Goal: Information Seeking & Learning: Learn about a topic

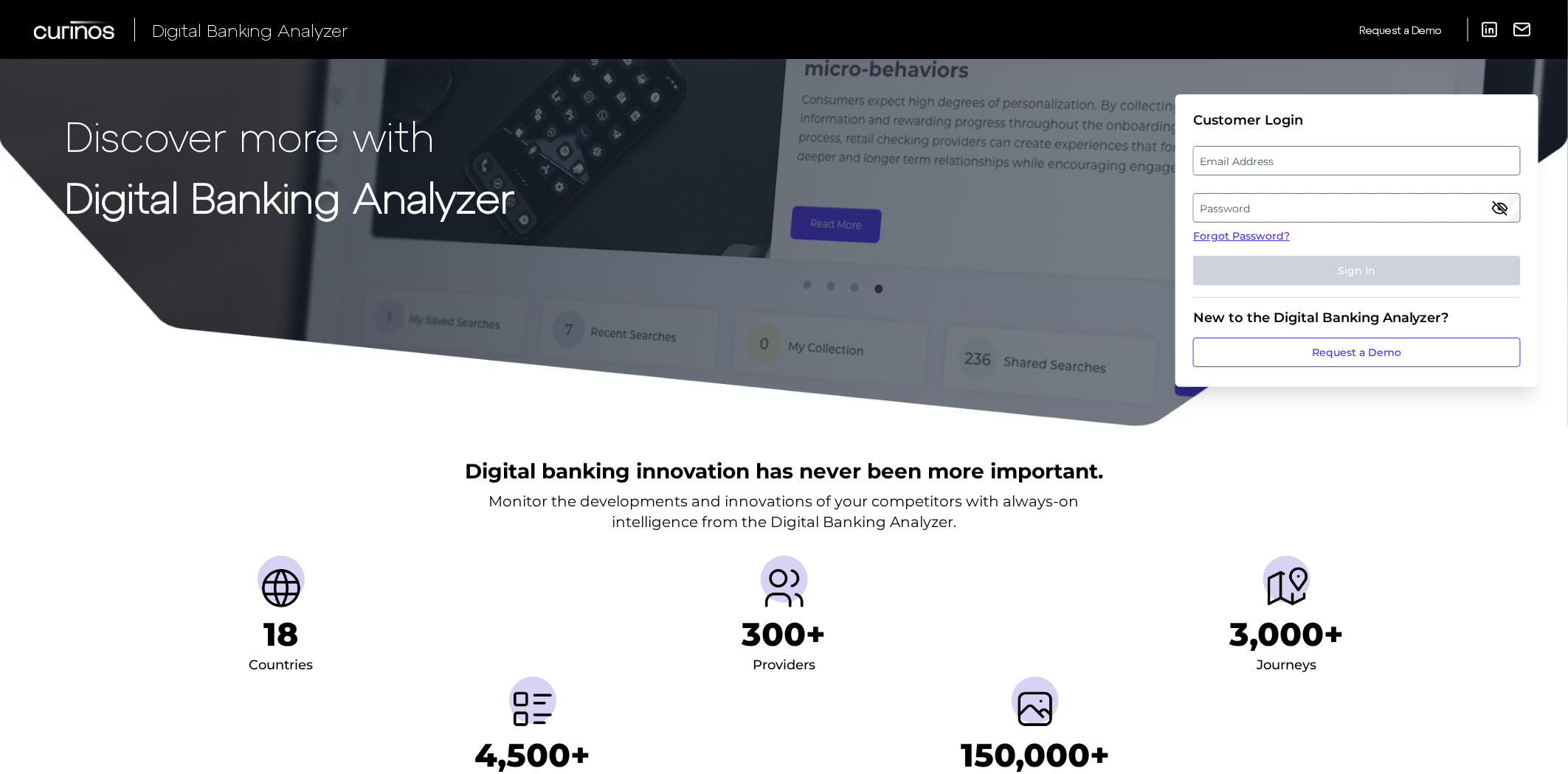
click at [1214, 155] on label "Email Address" at bounding box center [1356, 160] width 325 height 27
click at [1214, 155] on input "email" at bounding box center [1357, 160] width 327 height 30
type input "[PERSON_NAME][EMAIL_ADDRESS][PERSON_NAME][PERSON_NAME][DOMAIN_NAME]"
click at [1241, 212] on label "Password" at bounding box center [1356, 207] width 325 height 27
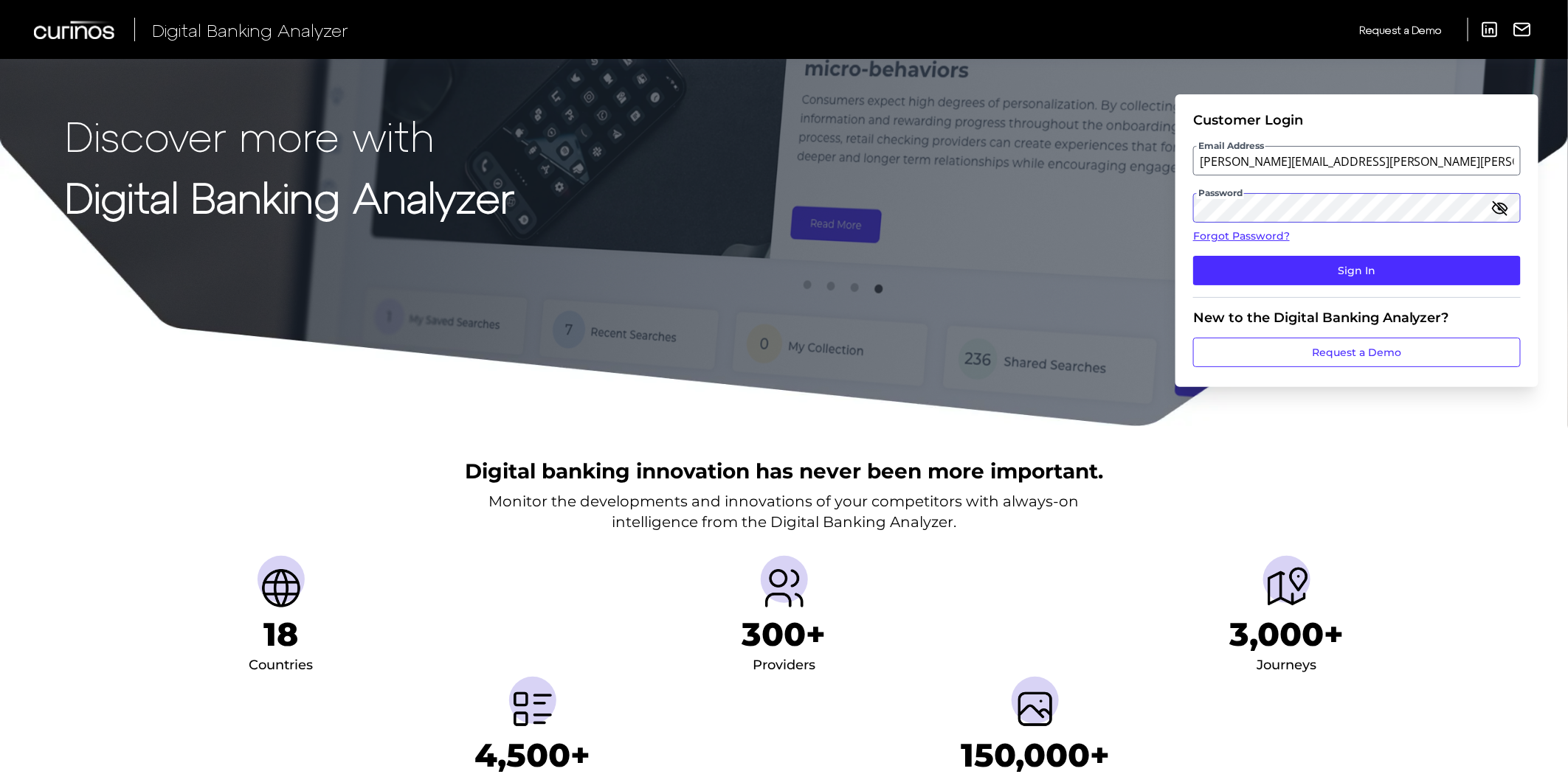
click at [1193, 256] on button "Sign In" at bounding box center [1357, 270] width 327 height 30
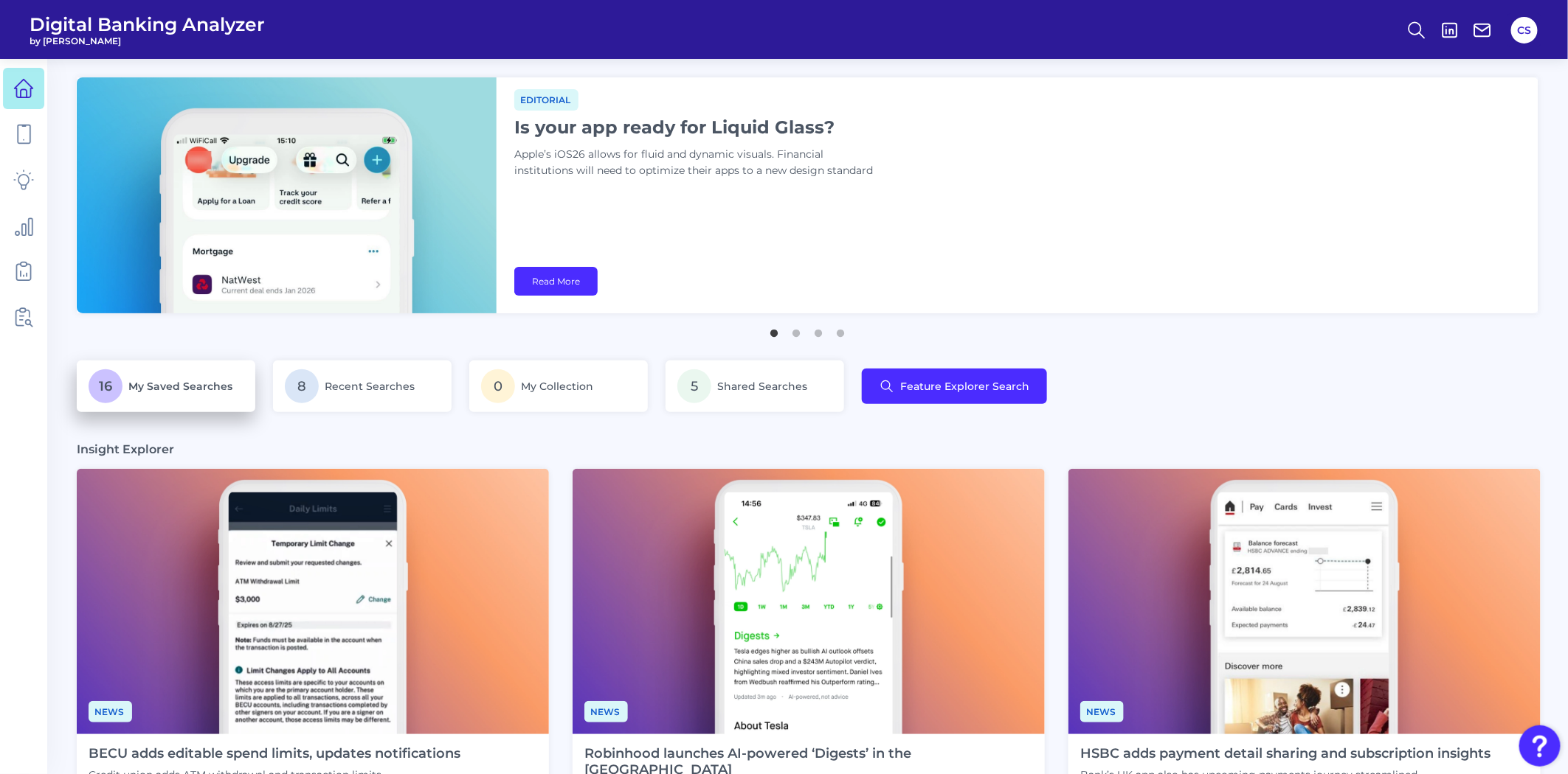
click at [227, 398] on p "16 My Saved Searches" at bounding box center [166, 386] width 155 height 34
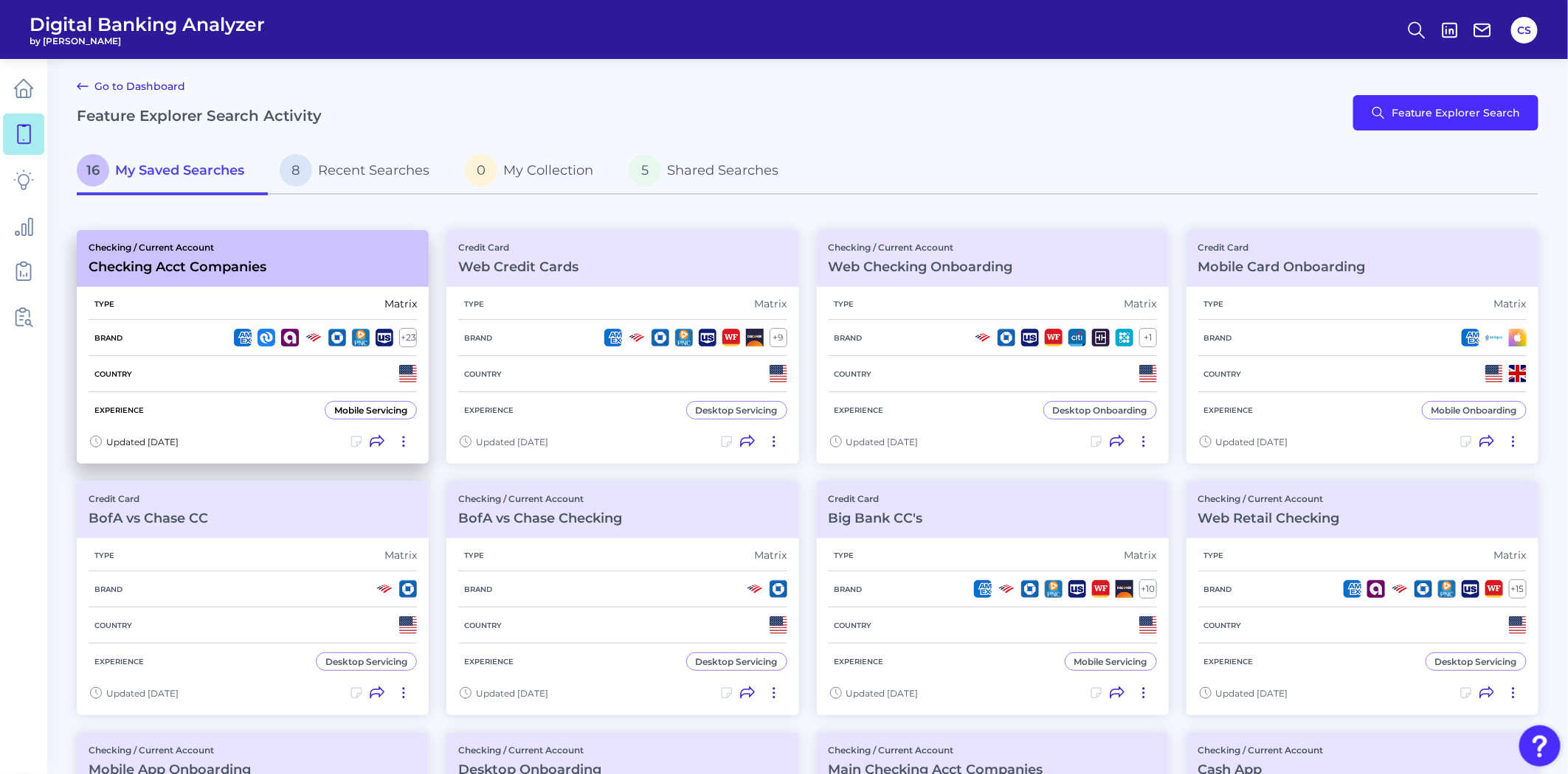
click at [282, 373] on div "Country" at bounding box center [252, 374] width 328 height 36
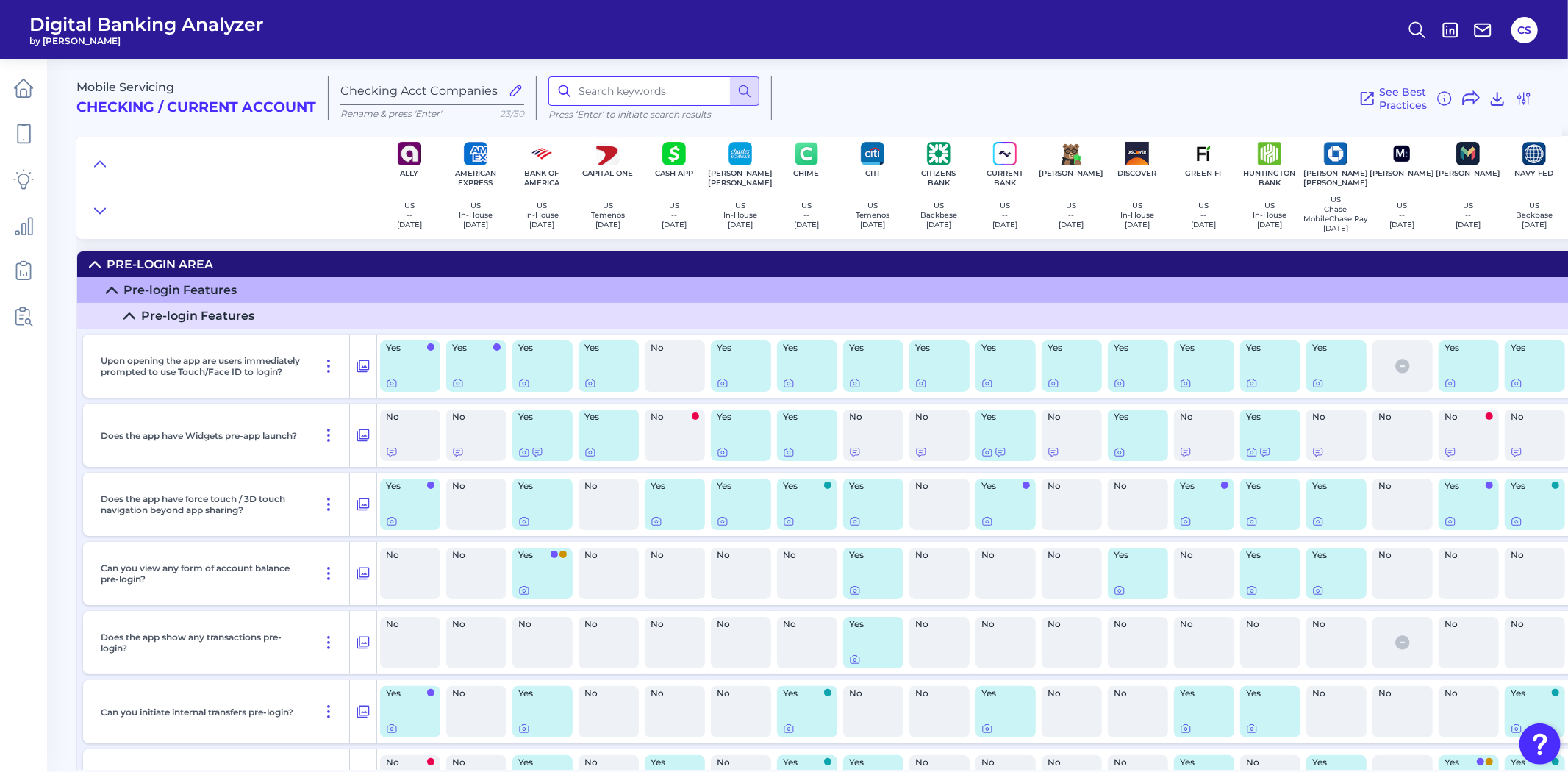
click at [662, 104] on input at bounding box center [653, 91] width 211 height 30
type input "auto"
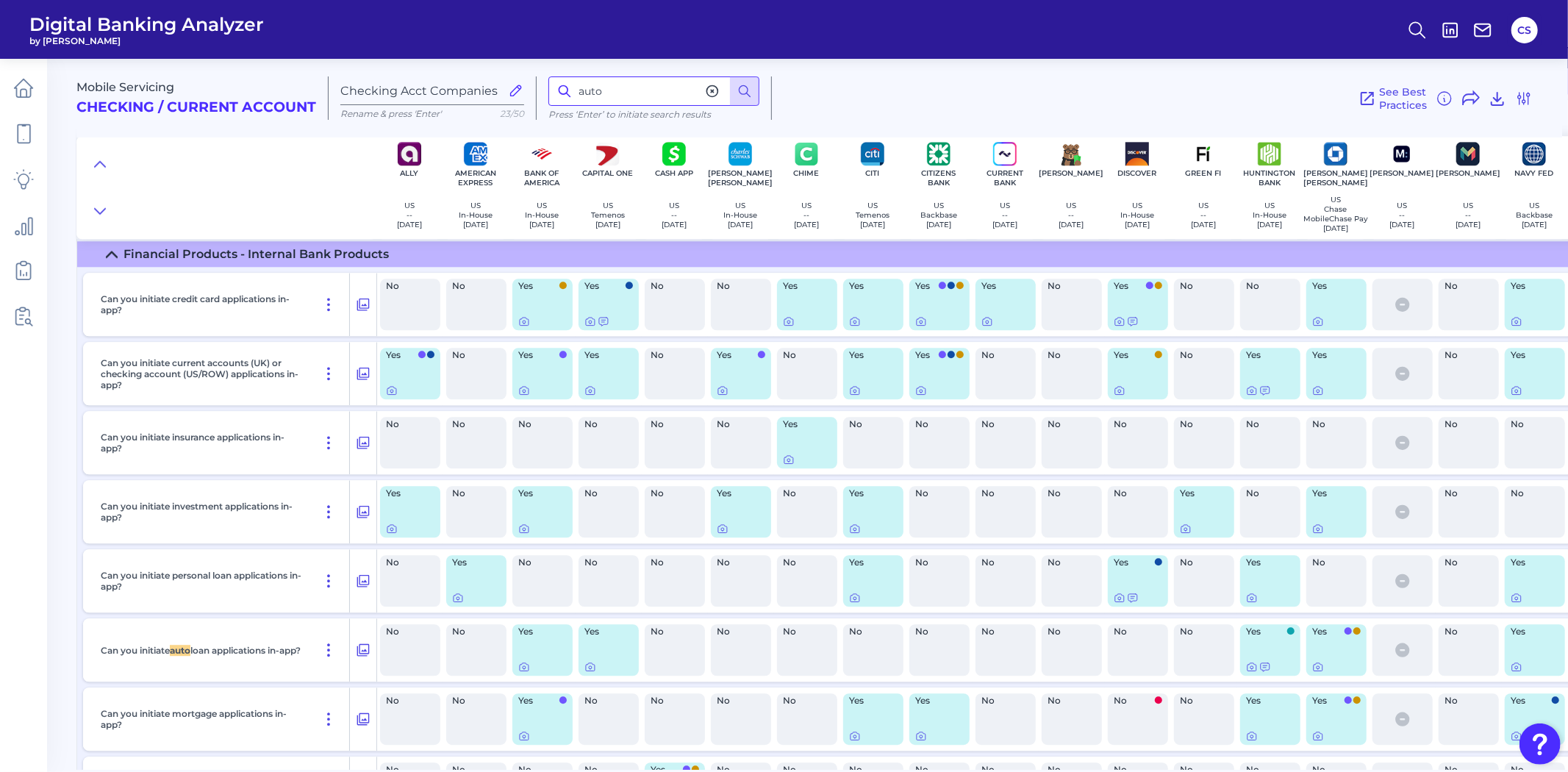
scroll to position [21906, 0]
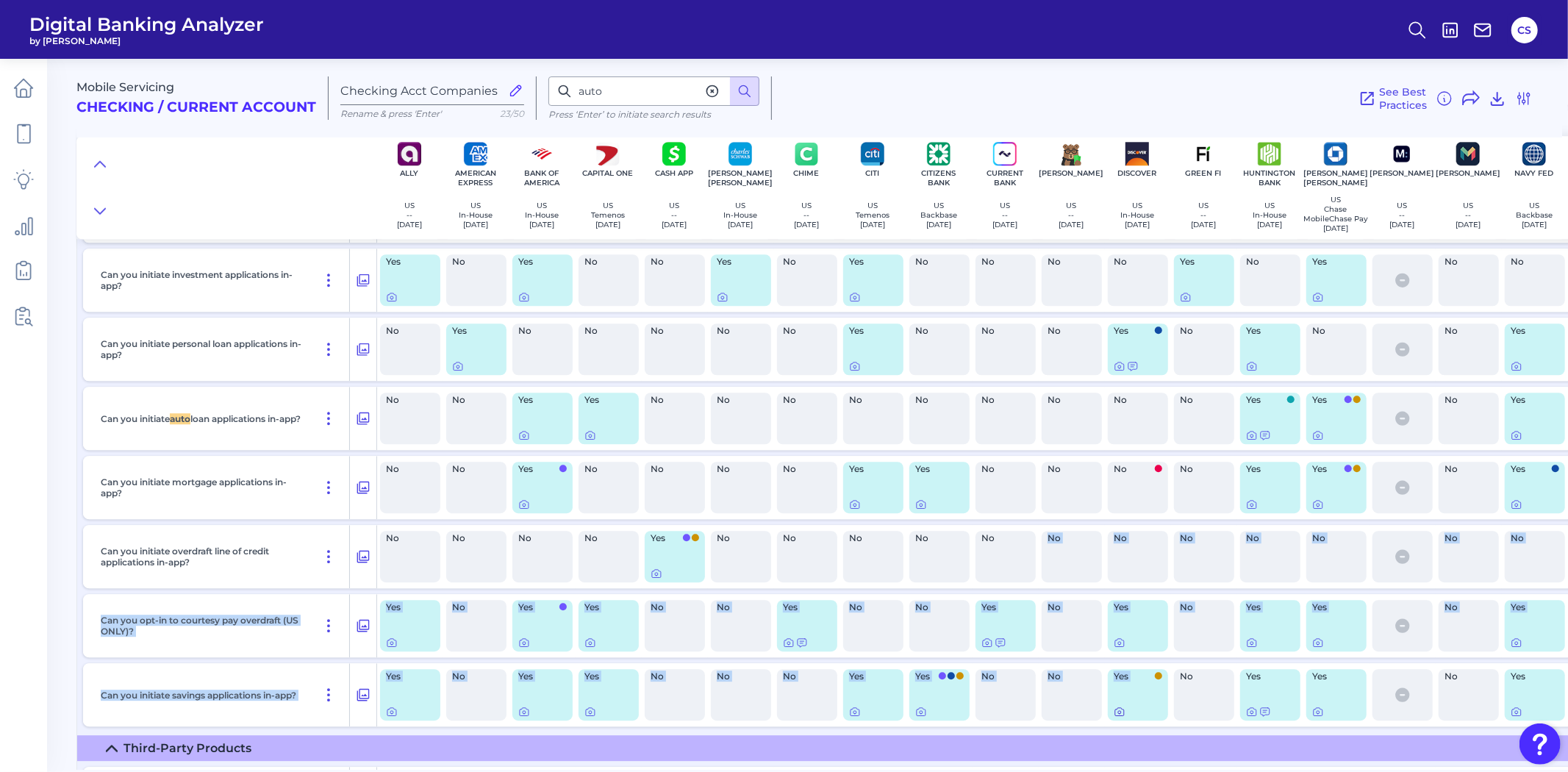
drag, startPoint x: 1013, startPoint y: 763, endPoint x: 1124, endPoint y: 762, distance: 111.0
click at [1124, 762] on div "Product Discovery Is there an in-app product menu? Yes No Yes Yes No Yes No Yes…" at bounding box center [1222, 441] width 2291 height 1210
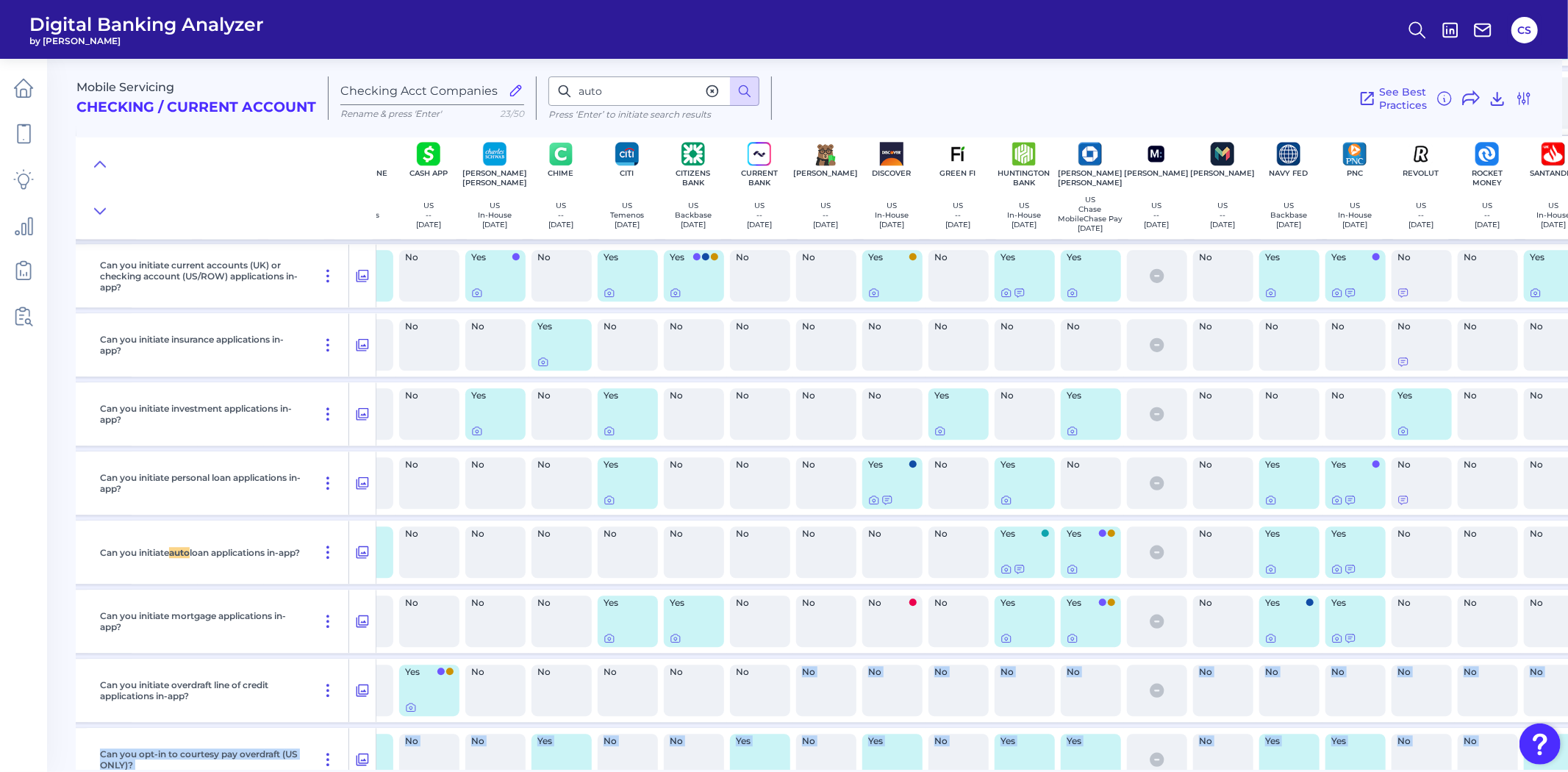
scroll to position [21922, 347]
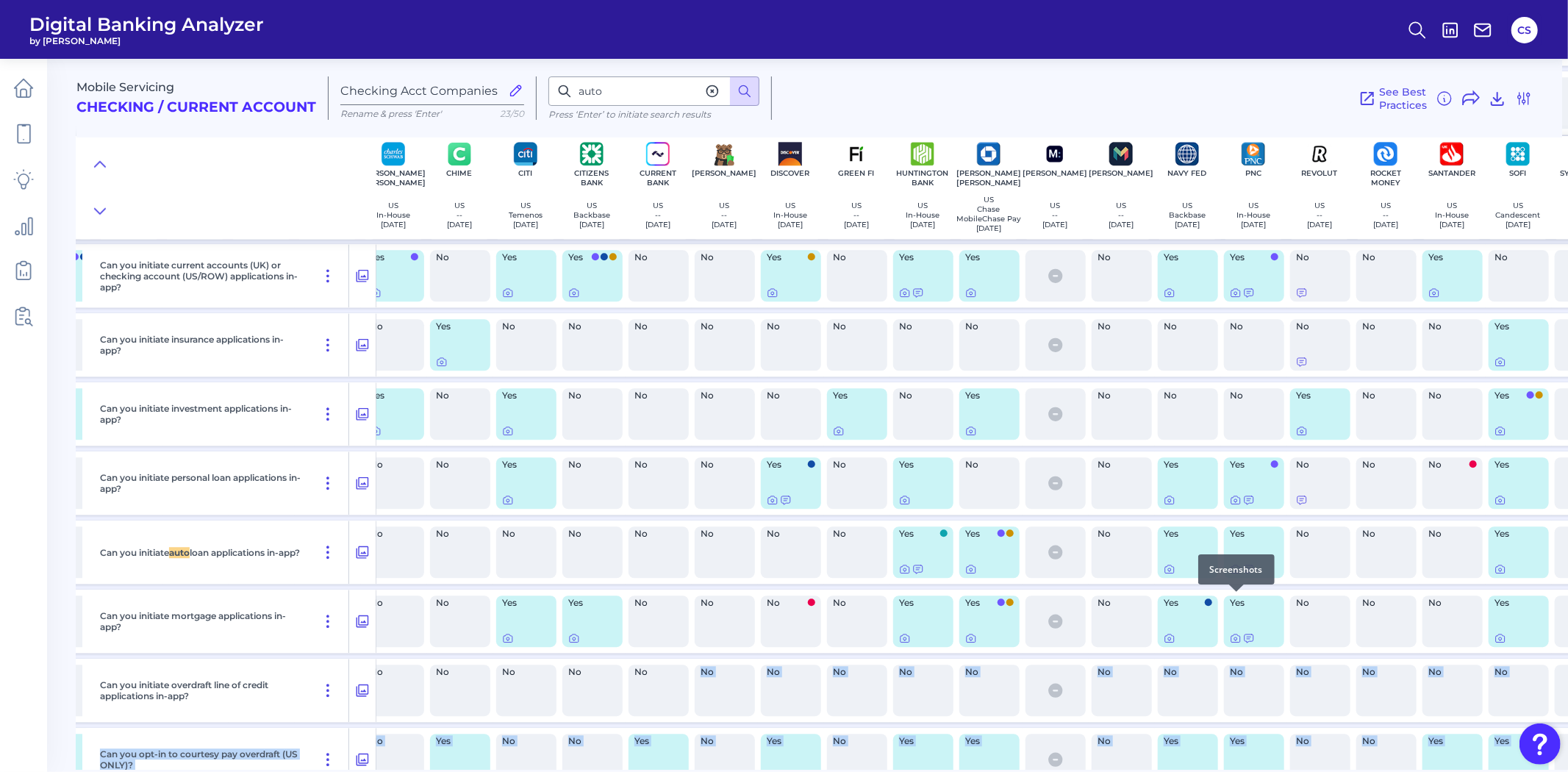
click at [1234, 572] on icon at bounding box center [1236, 570] width 3 height 3
click at [1245, 597] on div at bounding box center [1249, 592] width 14 height 14
click at [1247, 573] on icon at bounding box center [1249, 569] width 9 height 8
click at [1234, 572] on icon at bounding box center [1236, 570] width 3 height 3
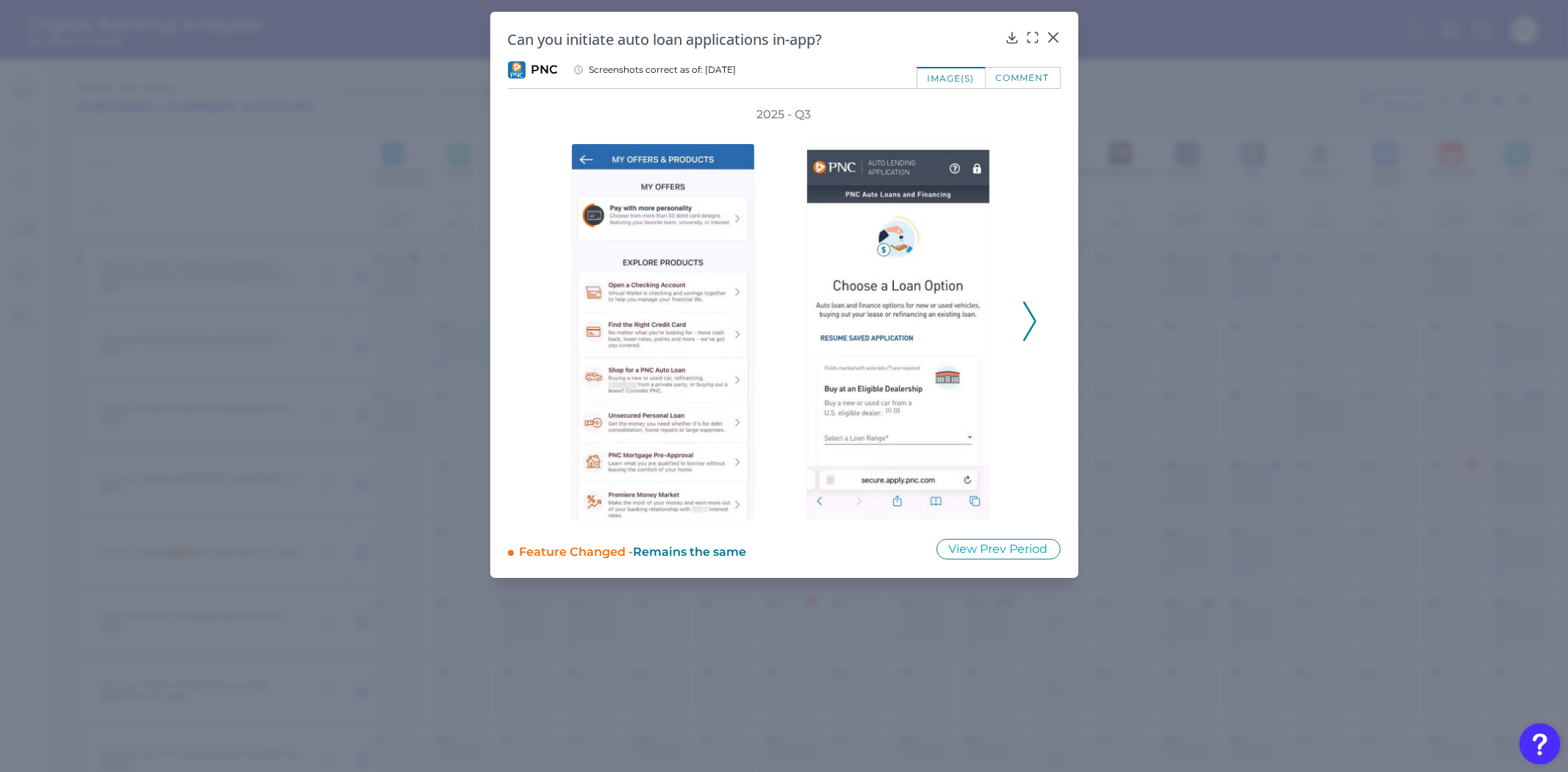
click at [1028, 333] on polyline at bounding box center [1030, 322] width 11 height 38
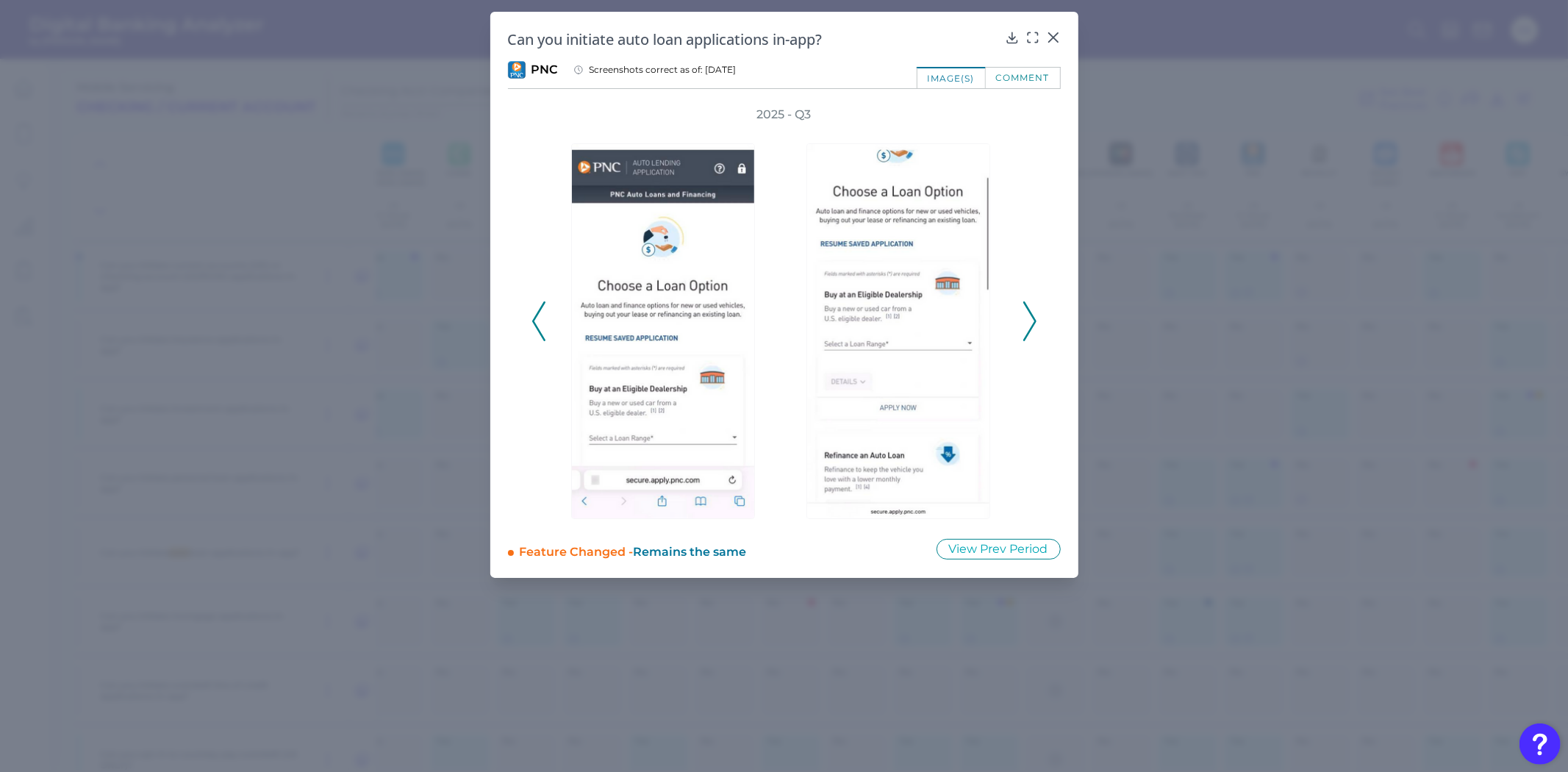
click at [532, 324] on icon at bounding box center [538, 321] width 13 height 39
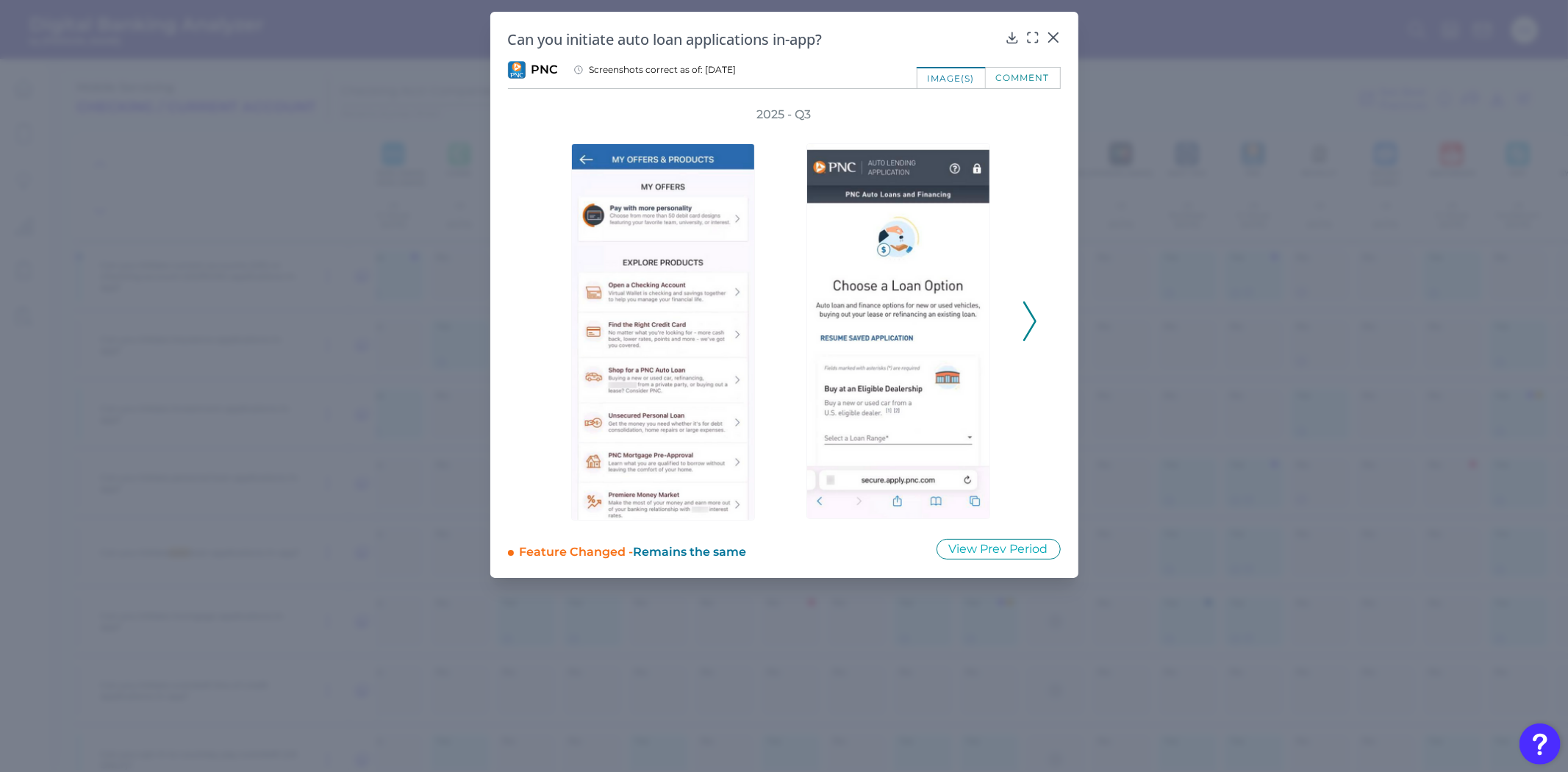
click at [1024, 322] on icon at bounding box center [1030, 321] width 13 height 39
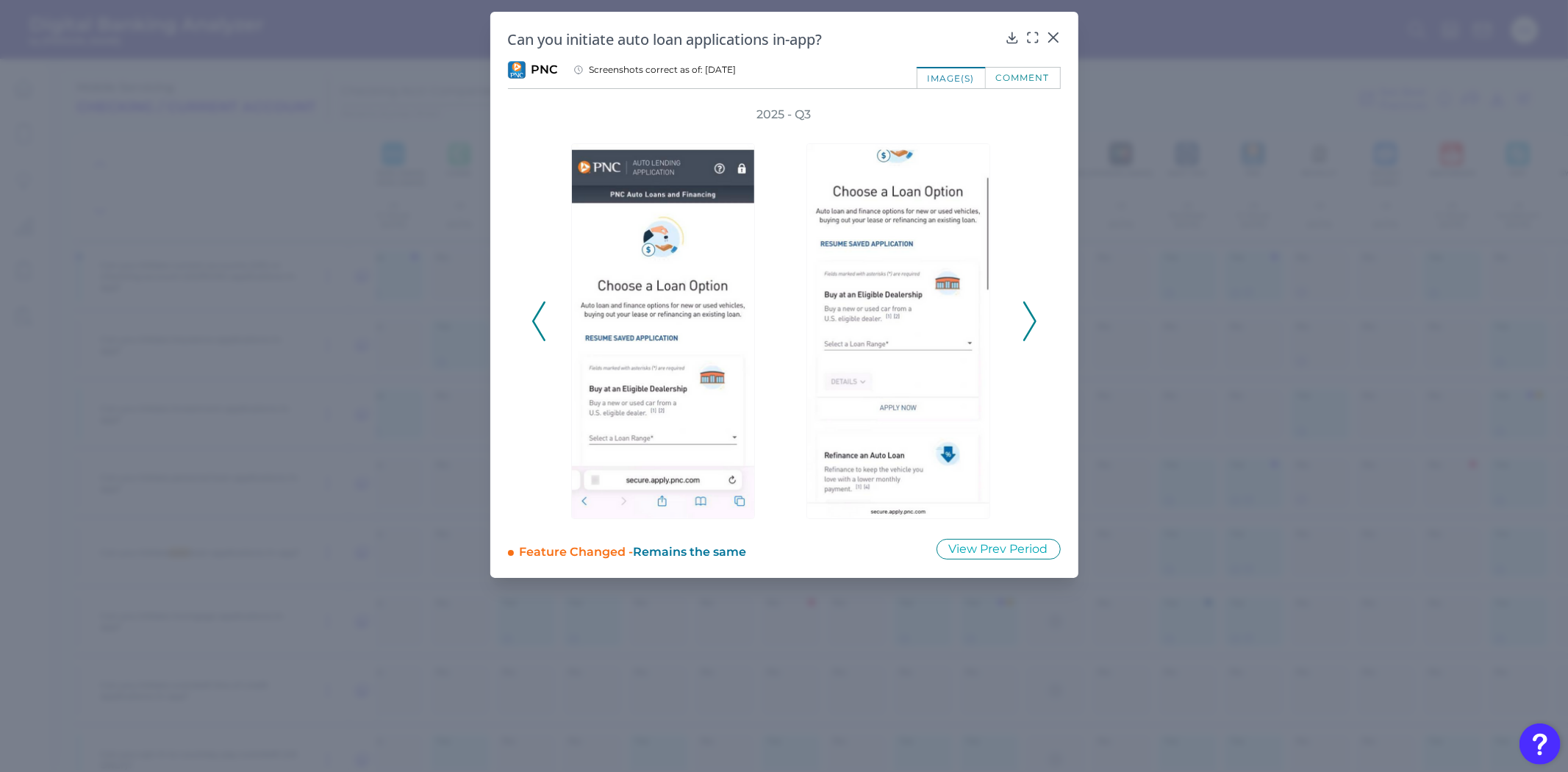
click at [1024, 322] on icon at bounding box center [1030, 321] width 13 height 39
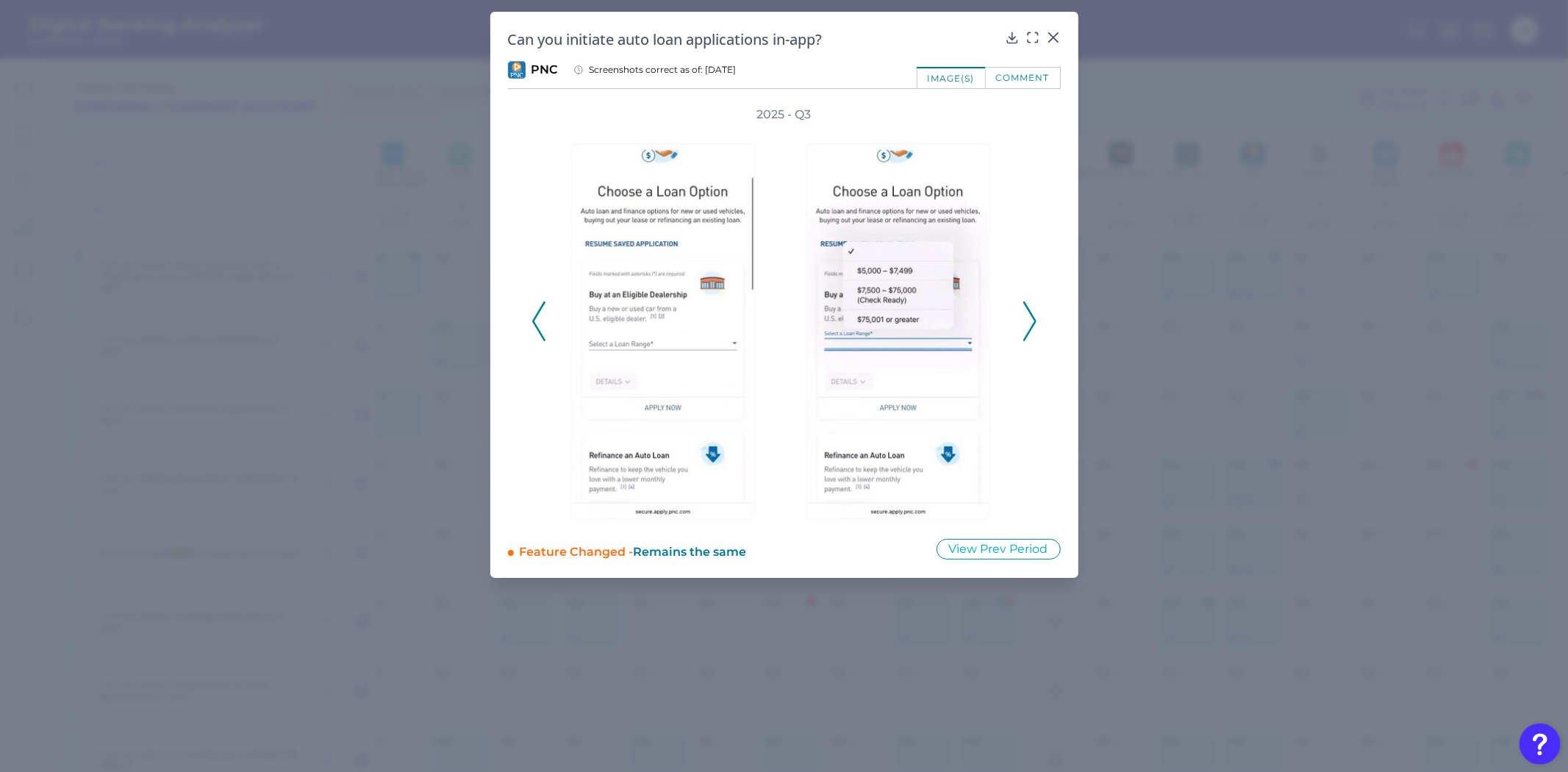
click at [1024, 322] on icon at bounding box center [1030, 321] width 13 height 39
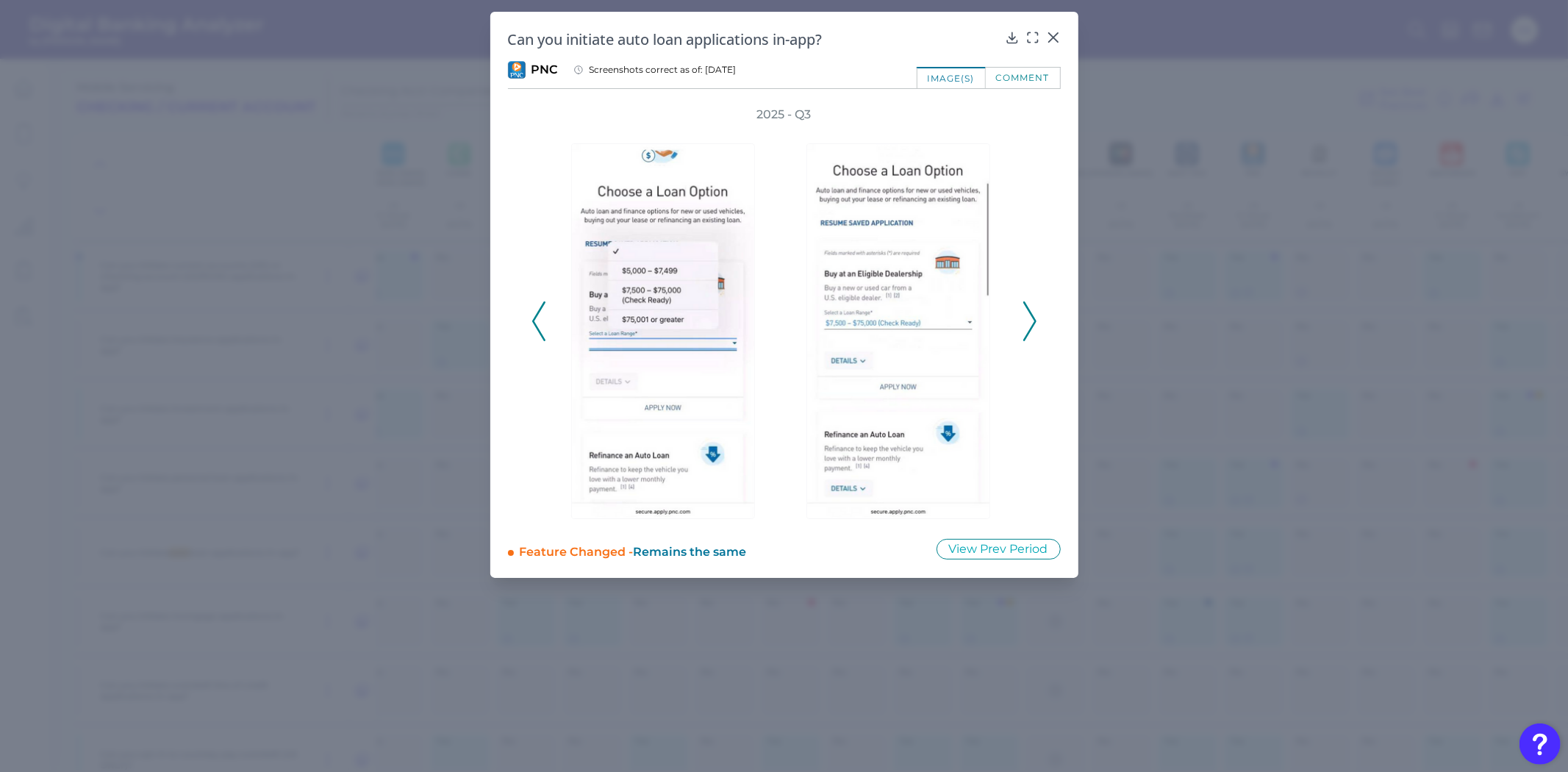
click at [1024, 322] on icon at bounding box center [1030, 321] width 13 height 39
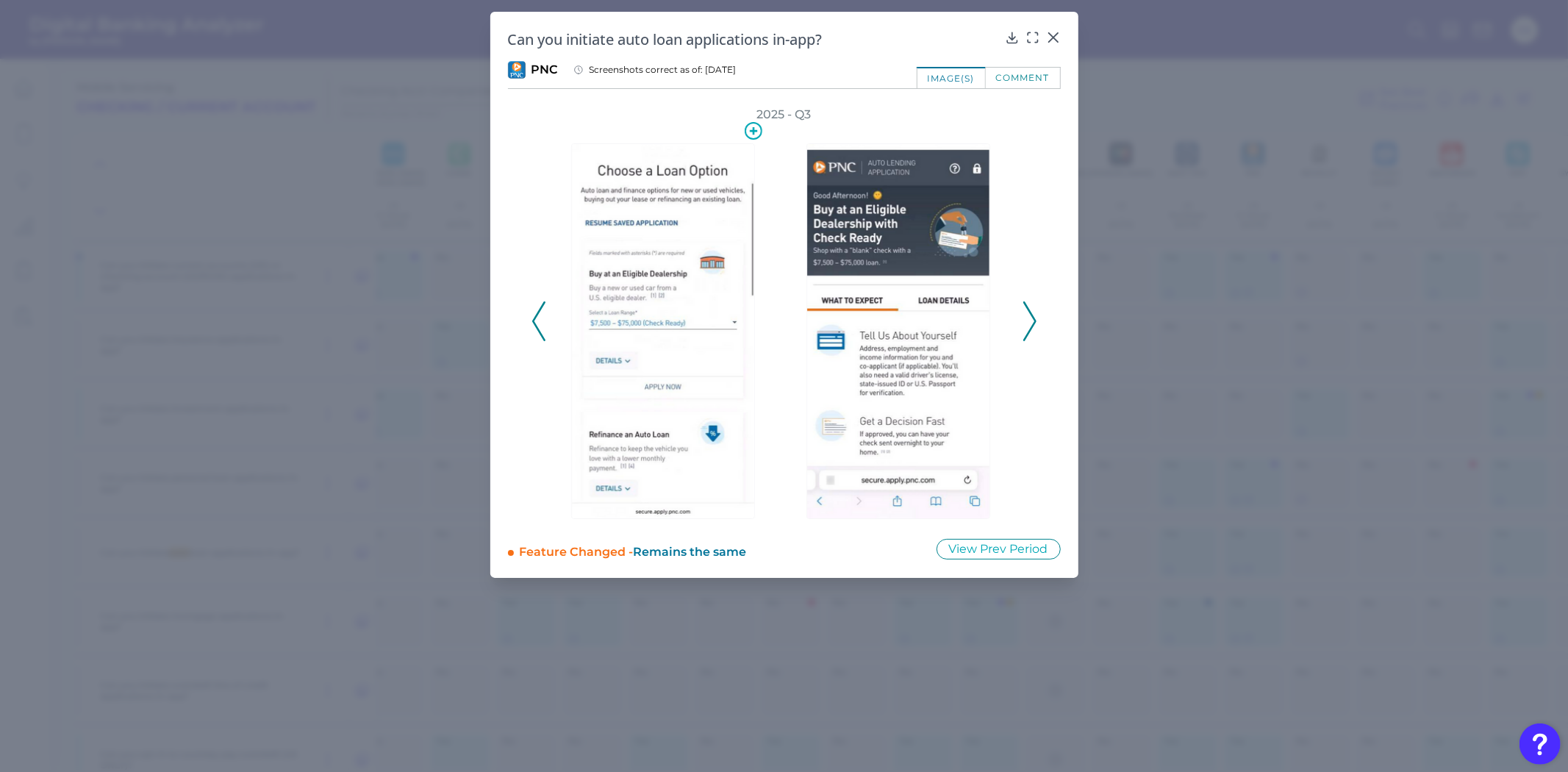
click at [659, 329] on img at bounding box center [663, 331] width 184 height 376
click at [533, 340] on icon at bounding box center [538, 321] width 13 height 39
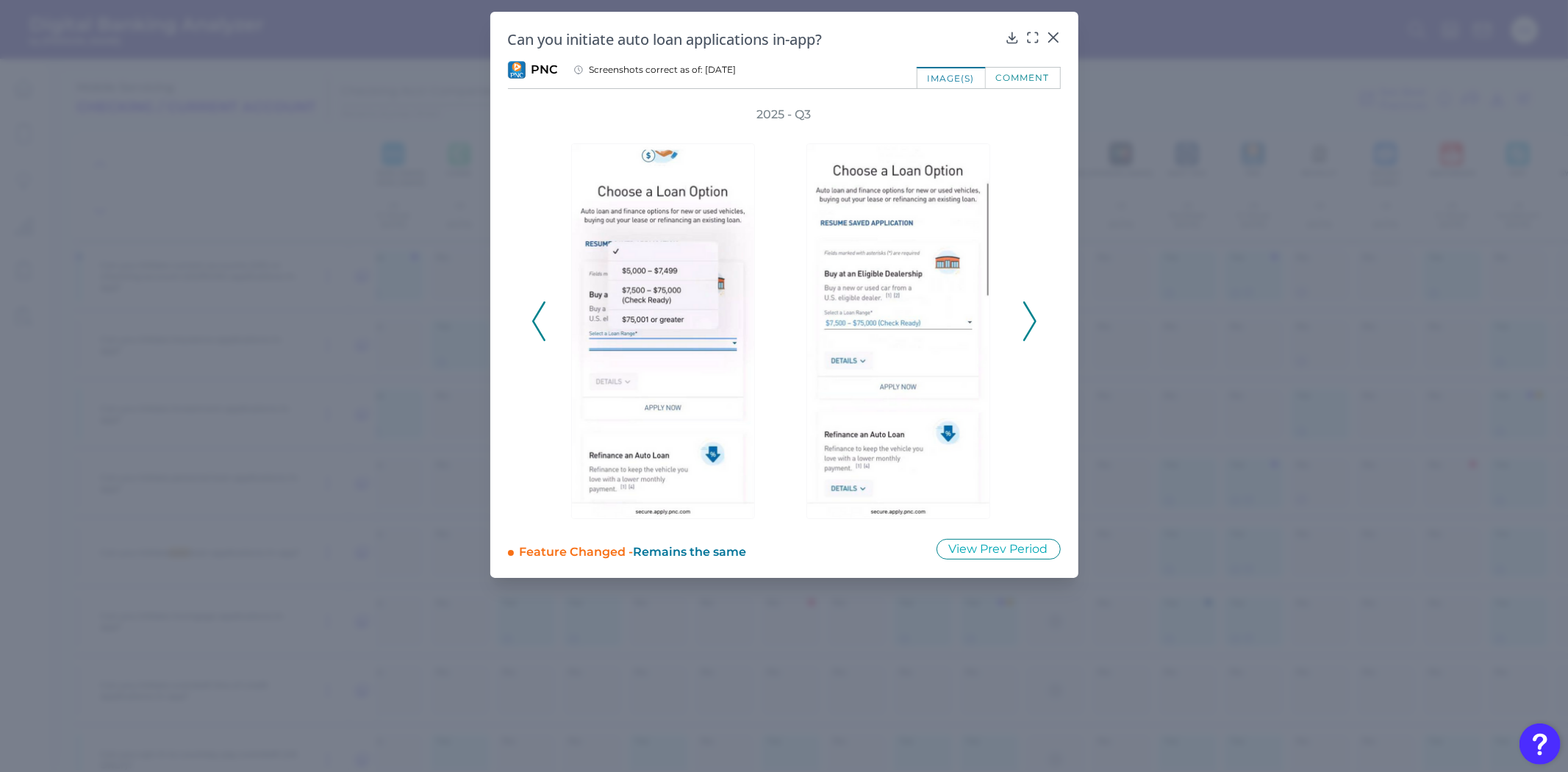
click at [1039, 318] on div "2025 - Q3" at bounding box center [784, 314] width 553 height 414
click at [1020, 318] on div "2025 - Q3" at bounding box center [784, 314] width 506 height 414
click at [1032, 328] on icon at bounding box center [1030, 321] width 13 height 39
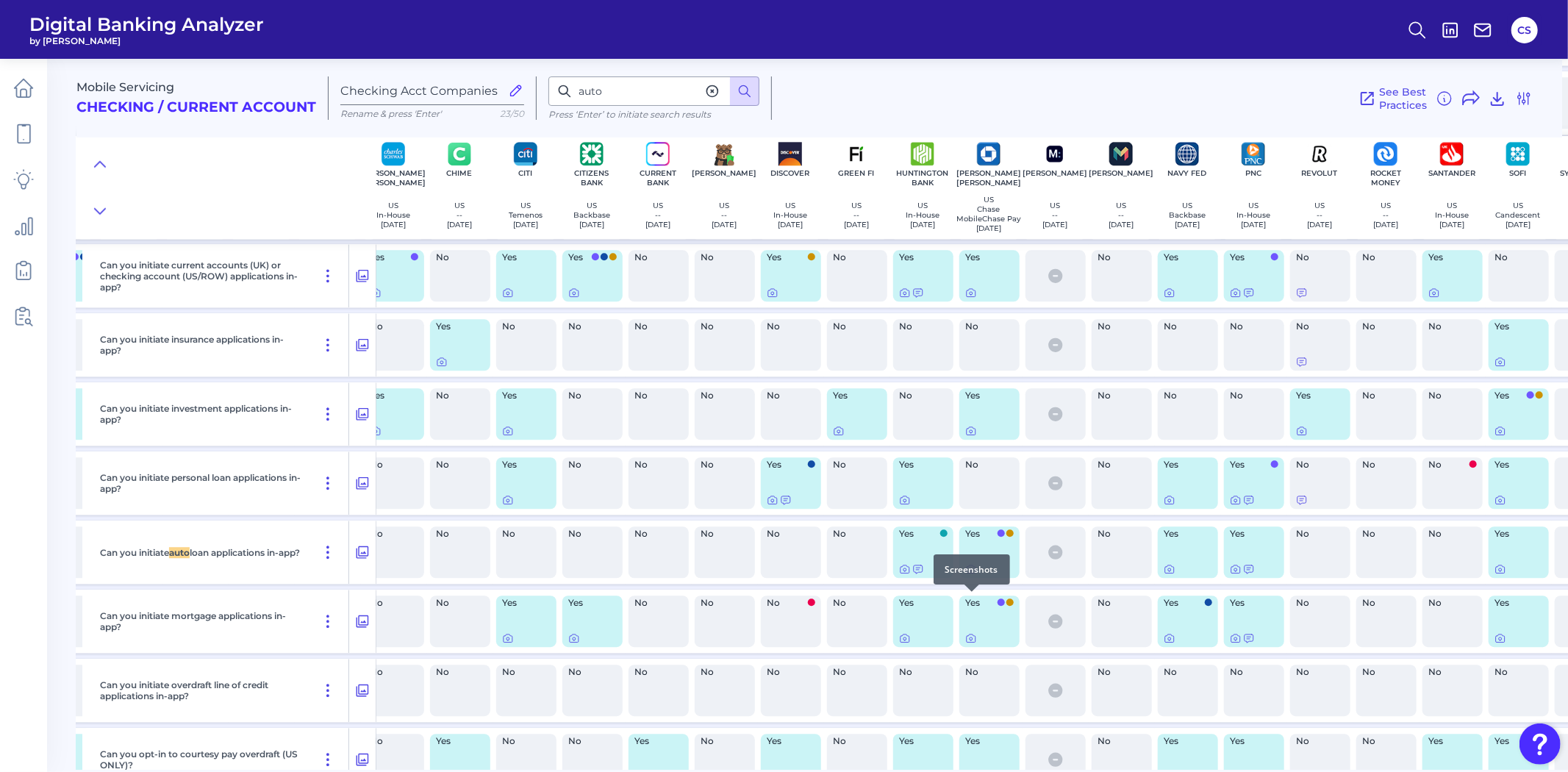
click at [970, 575] on icon at bounding box center [971, 569] width 12 height 12
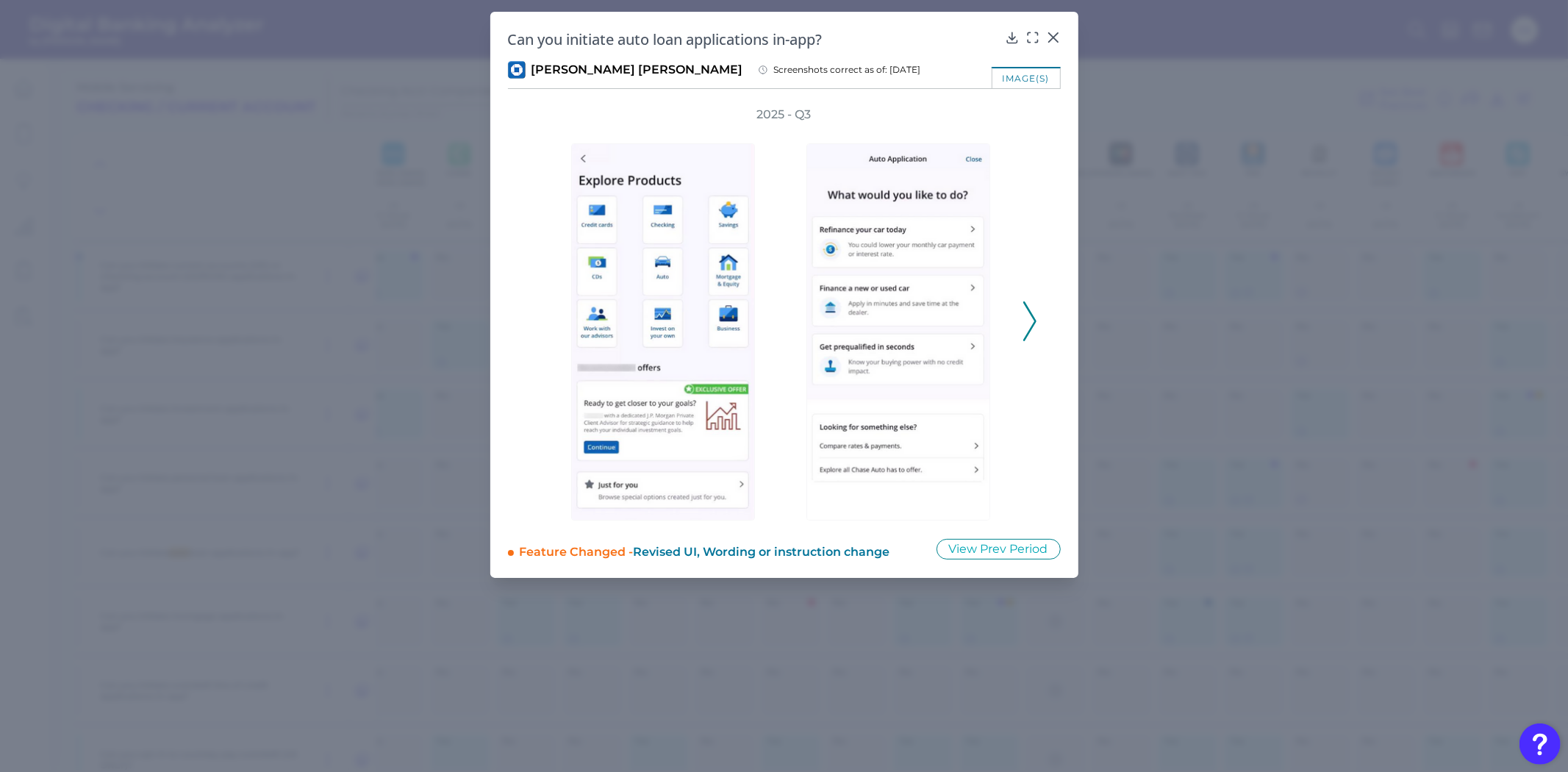
click at [1030, 322] on icon at bounding box center [1030, 321] width 13 height 39
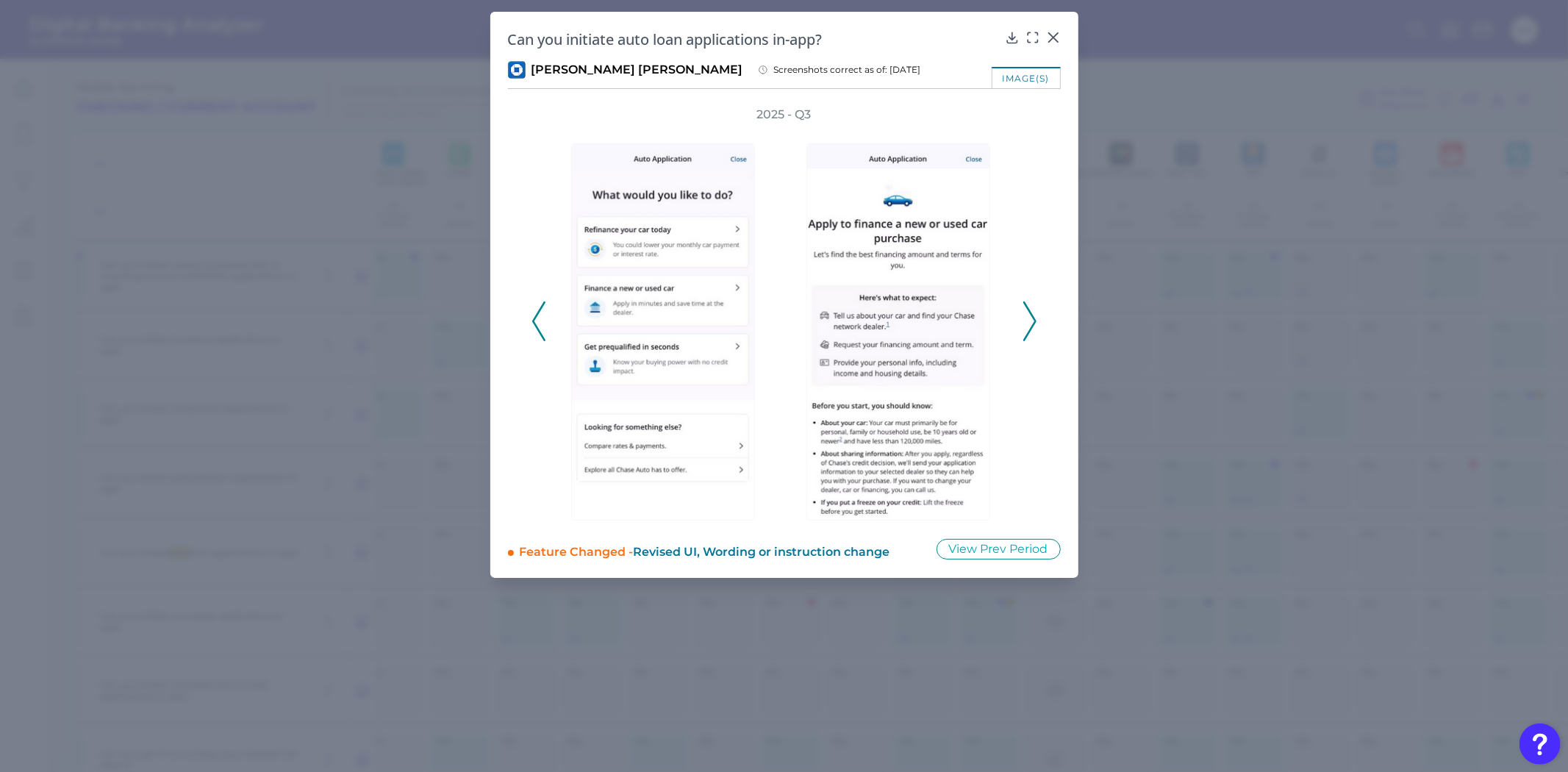
click at [1030, 322] on icon at bounding box center [1030, 321] width 13 height 39
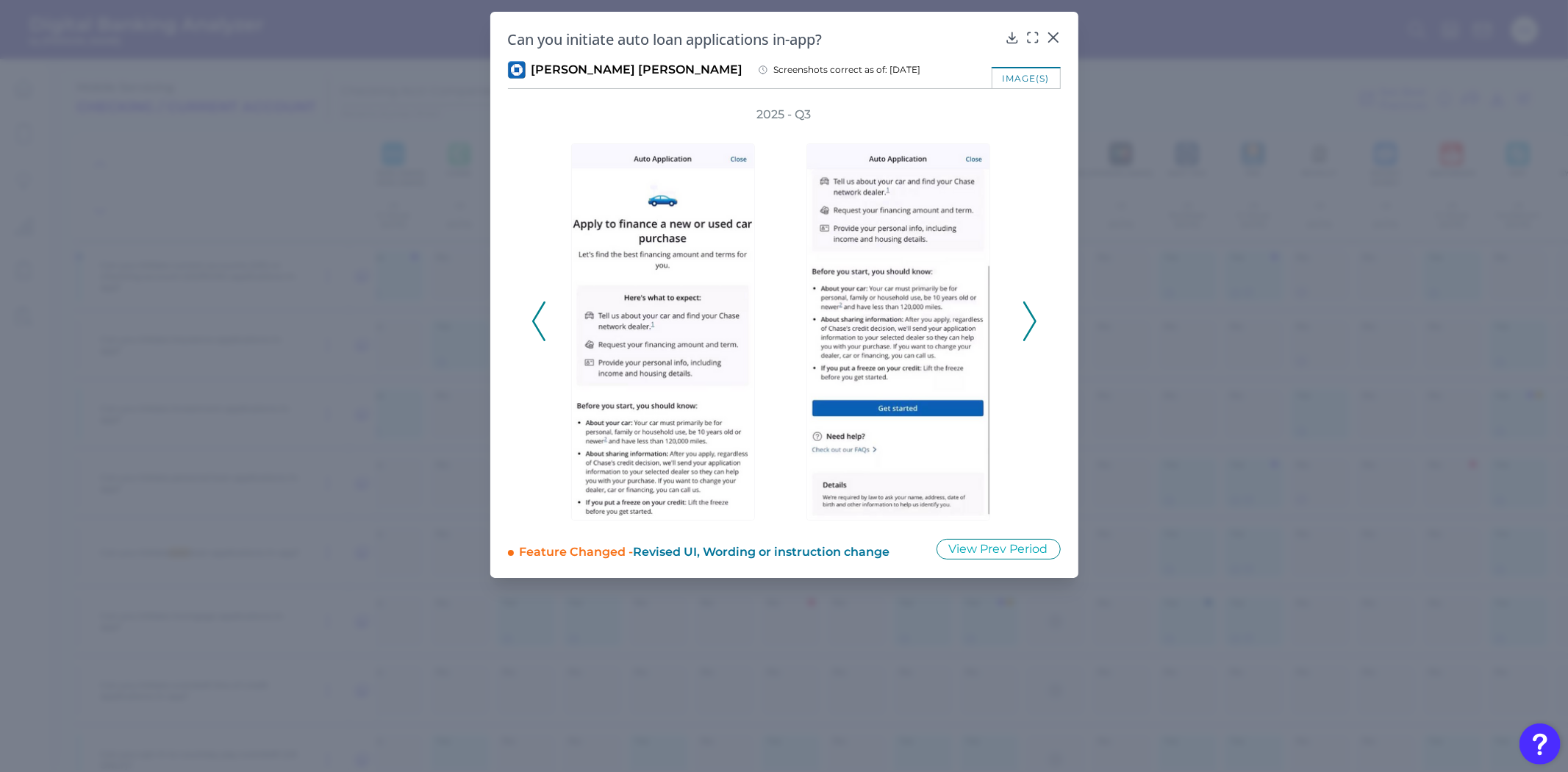
click at [1030, 322] on icon at bounding box center [1030, 321] width 13 height 39
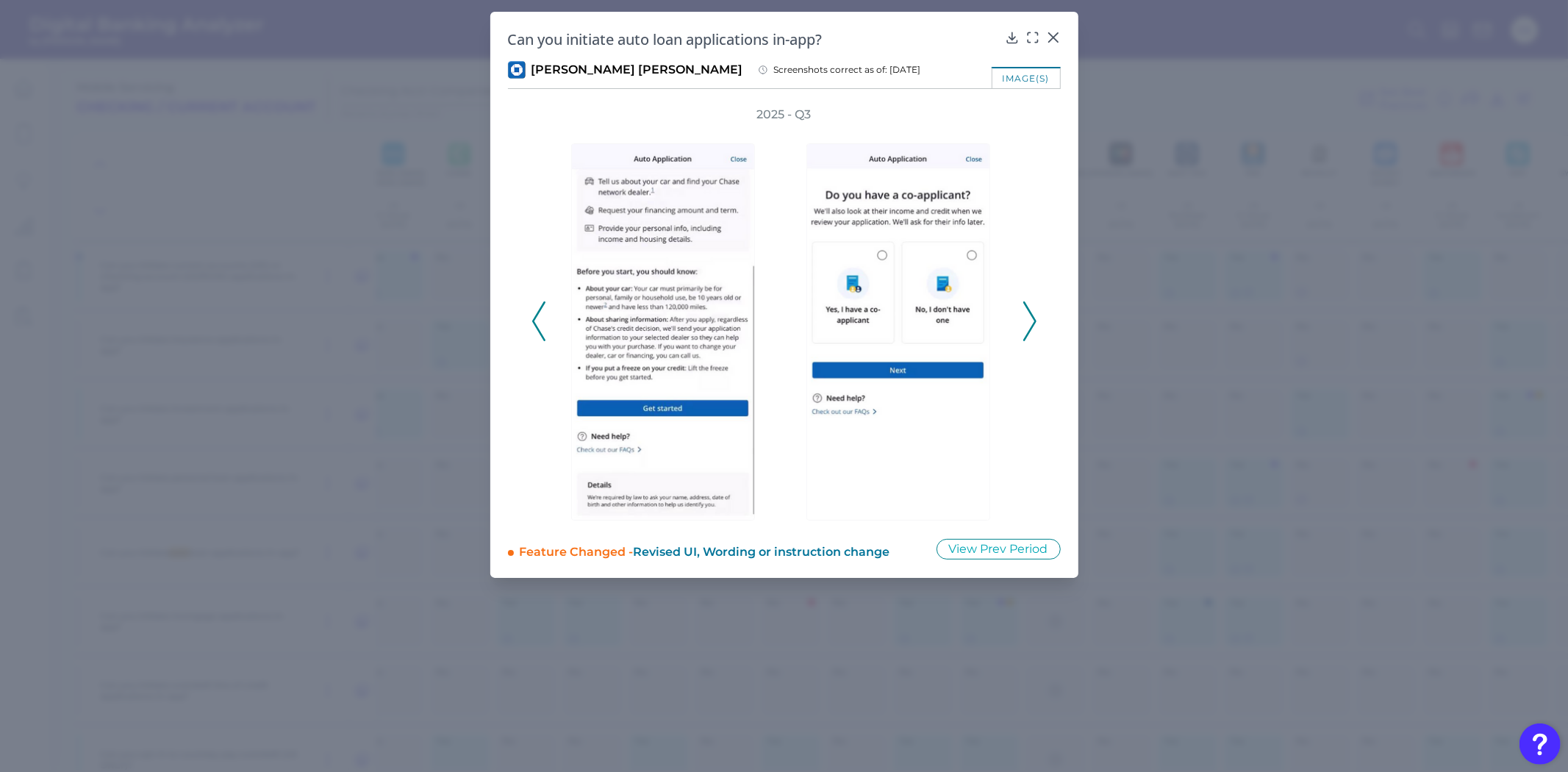
click at [1021, 327] on div "2025 - Q3" at bounding box center [784, 314] width 506 height 414
click at [1038, 326] on div "2025 - Q3" at bounding box center [784, 314] width 553 height 414
click at [1021, 324] on div "2025 - Q3" at bounding box center [784, 314] width 506 height 414
click at [1028, 326] on icon at bounding box center [1030, 321] width 13 height 39
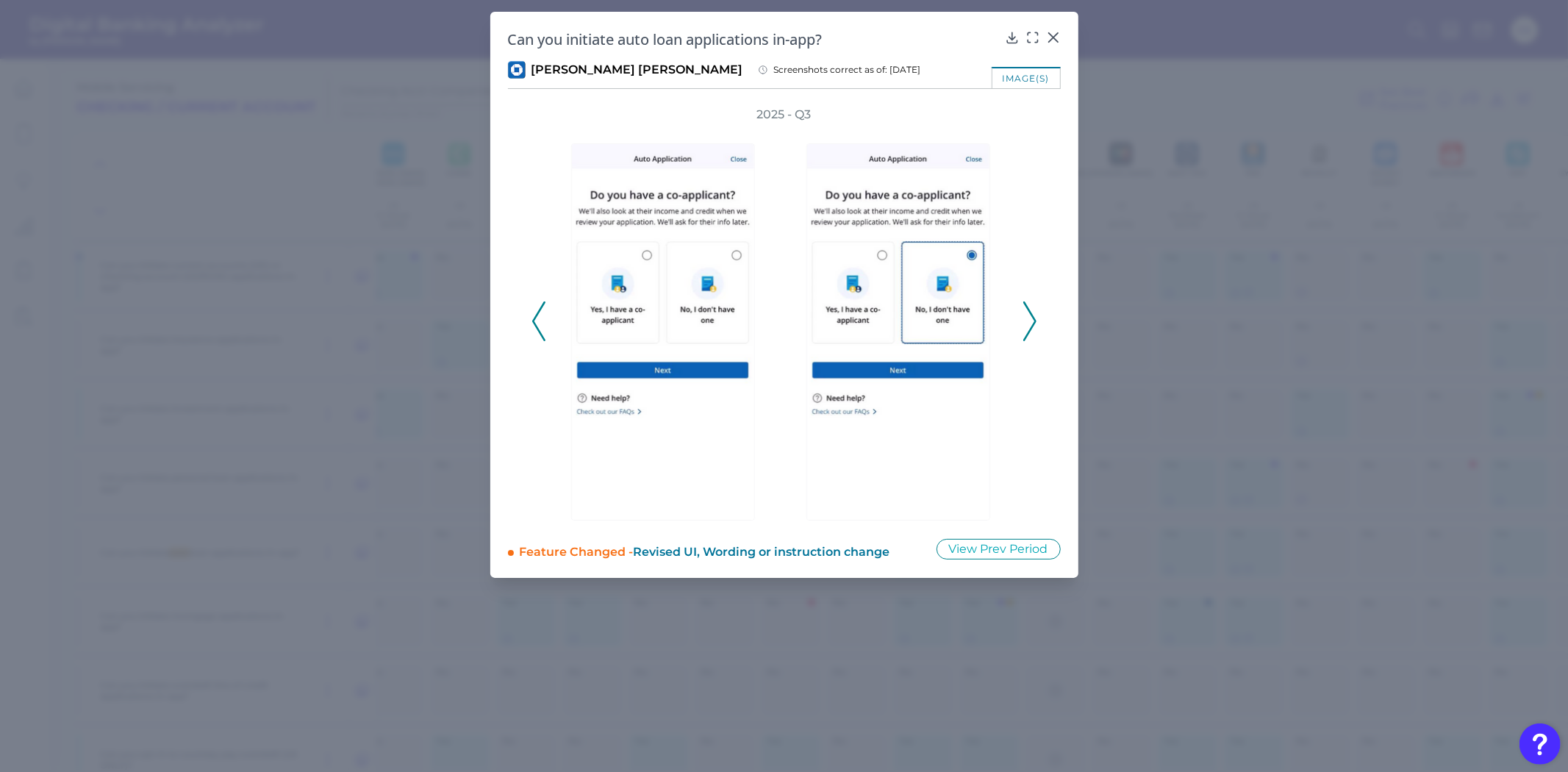
click at [1028, 326] on icon at bounding box center [1030, 321] width 13 height 39
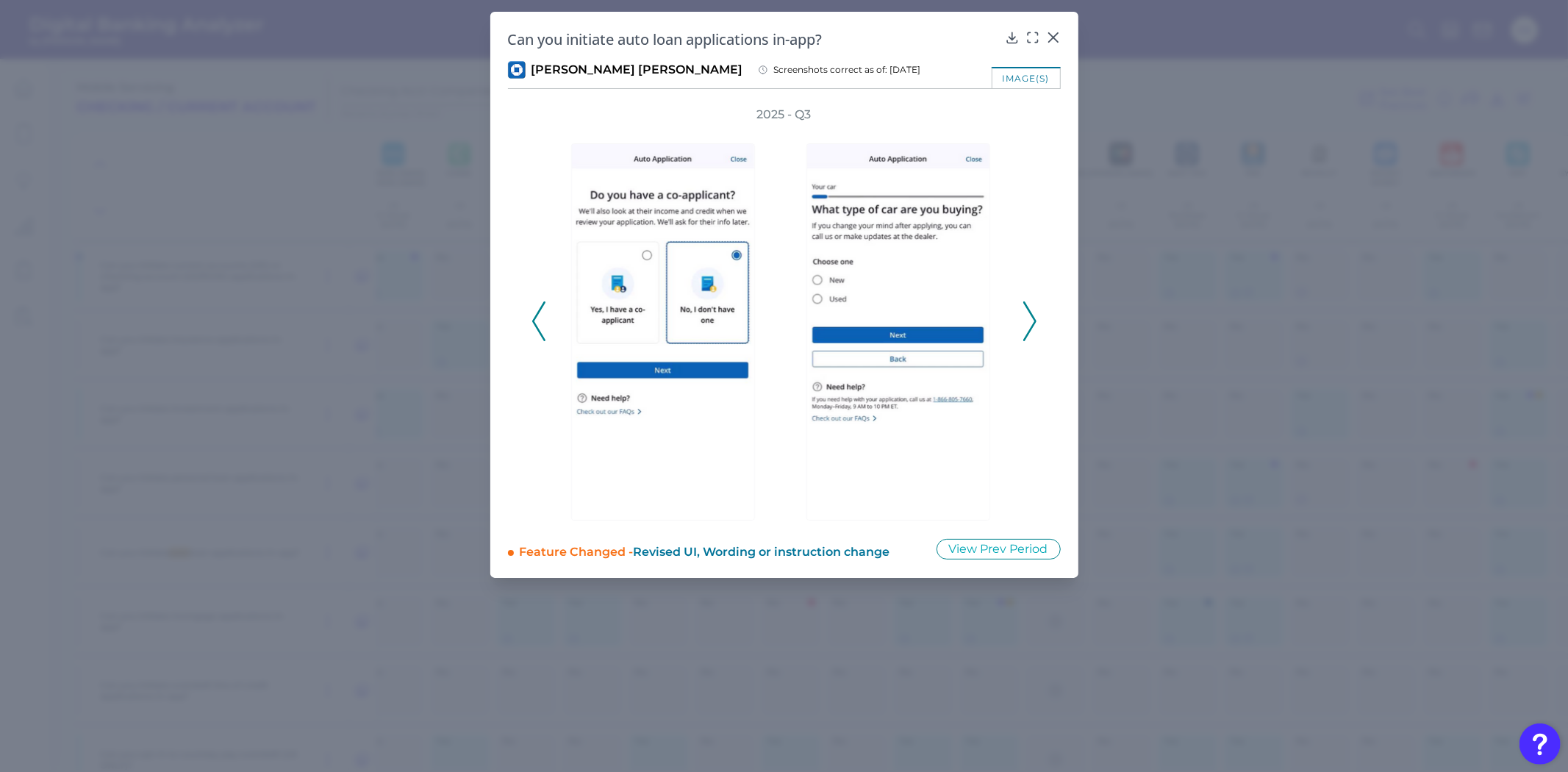
click at [1028, 326] on icon at bounding box center [1030, 321] width 13 height 39
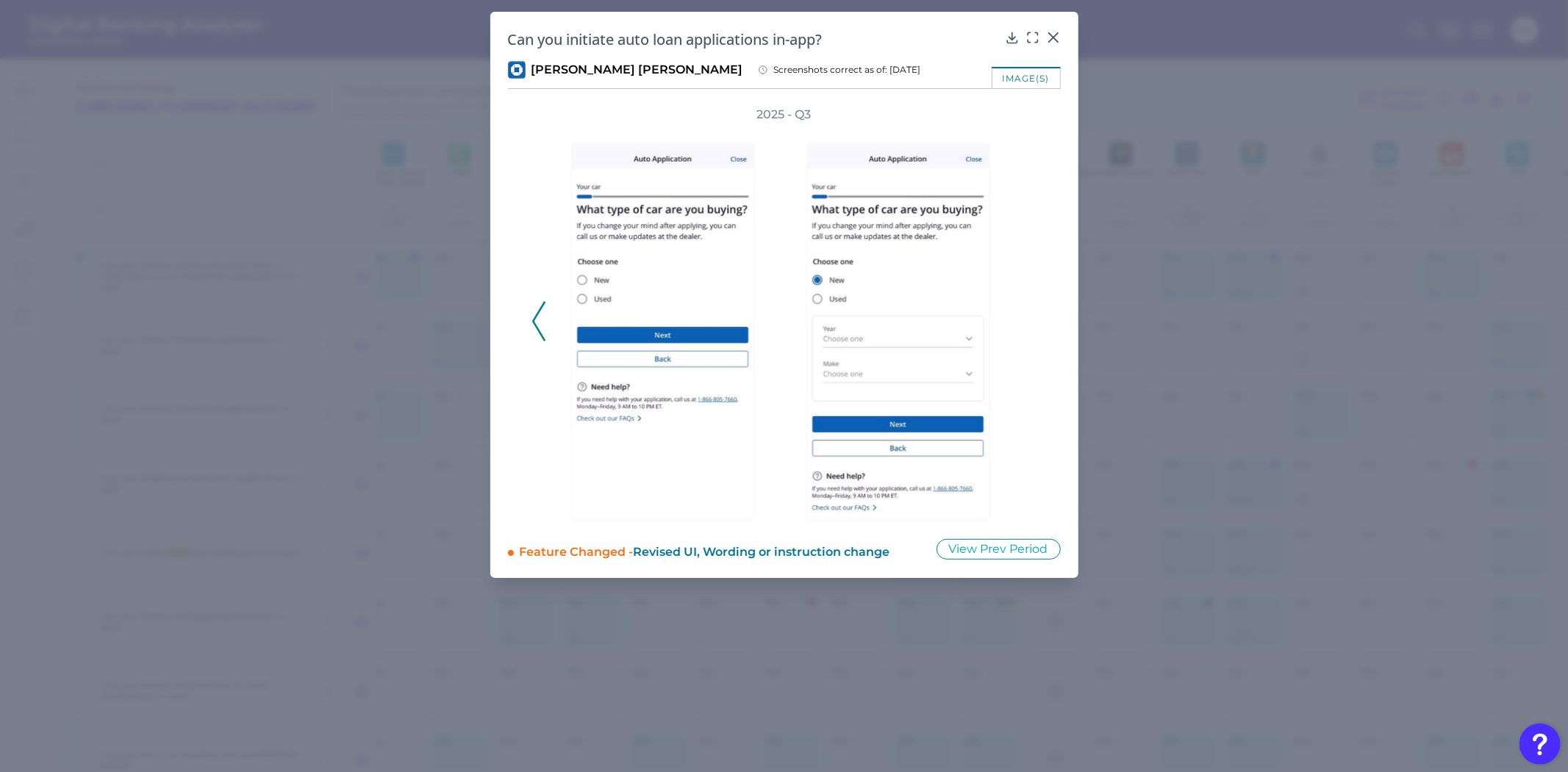
click at [1028, 326] on div "2025 - Q3" at bounding box center [784, 314] width 506 height 414
click at [534, 321] on icon at bounding box center [538, 321] width 13 height 39
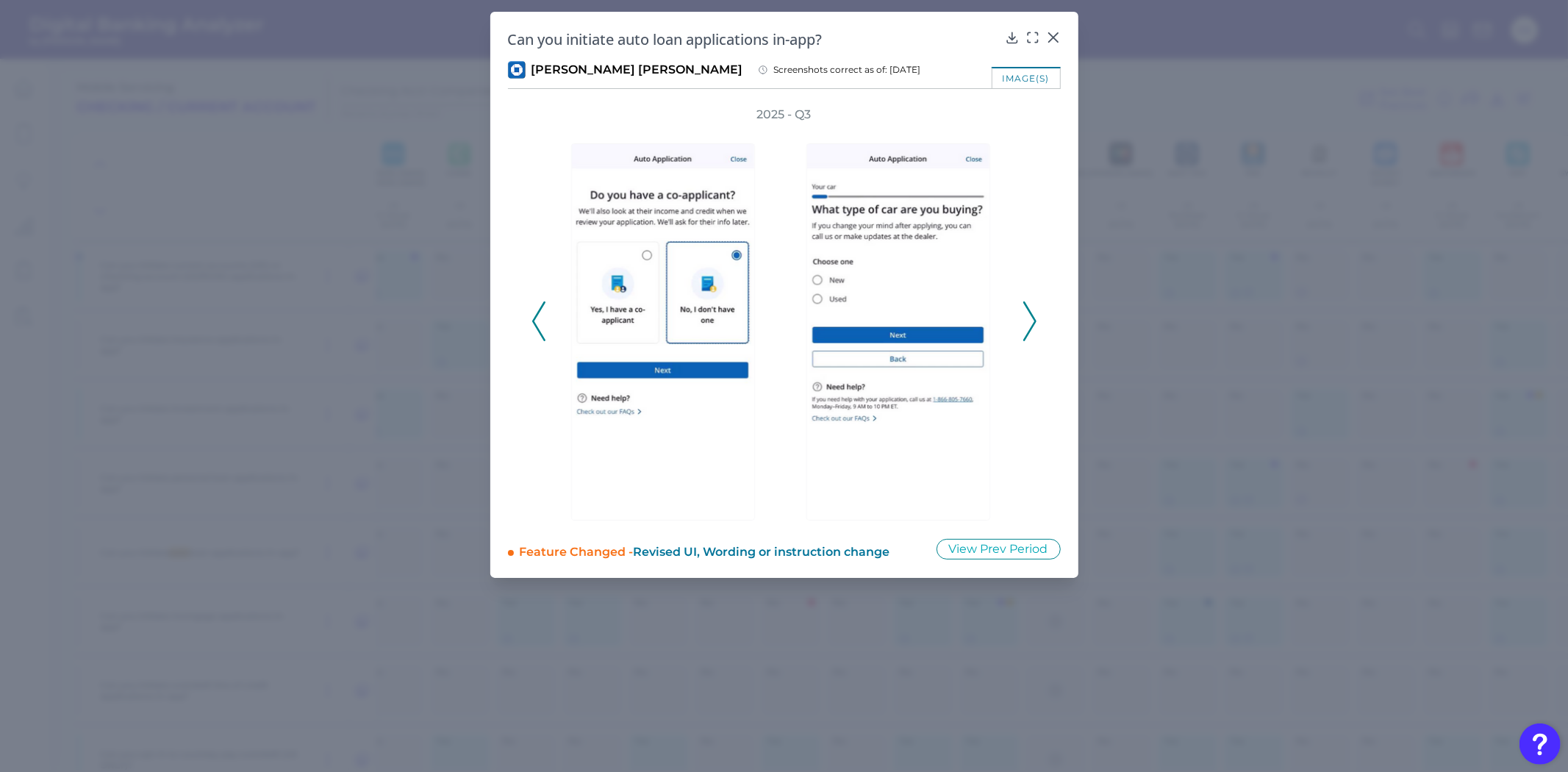
click at [1030, 322] on icon at bounding box center [1030, 321] width 13 height 39
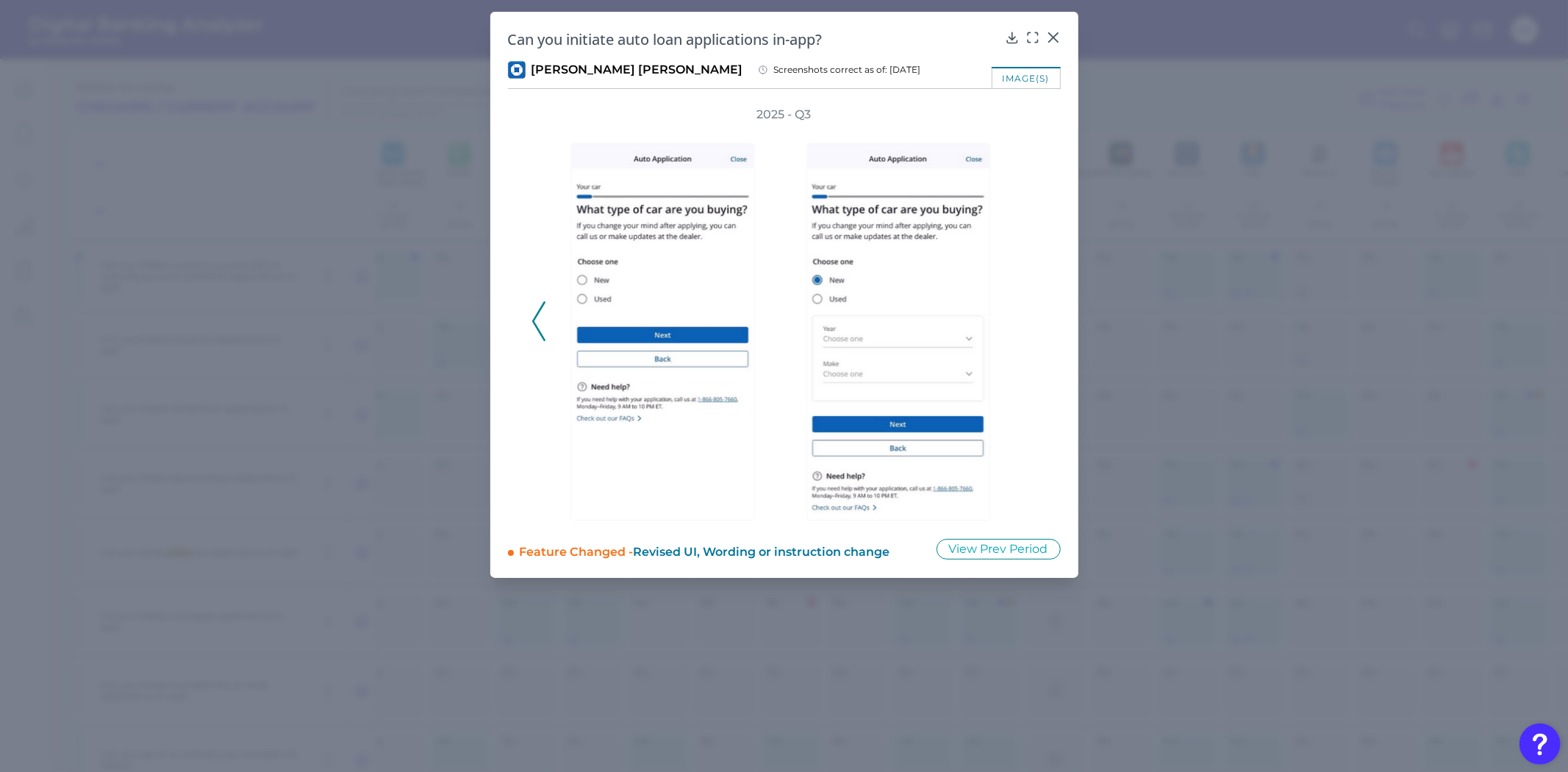
click at [530, 309] on div "2025 - Q3" at bounding box center [784, 314] width 553 height 414
click at [528, 310] on div "2025 - Q3" at bounding box center [784, 314] width 553 height 414
click at [523, 314] on div "2025 - Q3" at bounding box center [784, 314] width 553 height 414
click at [526, 327] on div "2025 - Q3" at bounding box center [784, 314] width 553 height 414
click at [540, 327] on icon at bounding box center [538, 321] width 13 height 39
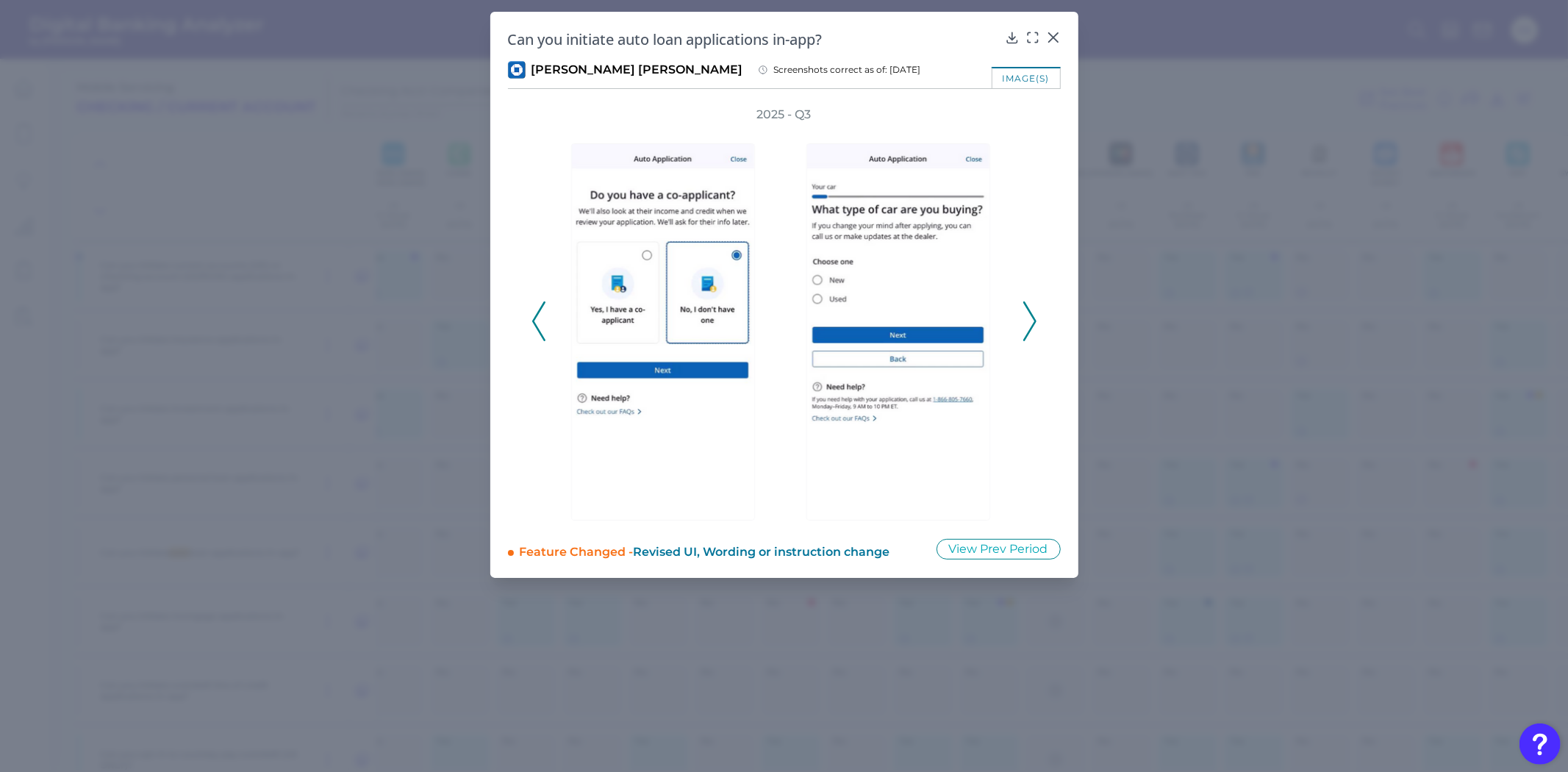
click at [540, 327] on icon at bounding box center [538, 321] width 13 height 39
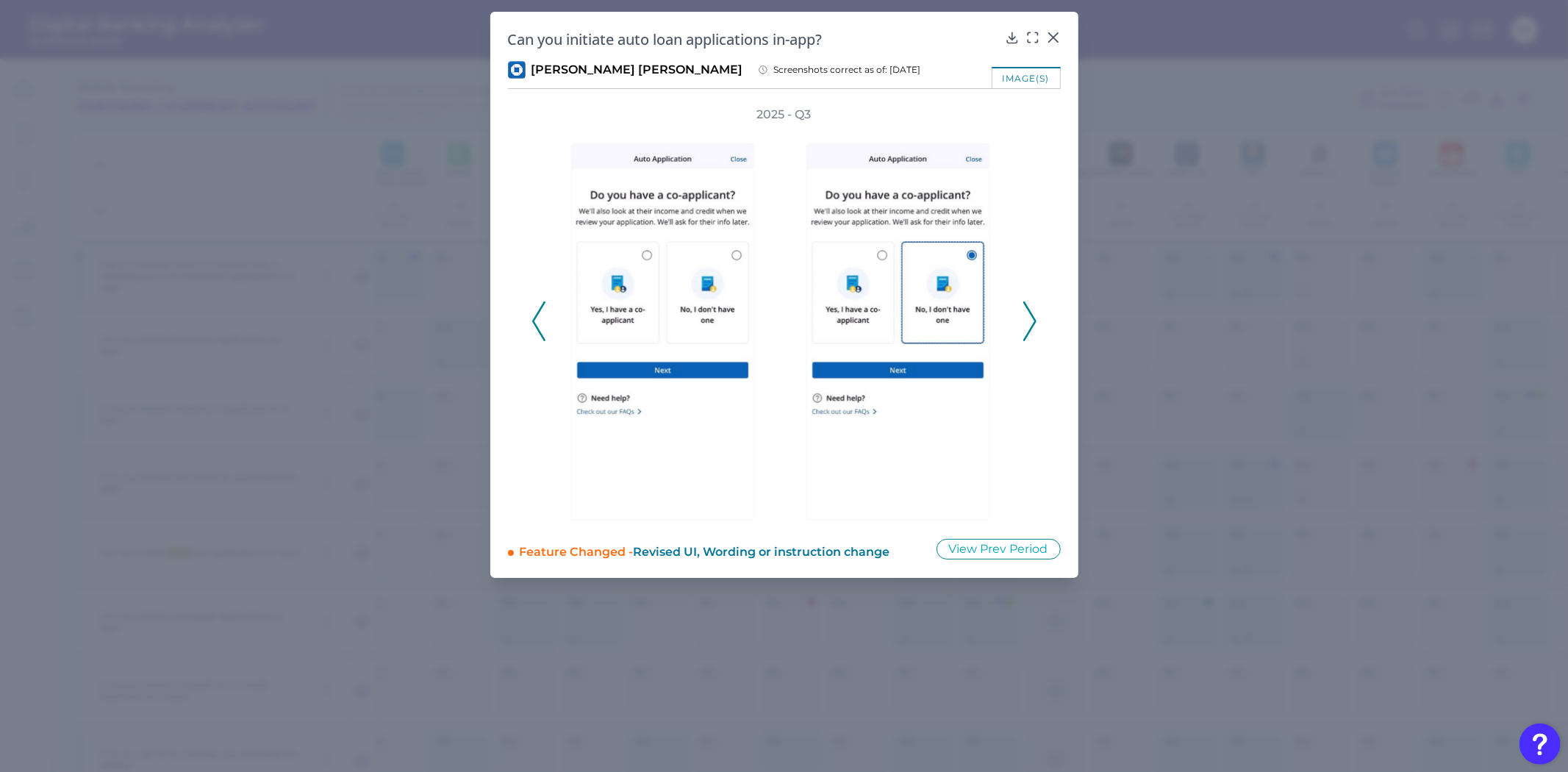
click at [540, 327] on icon at bounding box center [538, 321] width 13 height 39
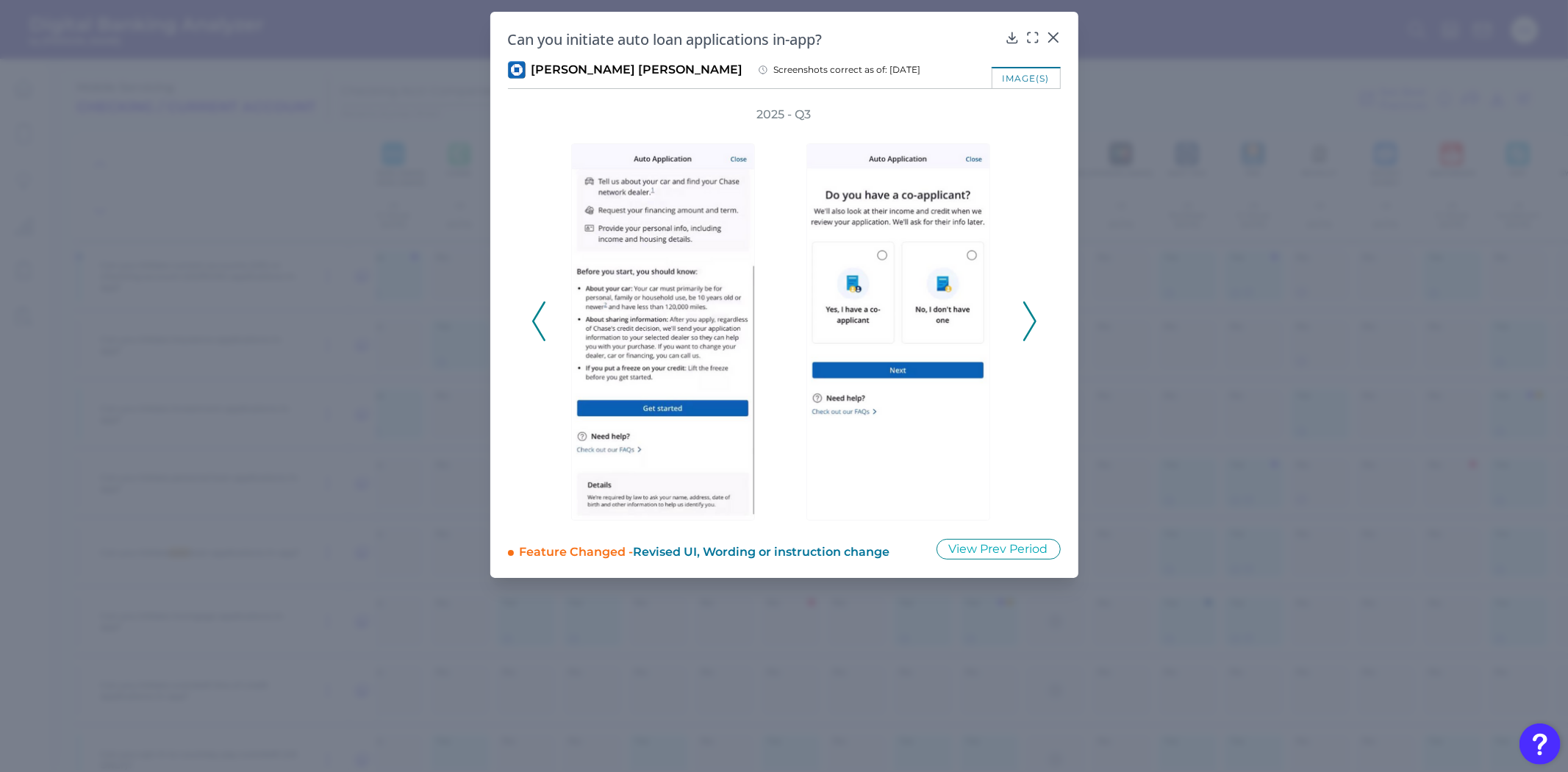
click at [540, 327] on icon at bounding box center [538, 321] width 13 height 39
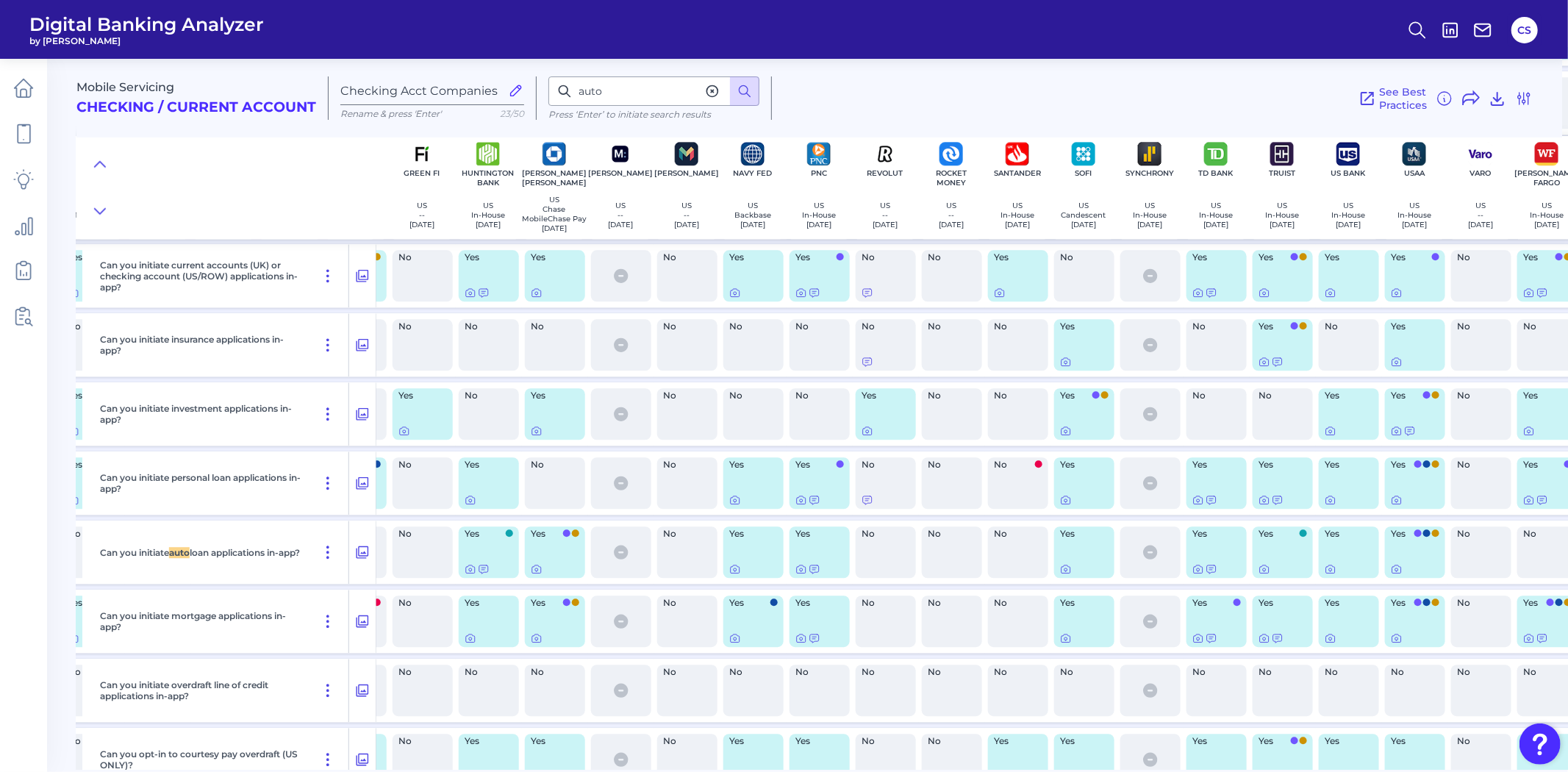
scroll to position [21922, 805]
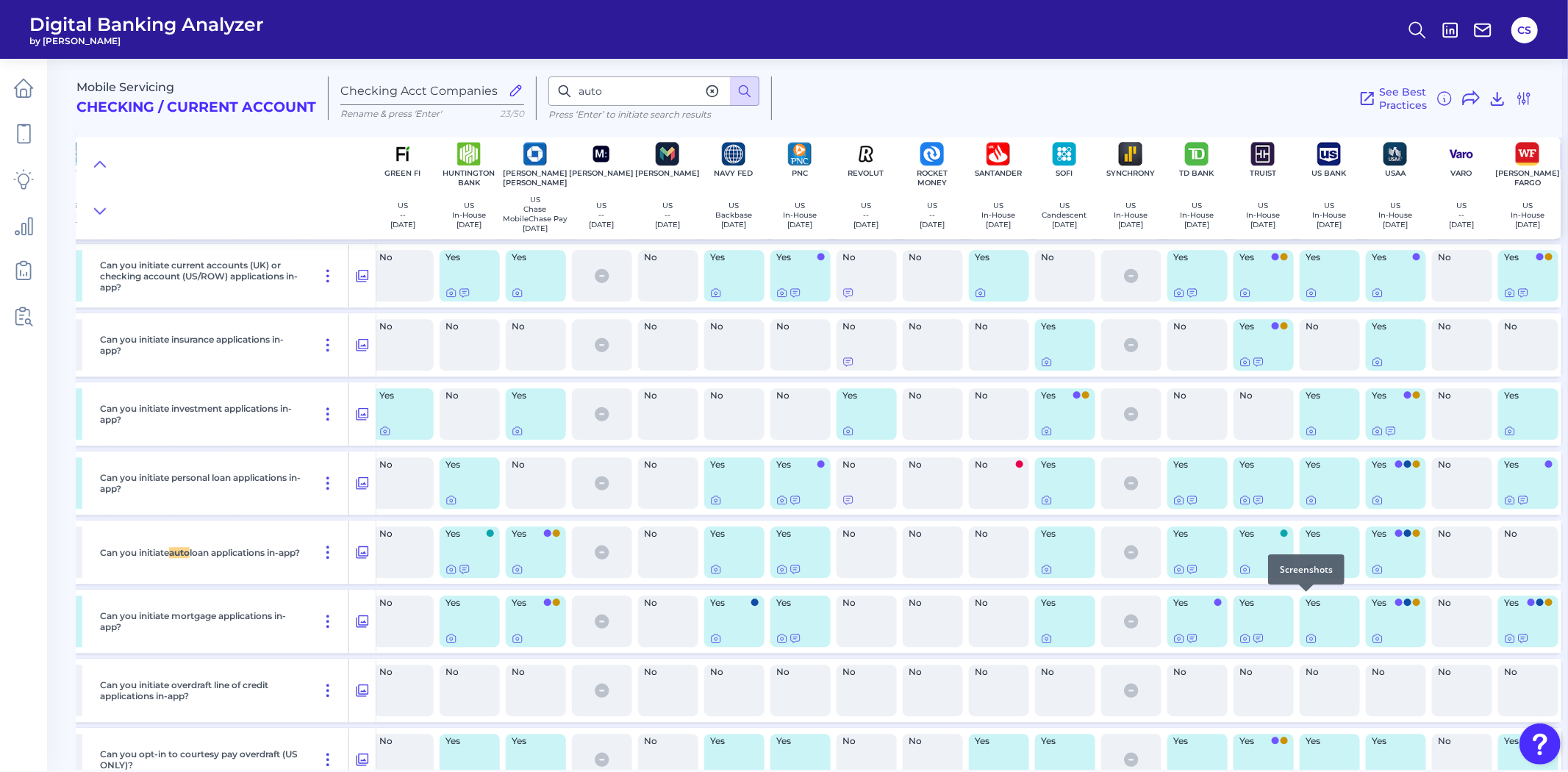
click at [1310, 573] on icon at bounding box center [1311, 569] width 9 height 8
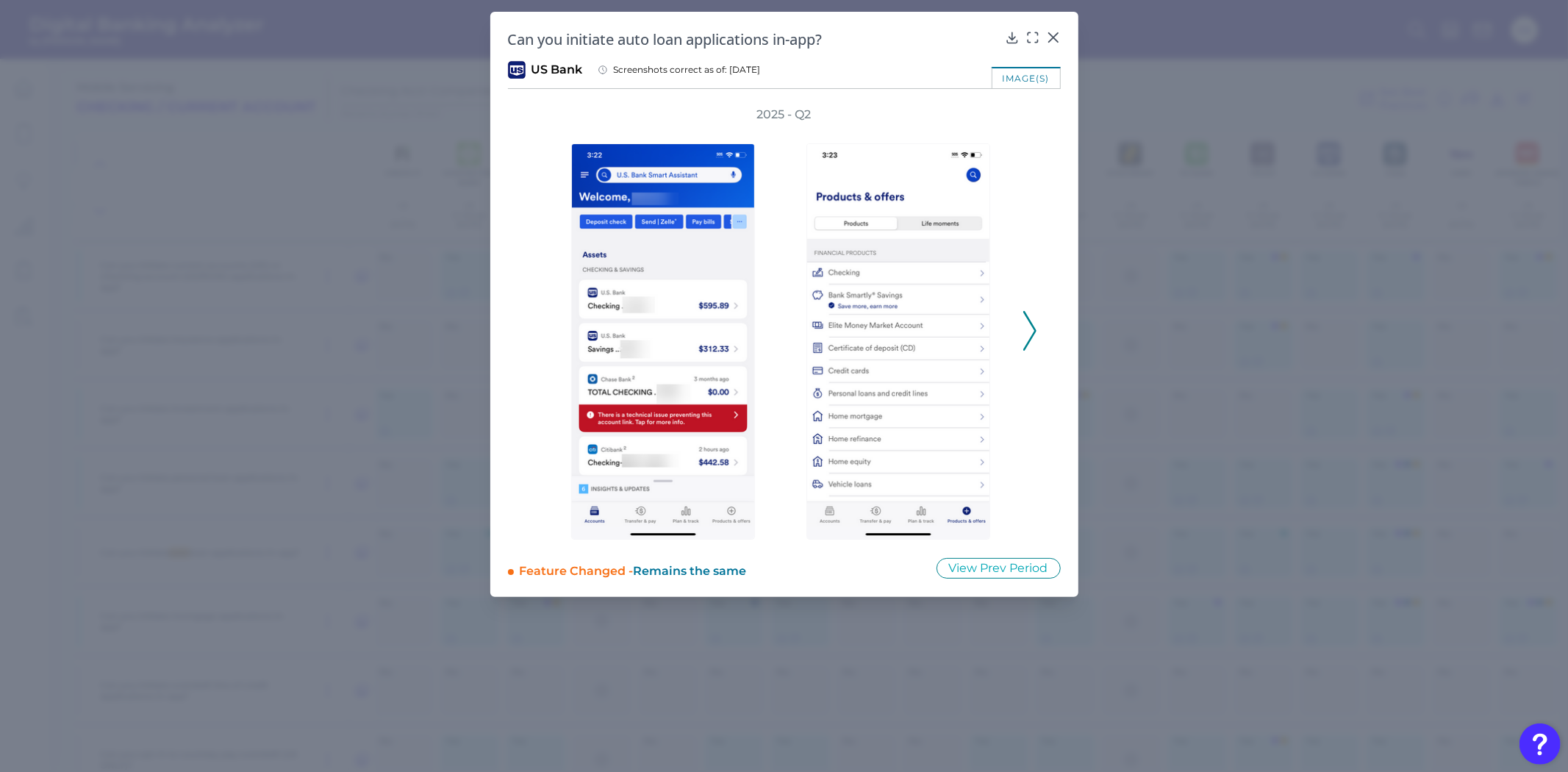
click at [1039, 325] on div "2025 - Q2" at bounding box center [784, 323] width 553 height 433
click at [1038, 326] on div "2025 - Q2" at bounding box center [784, 323] width 553 height 433
click at [1026, 332] on icon at bounding box center [1030, 331] width 13 height 39
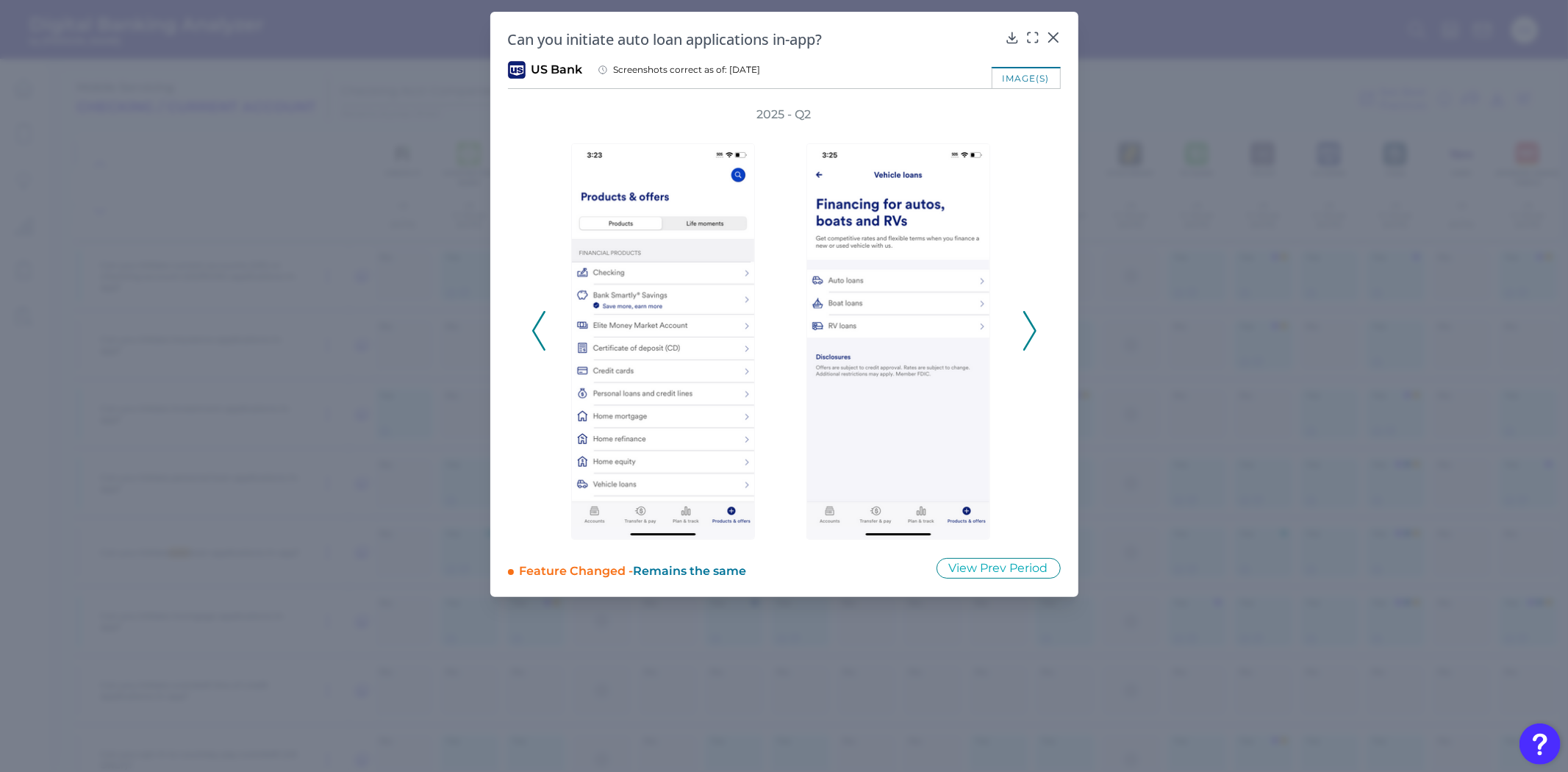
click at [1026, 332] on icon at bounding box center [1030, 331] width 13 height 39
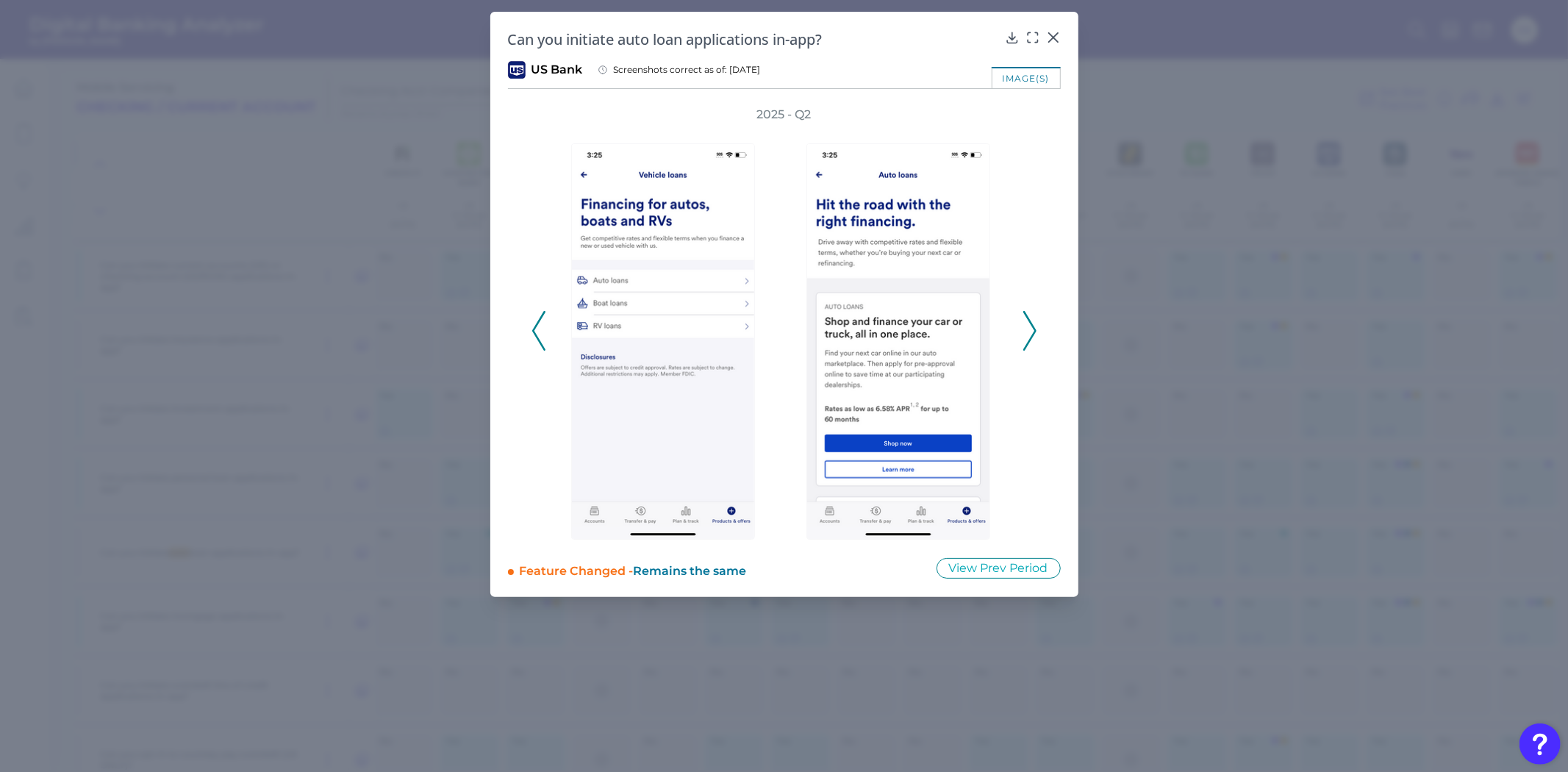
click at [1026, 332] on icon at bounding box center [1030, 331] width 13 height 39
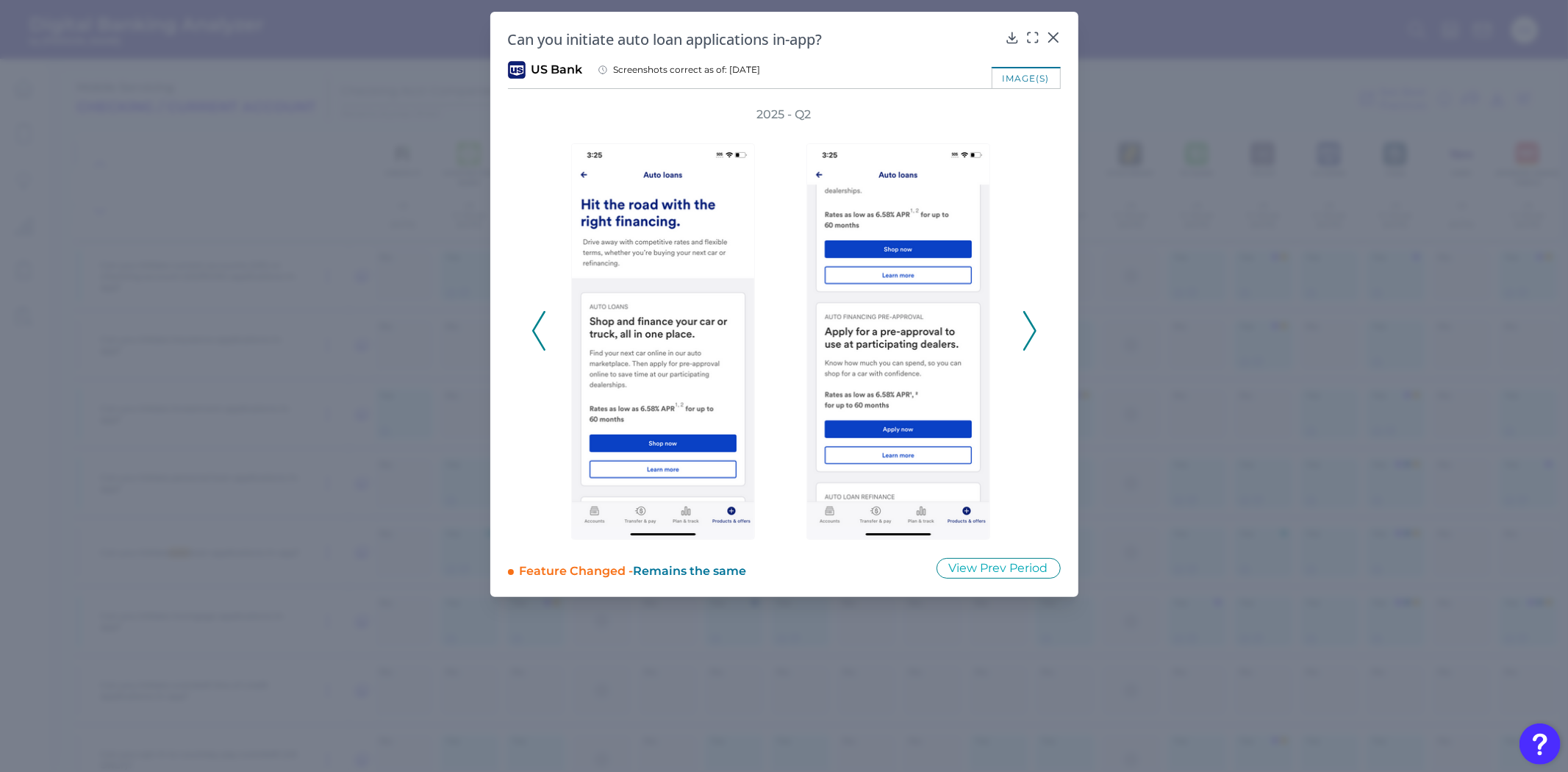
click at [1026, 332] on icon at bounding box center [1030, 331] width 13 height 39
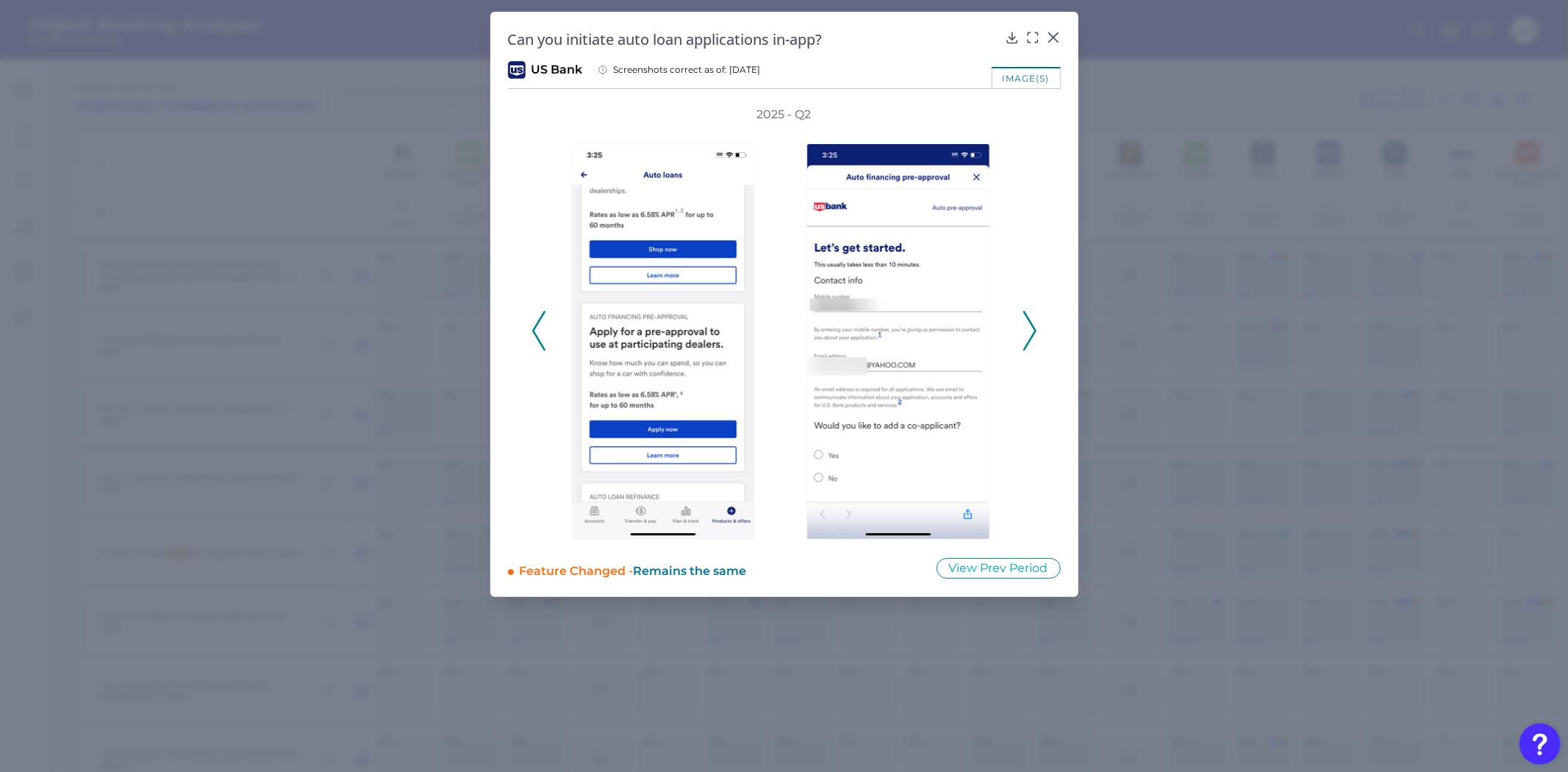
click at [1026, 332] on icon at bounding box center [1030, 331] width 13 height 39
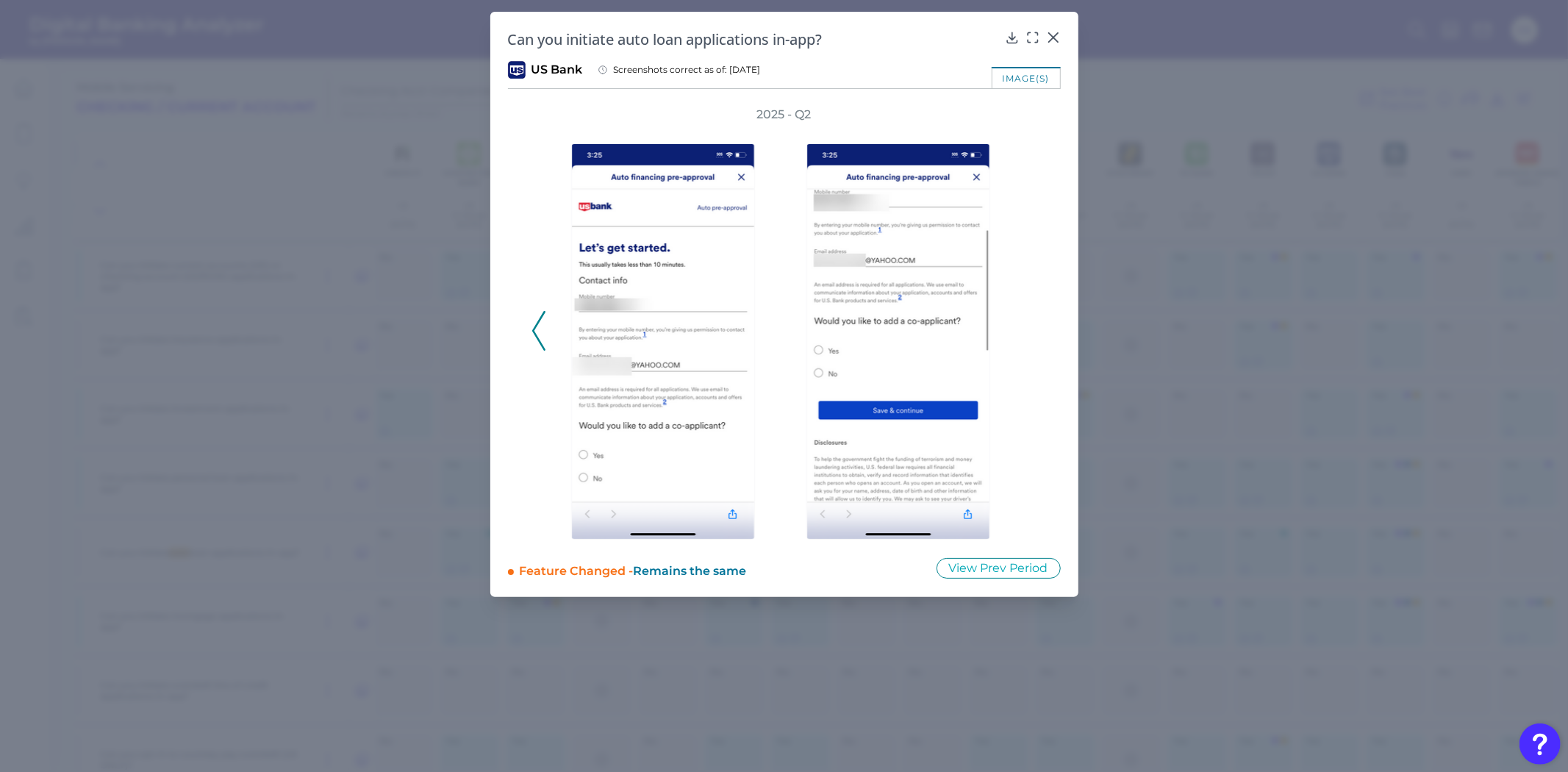
click at [1026, 332] on div "2025 - Q2" at bounding box center [784, 323] width 506 height 433
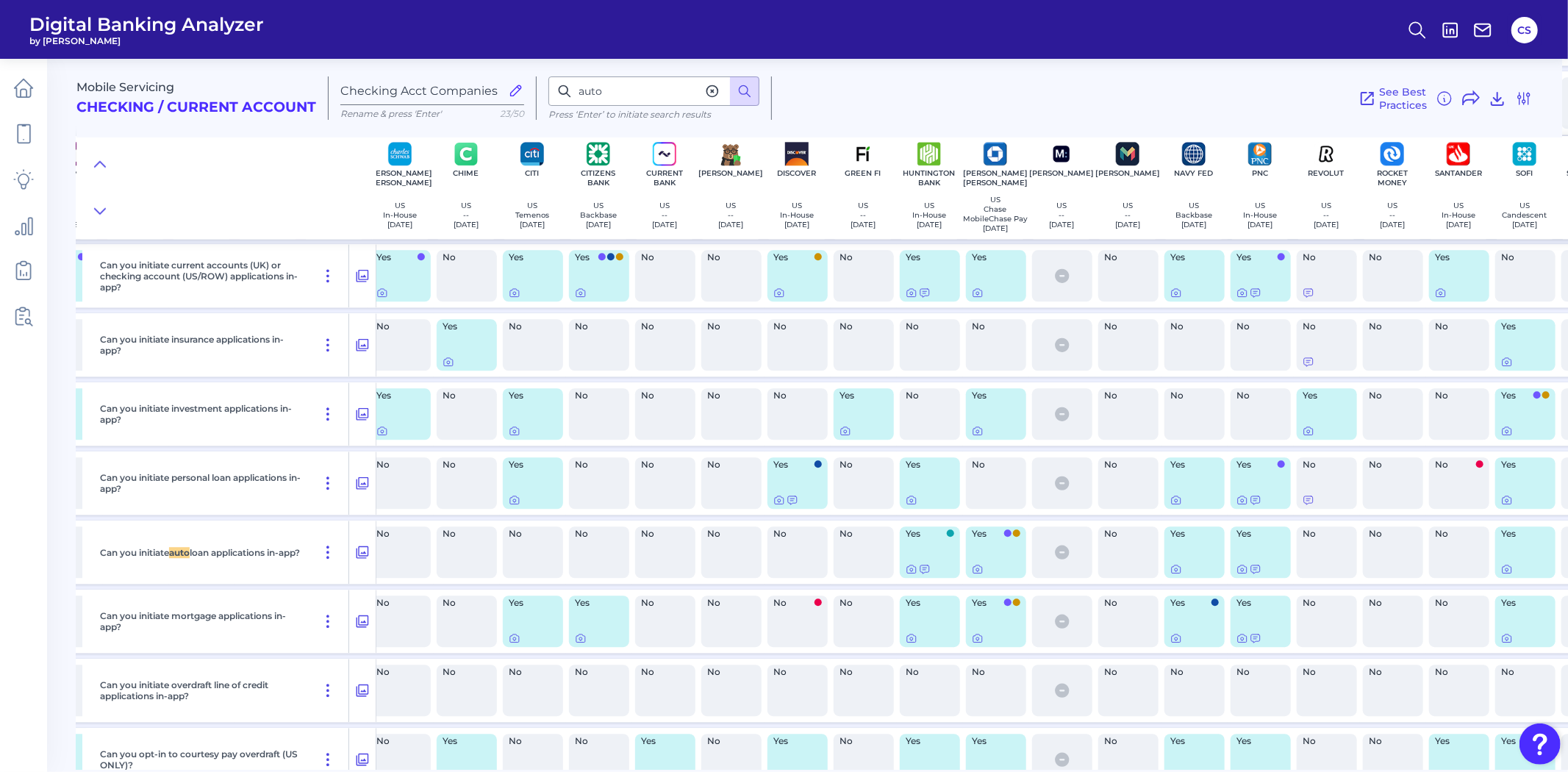
scroll to position [21922, 305]
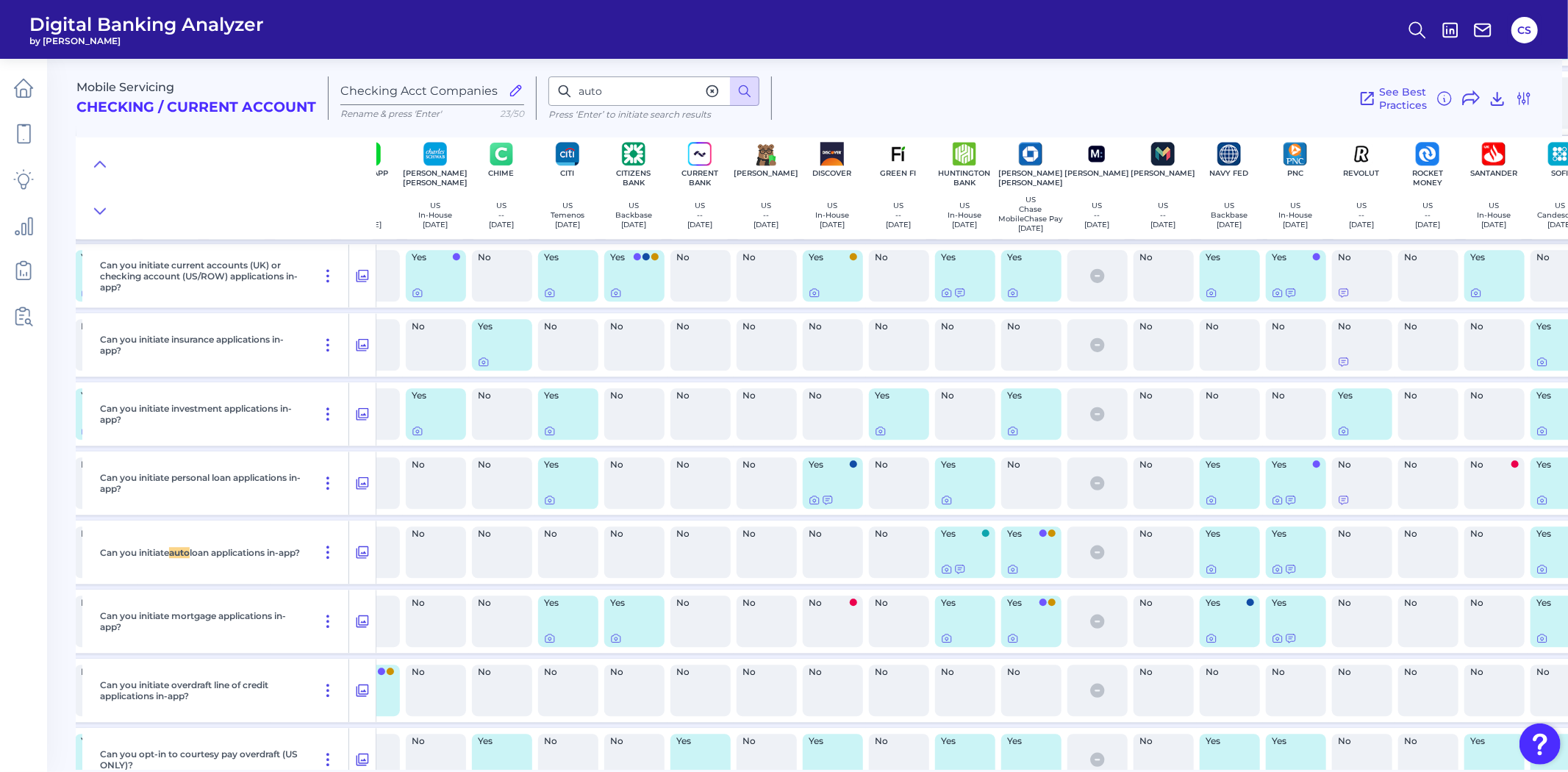
drag, startPoint x: 453, startPoint y: 763, endPoint x: 353, endPoint y: 766, distance: 100.0
click at [353, 766] on div "Mobile Servicing Checking / Current Account Checking Acct Companies Rename & pr…" at bounding box center [822, 409] width 1492 height 722
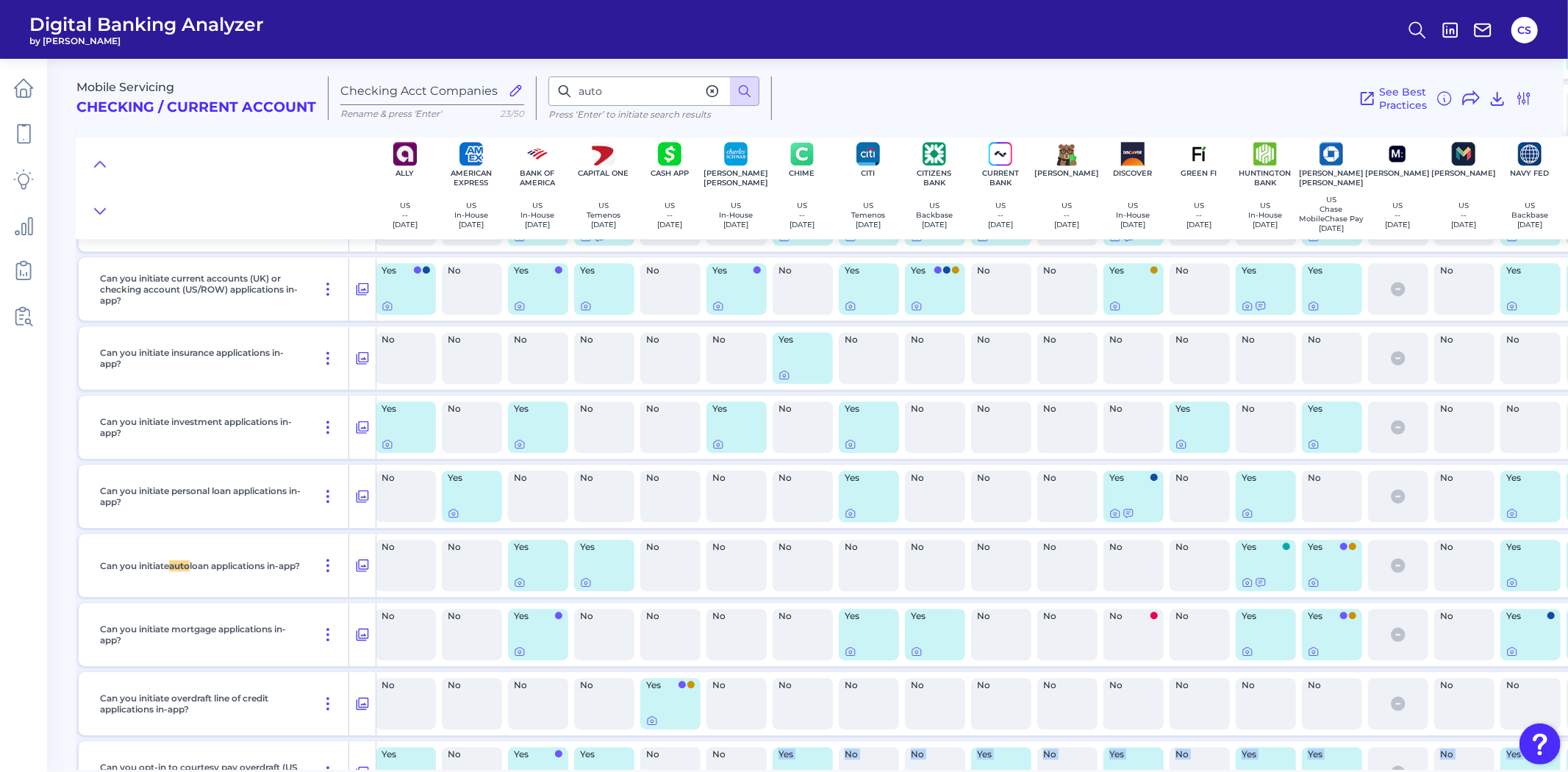
scroll to position [21910, 0]
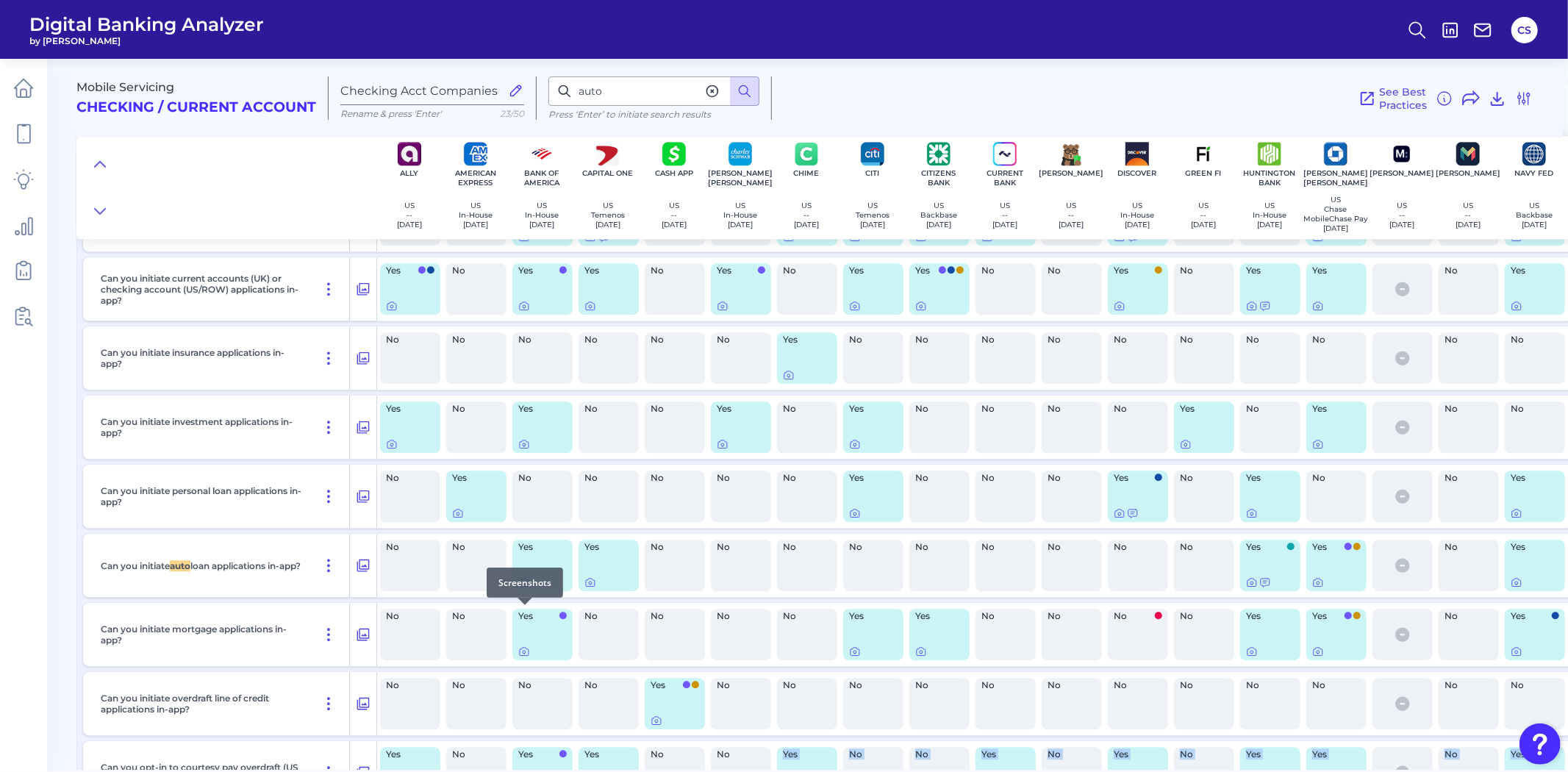
click at [522, 585] on icon at bounding box center [524, 584] width 3 height 3
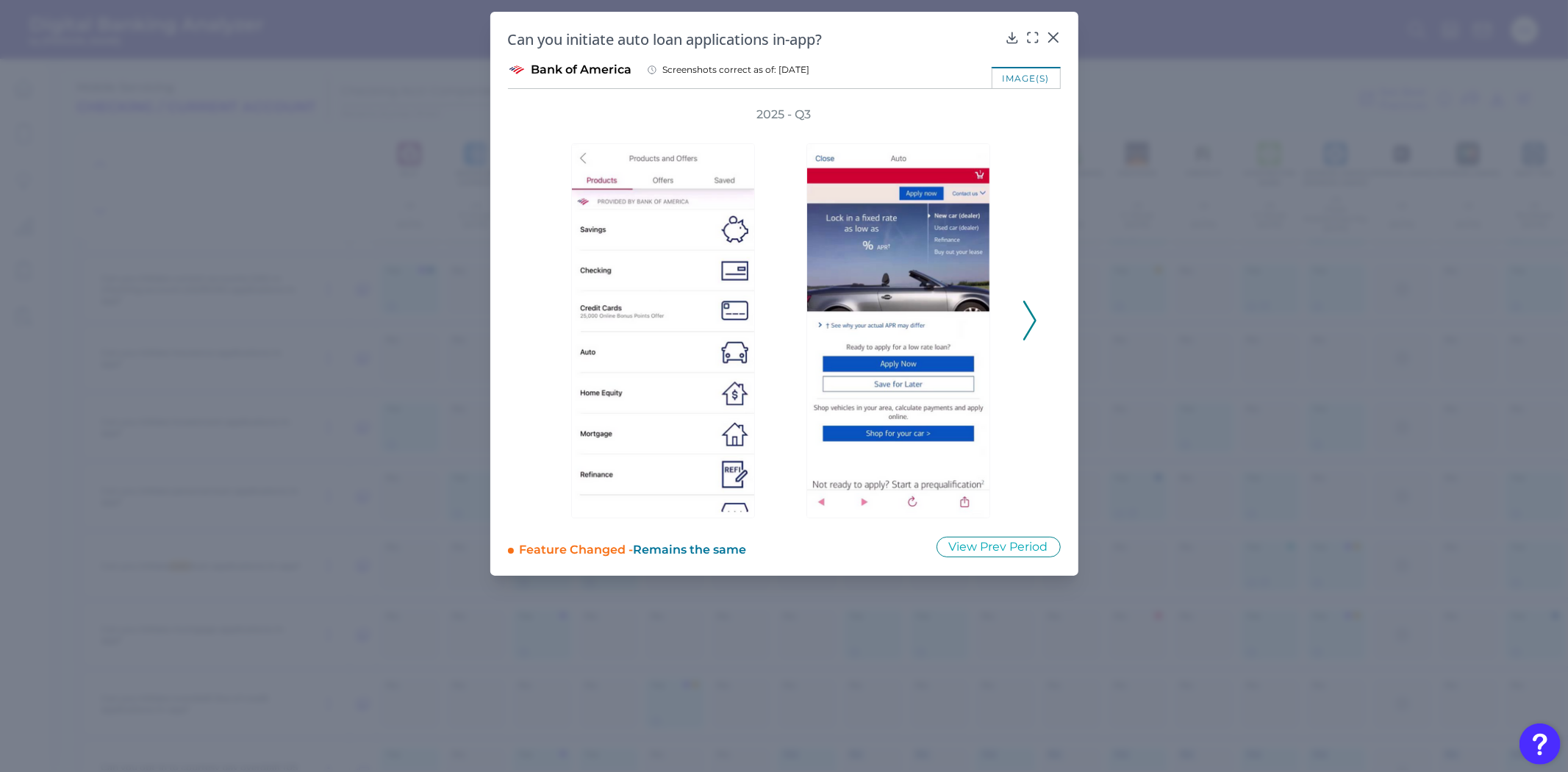
click at [1028, 306] on polyline at bounding box center [1030, 320] width 11 height 38
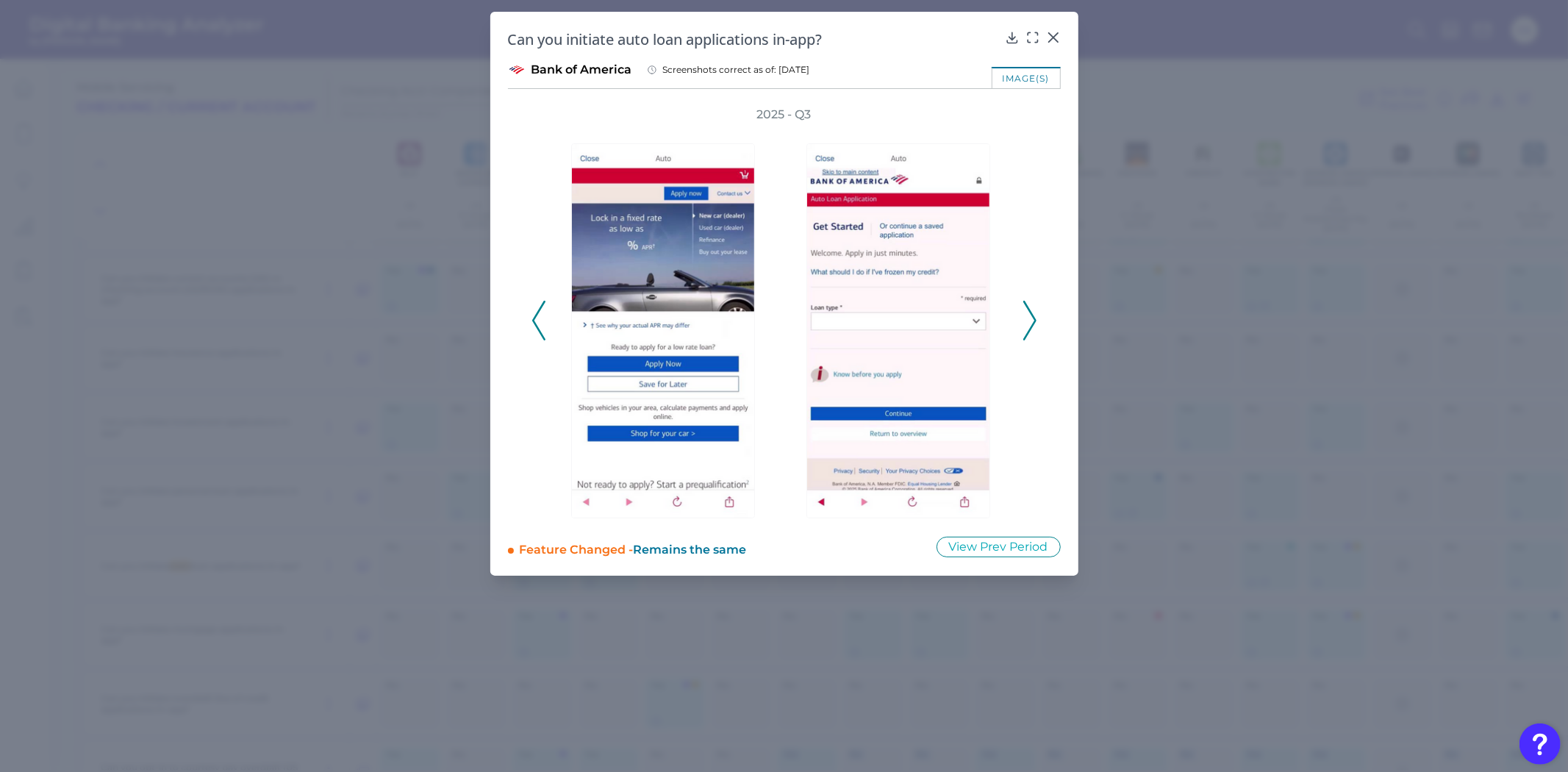
click at [1028, 306] on polyline at bounding box center [1030, 320] width 11 height 38
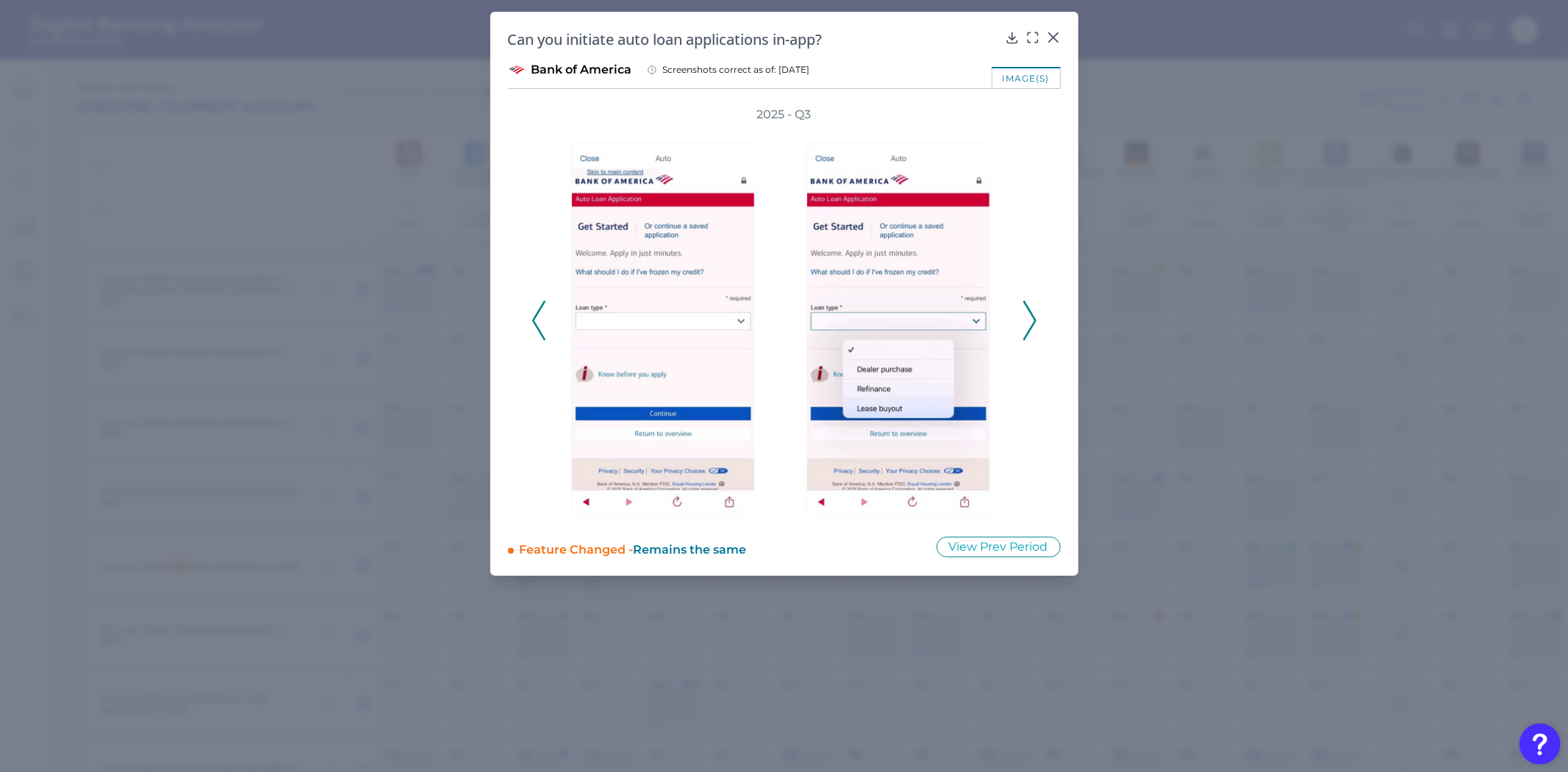
click at [1028, 306] on polyline at bounding box center [1030, 320] width 11 height 38
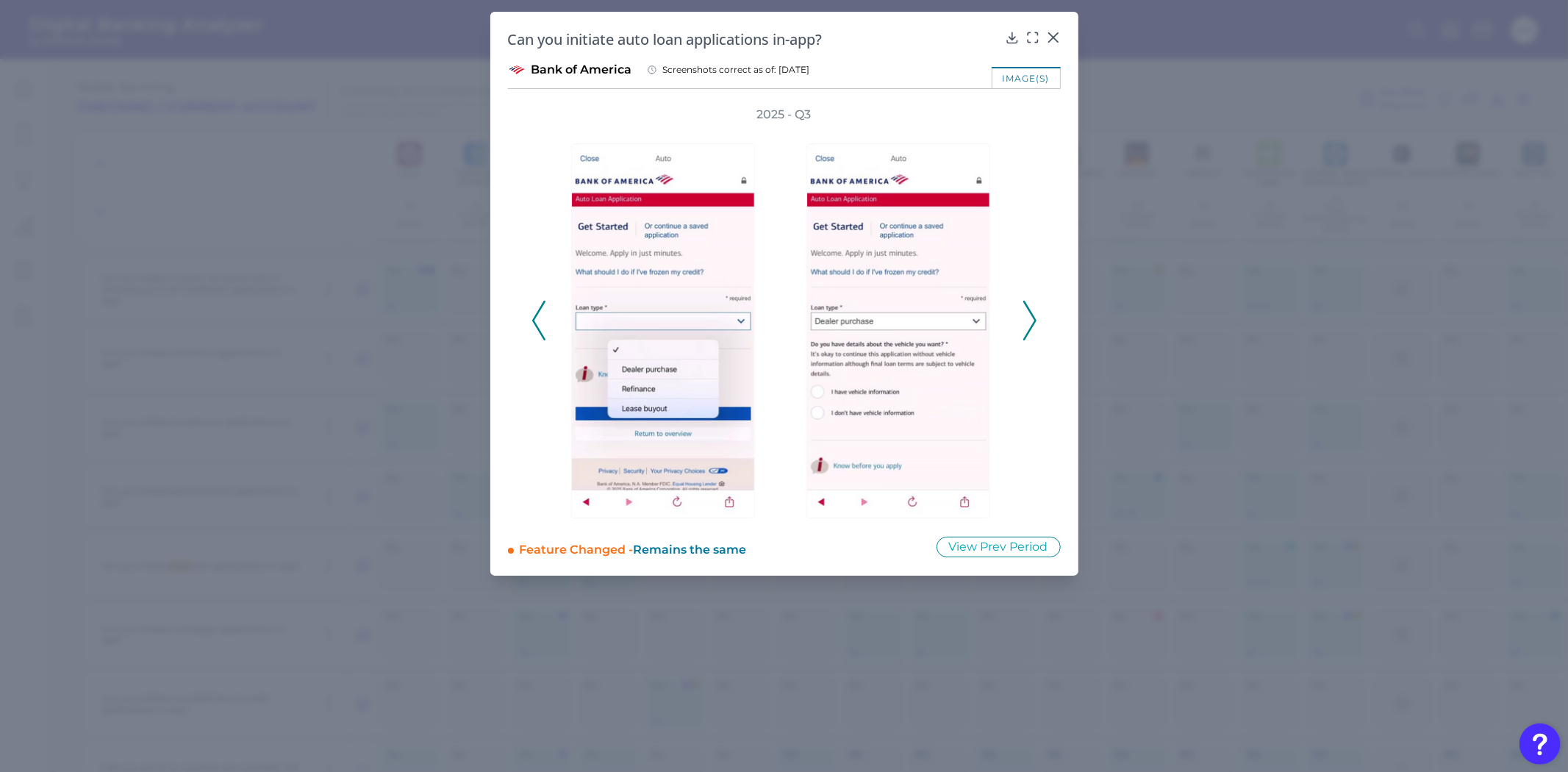
click at [1028, 306] on polyline at bounding box center [1030, 320] width 11 height 38
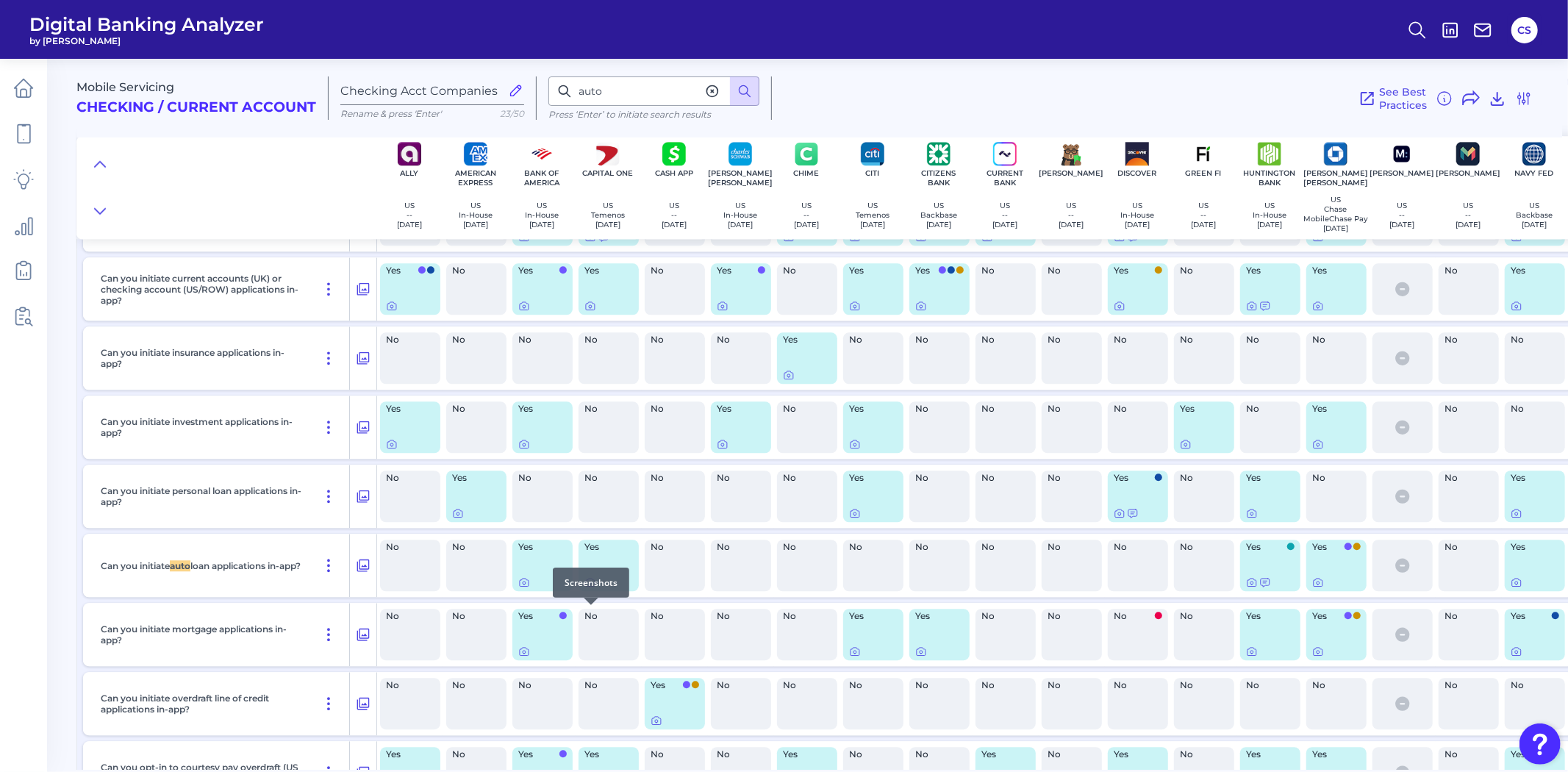
click at [587, 610] on div at bounding box center [591, 606] width 14 height 14
click at [589, 589] on icon at bounding box center [590, 582] width 12 height 12
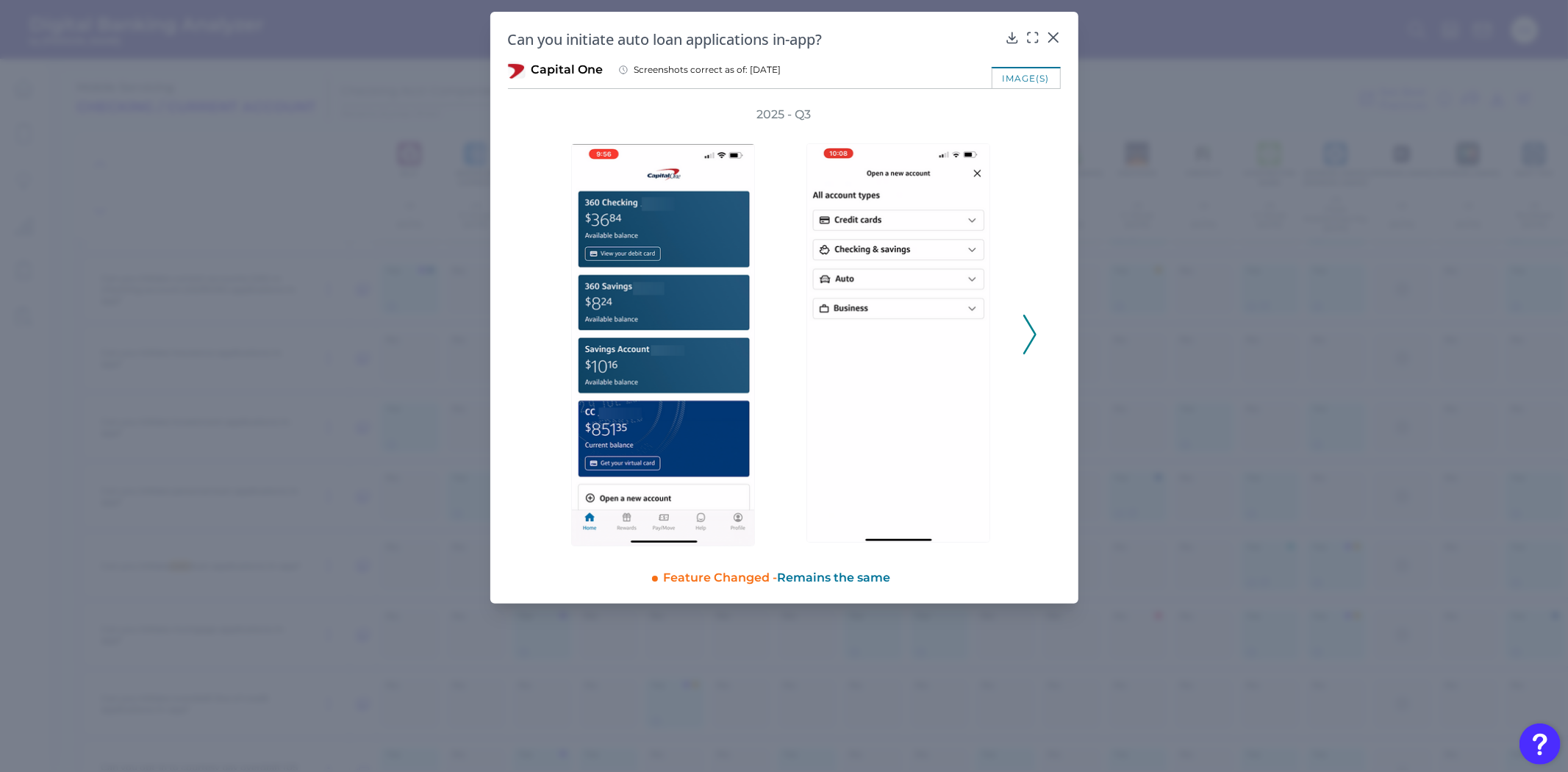
click at [1033, 339] on polyline at bounding box center [1030, 334] width 11 height 38
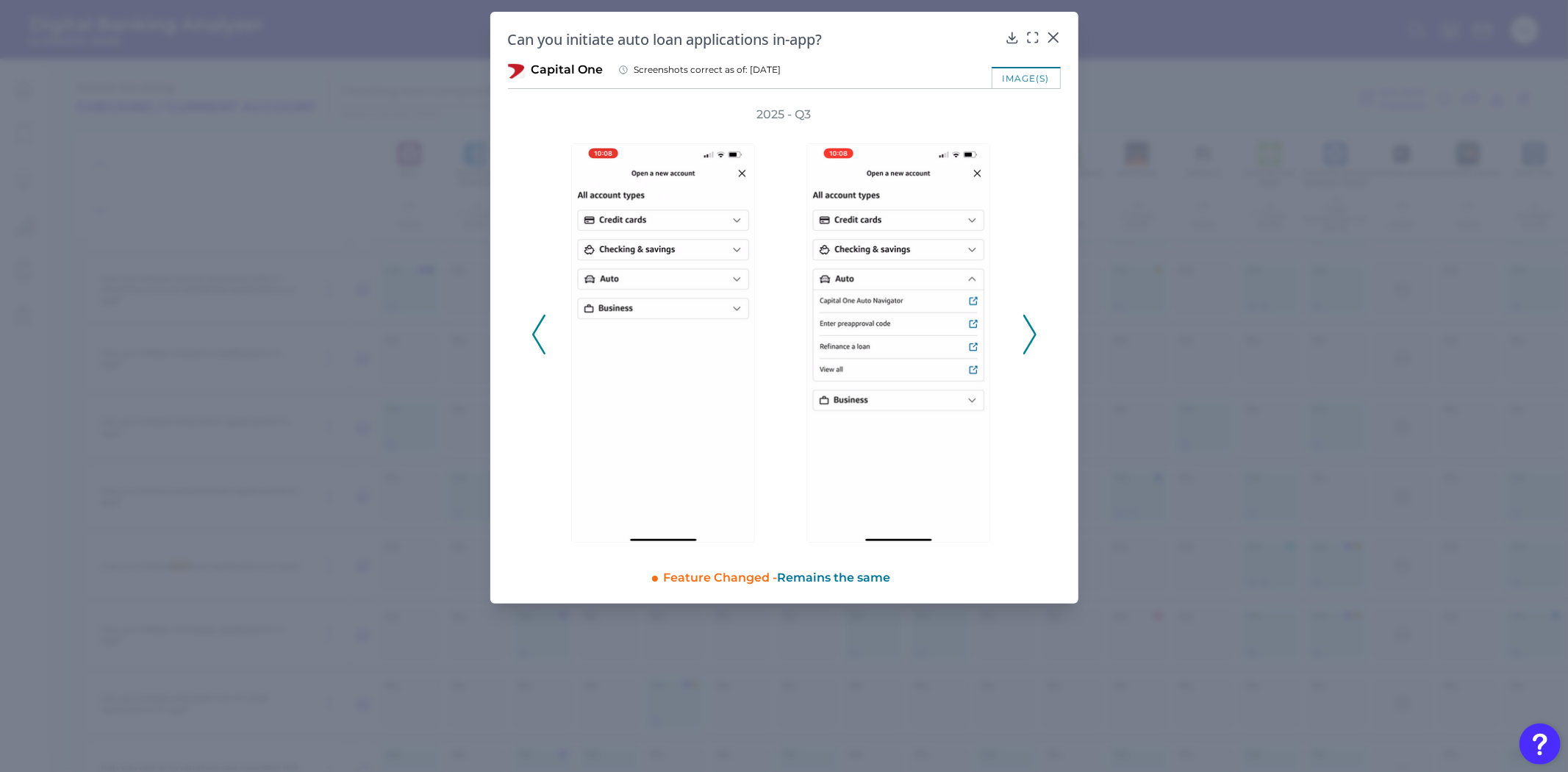
click at [1033, 339] on polyline at bounding box center [1030, 334] width 11 height 38
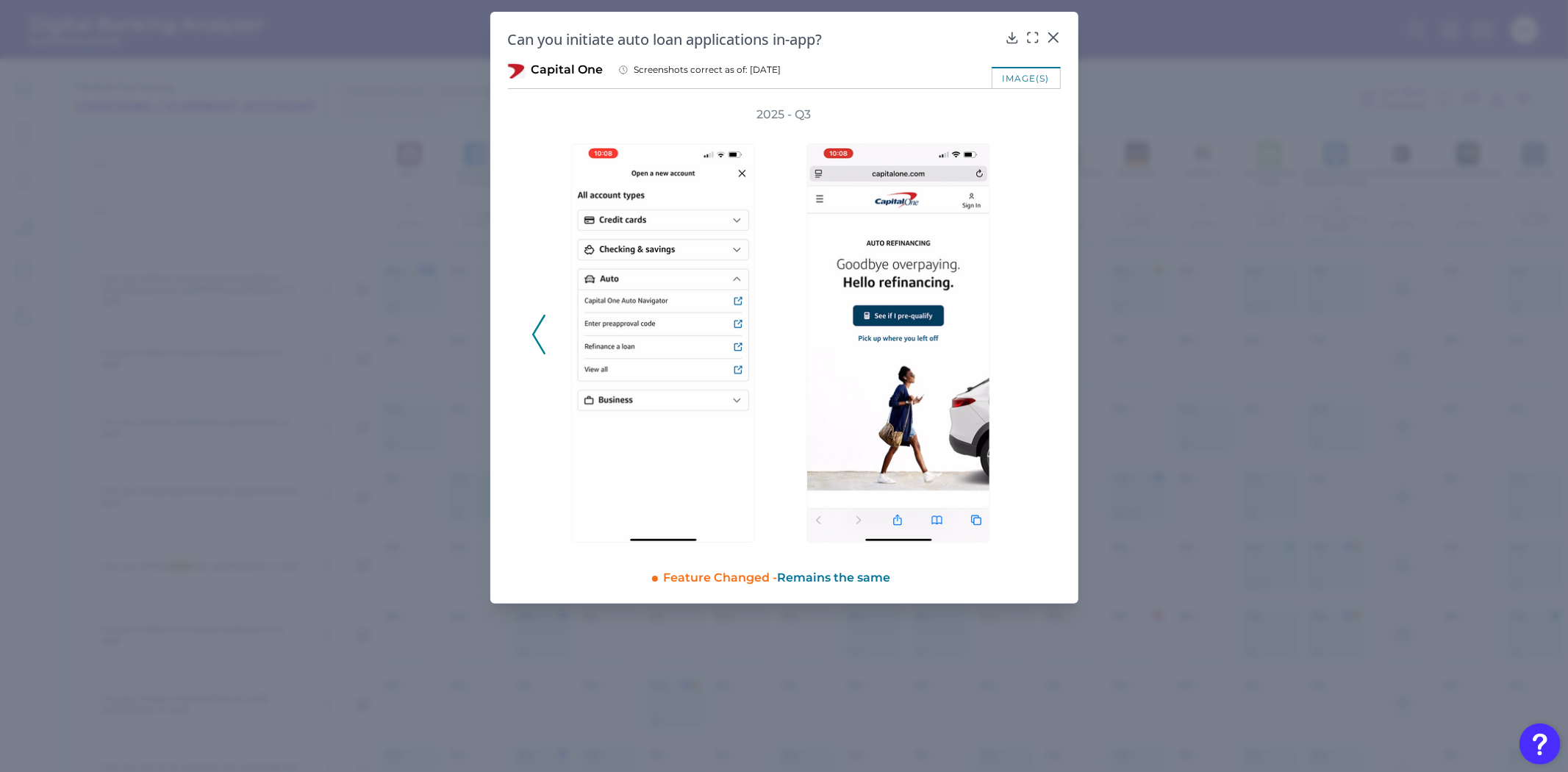
click at [1033, 339] on div "2025 - Q3" at bounding box center [784, 326] width 506 height 440
click at [532, 331] on icon at bounding box center [538, 334] width 13 height 39
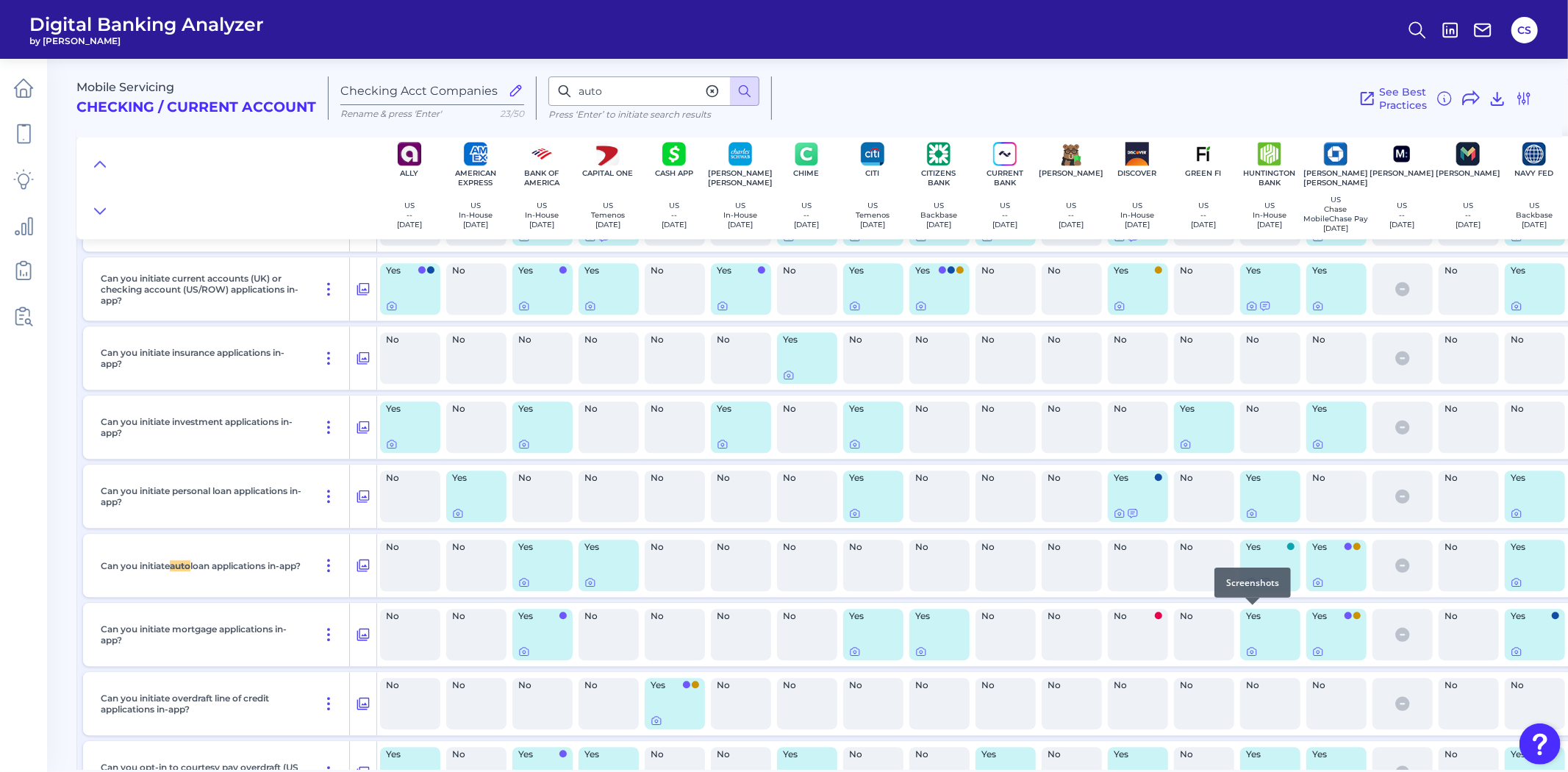
click at [1246, 589] on icon at bounding box center [1251, 582] width 12 height 12
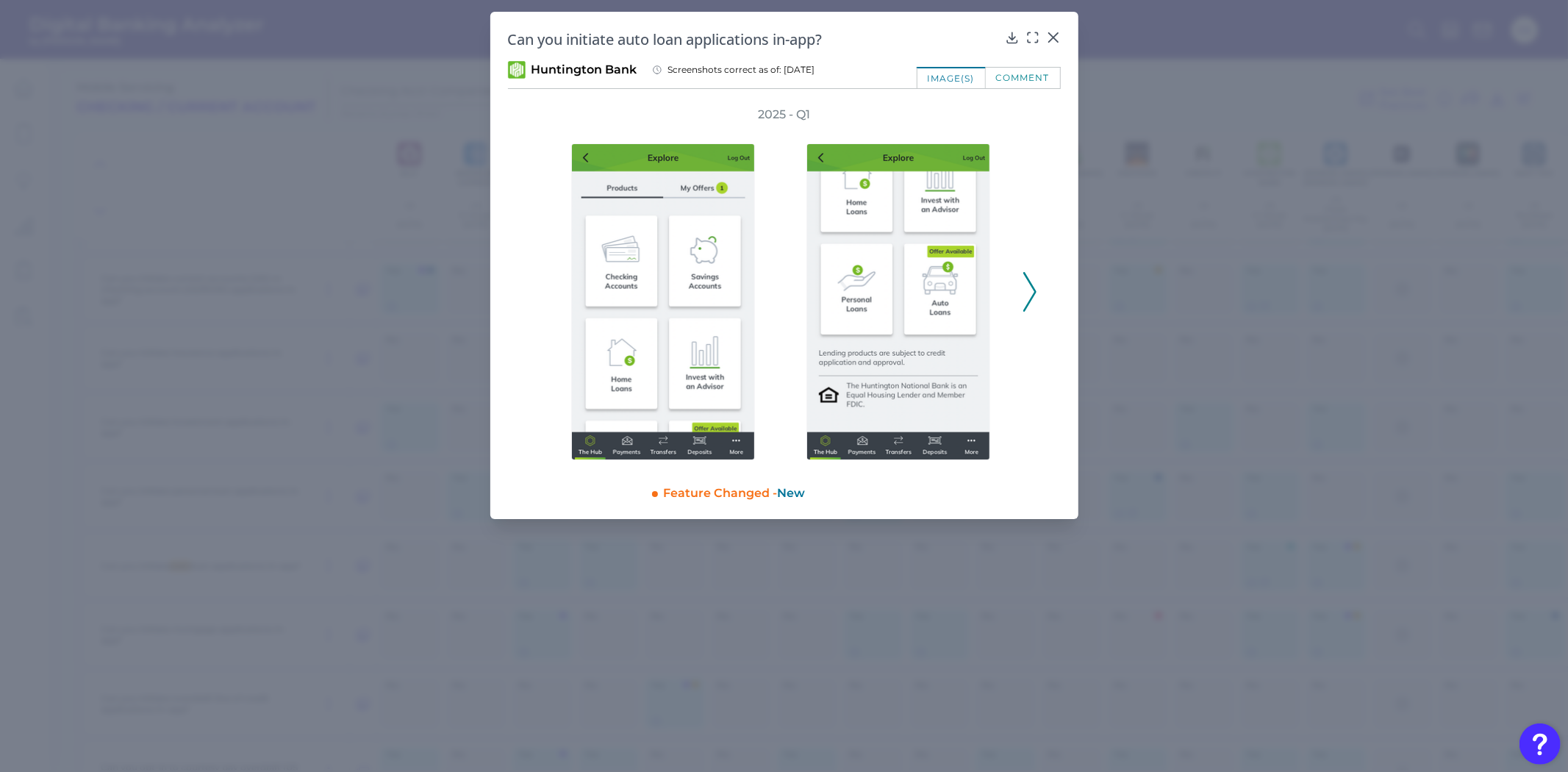
click at [1026, 290] on icon at bounding box center [1030, 291] width 13 height 39
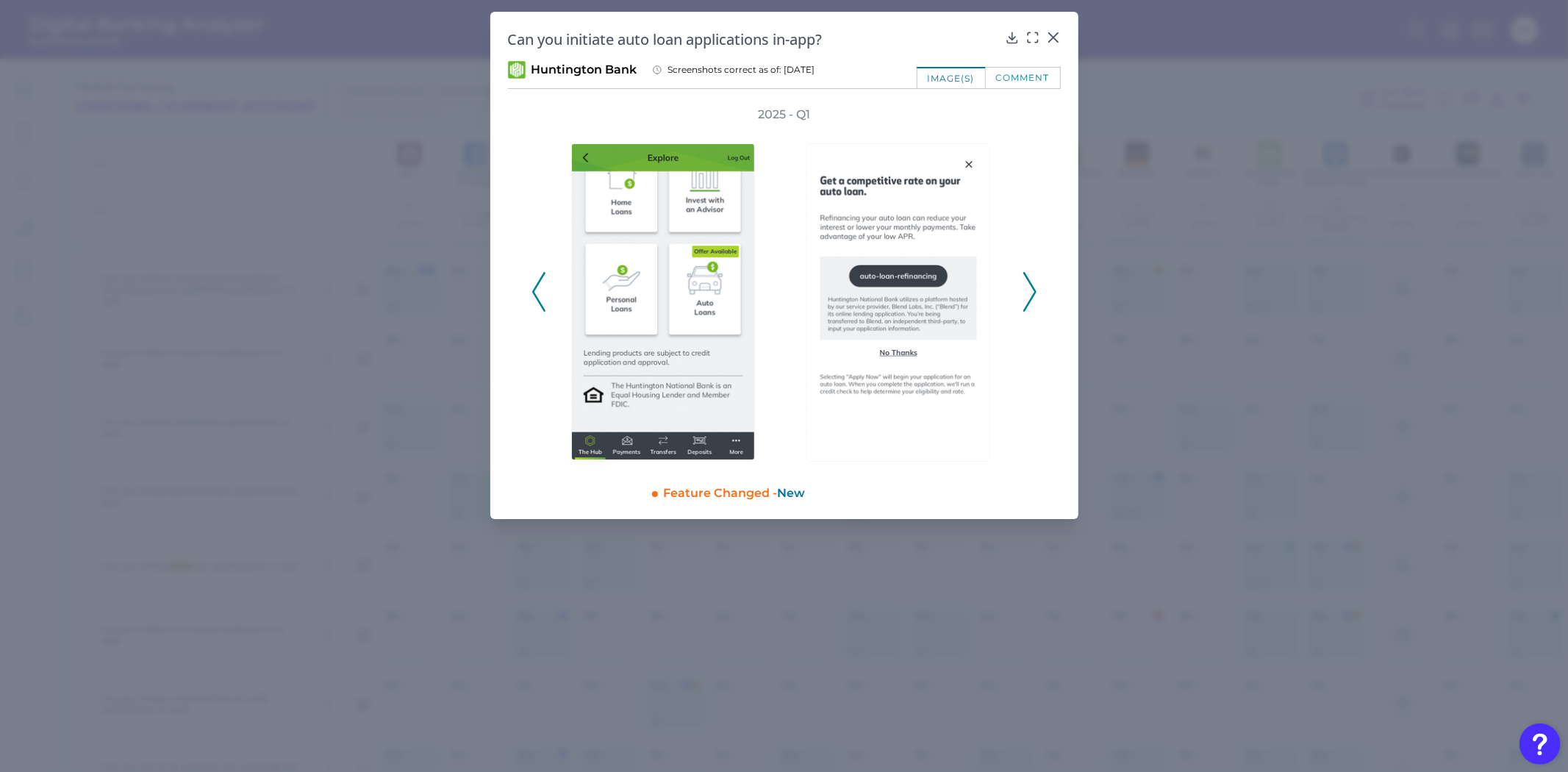
click at [1026, 291] on icon at bounding box center [1030, 291] width 13 height 39
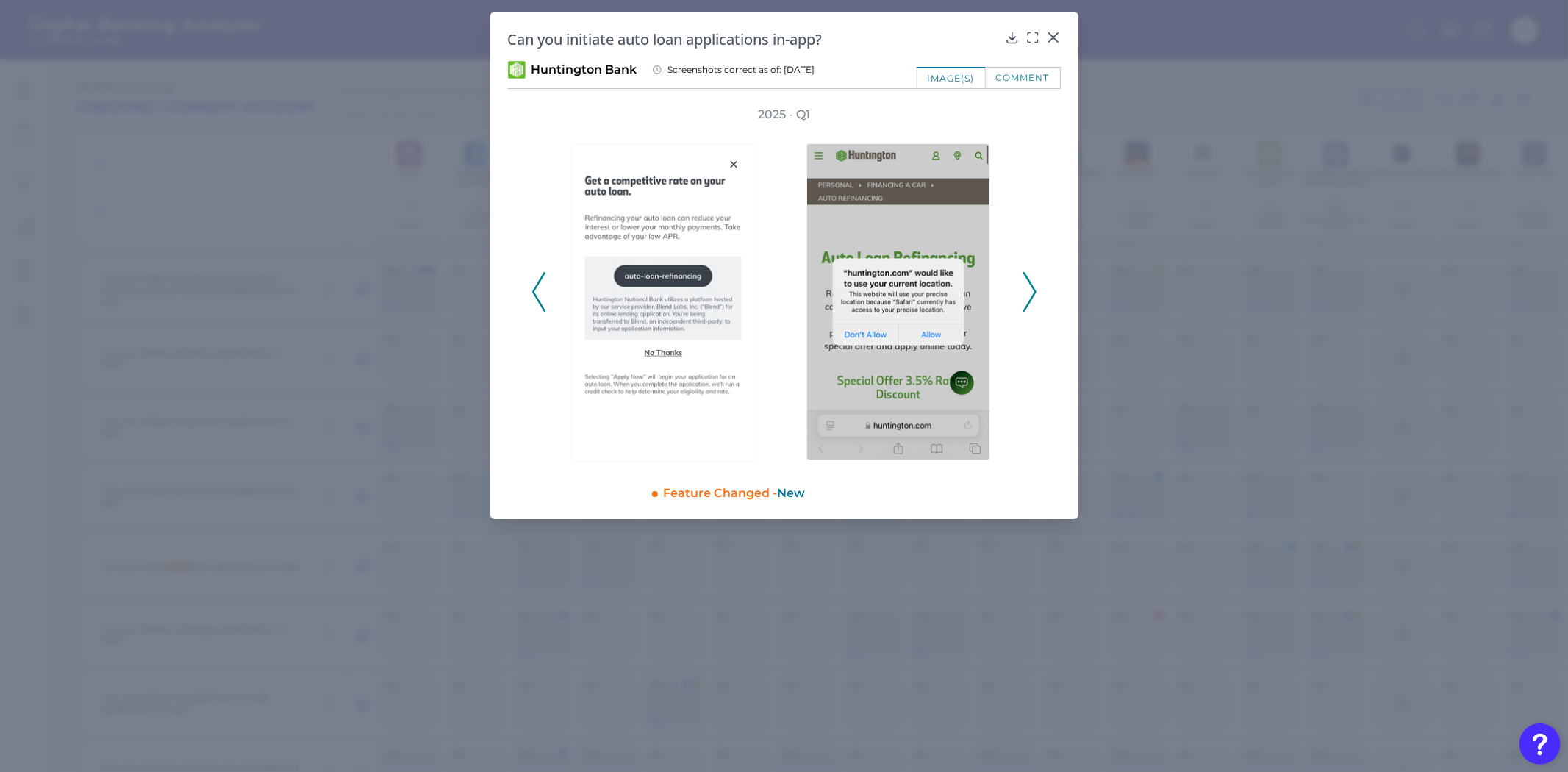
click at [1026, 291] on icon at bounding box center [1030, 291] width 13 height 39
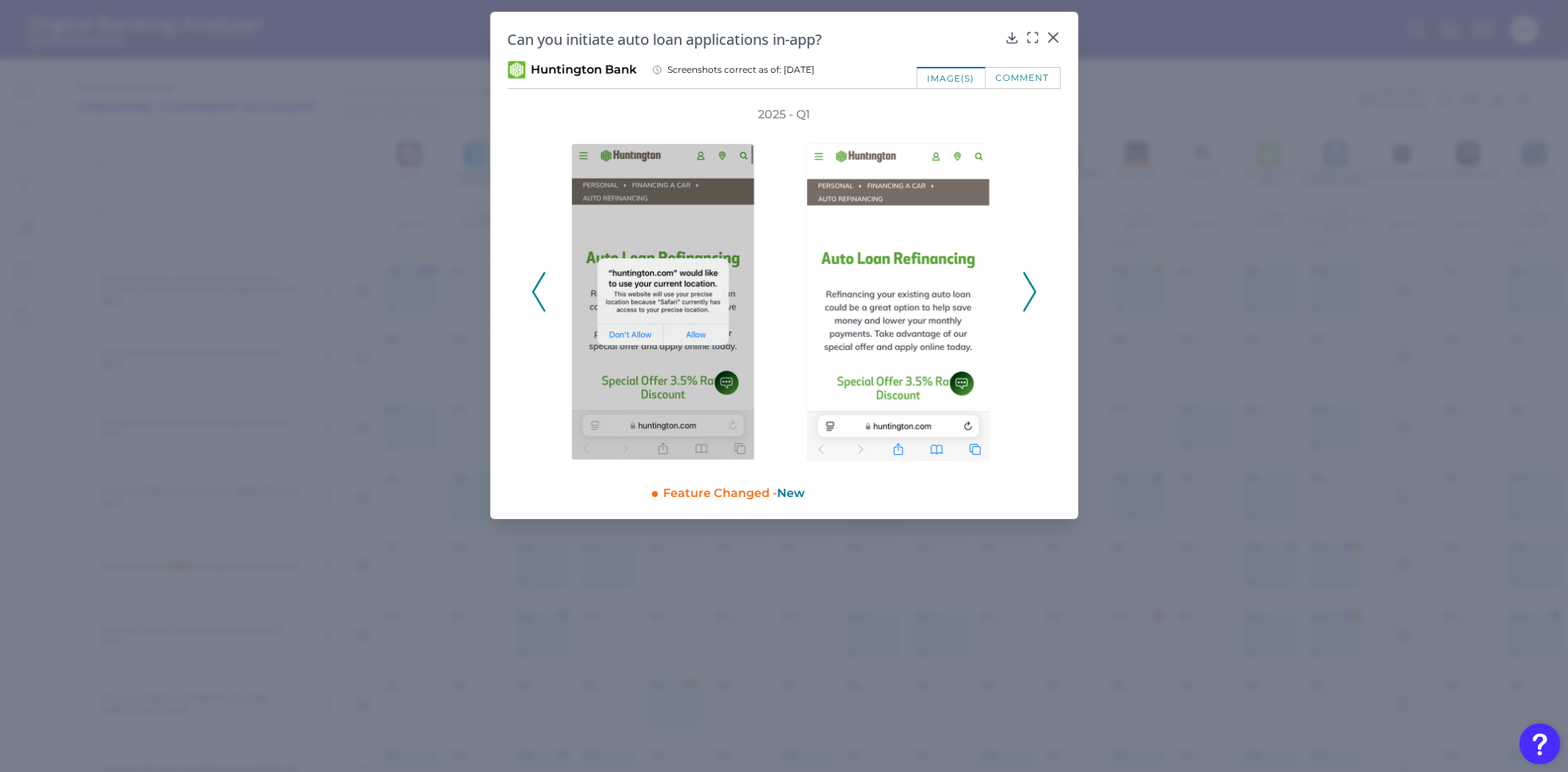
click at [1026, 291] on icon at bounding box center [1030, 291] width 13 height 39
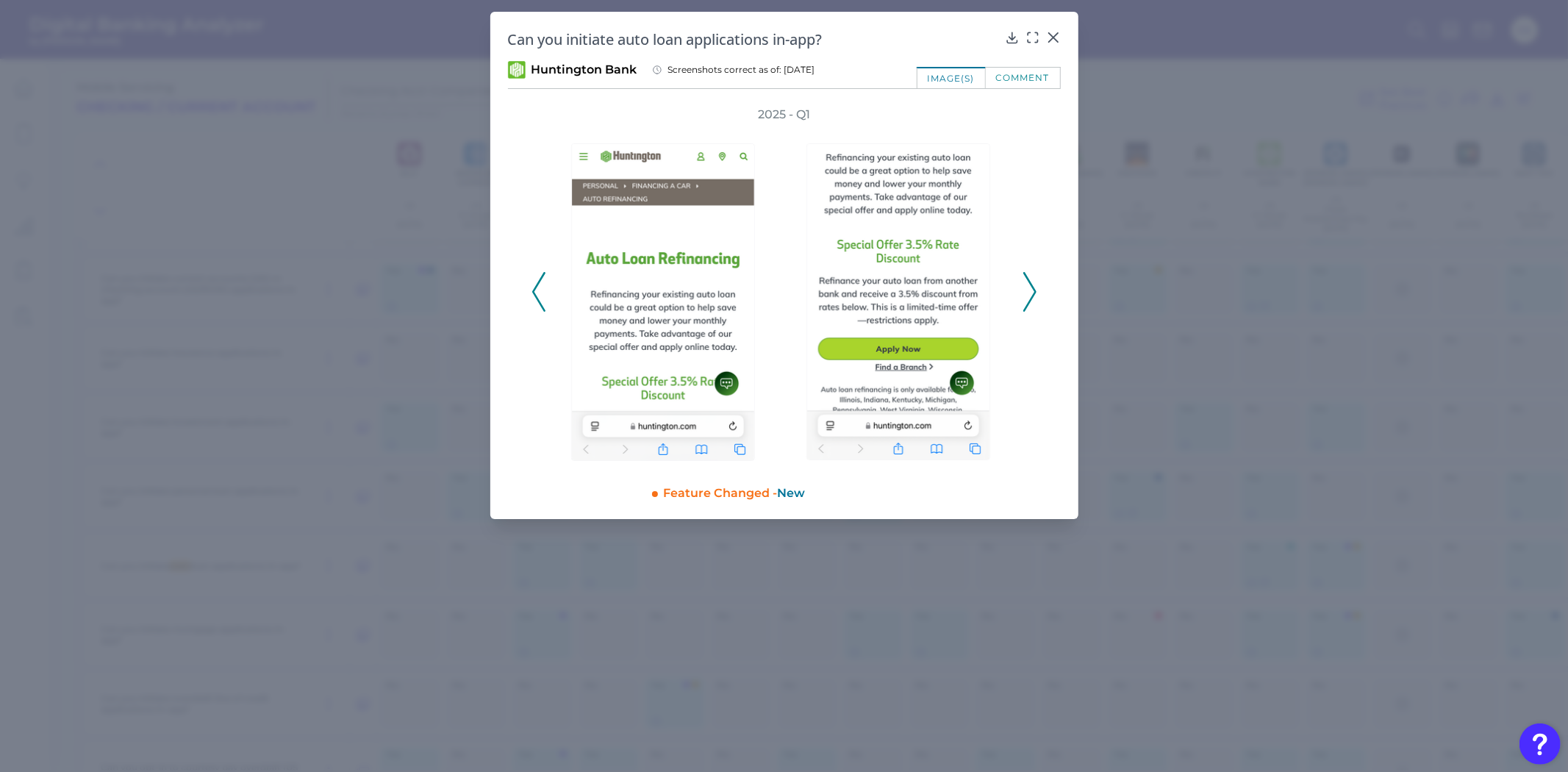
click at [1026, 291] on icon at bounding box center [1030, 291] width 13 height 39
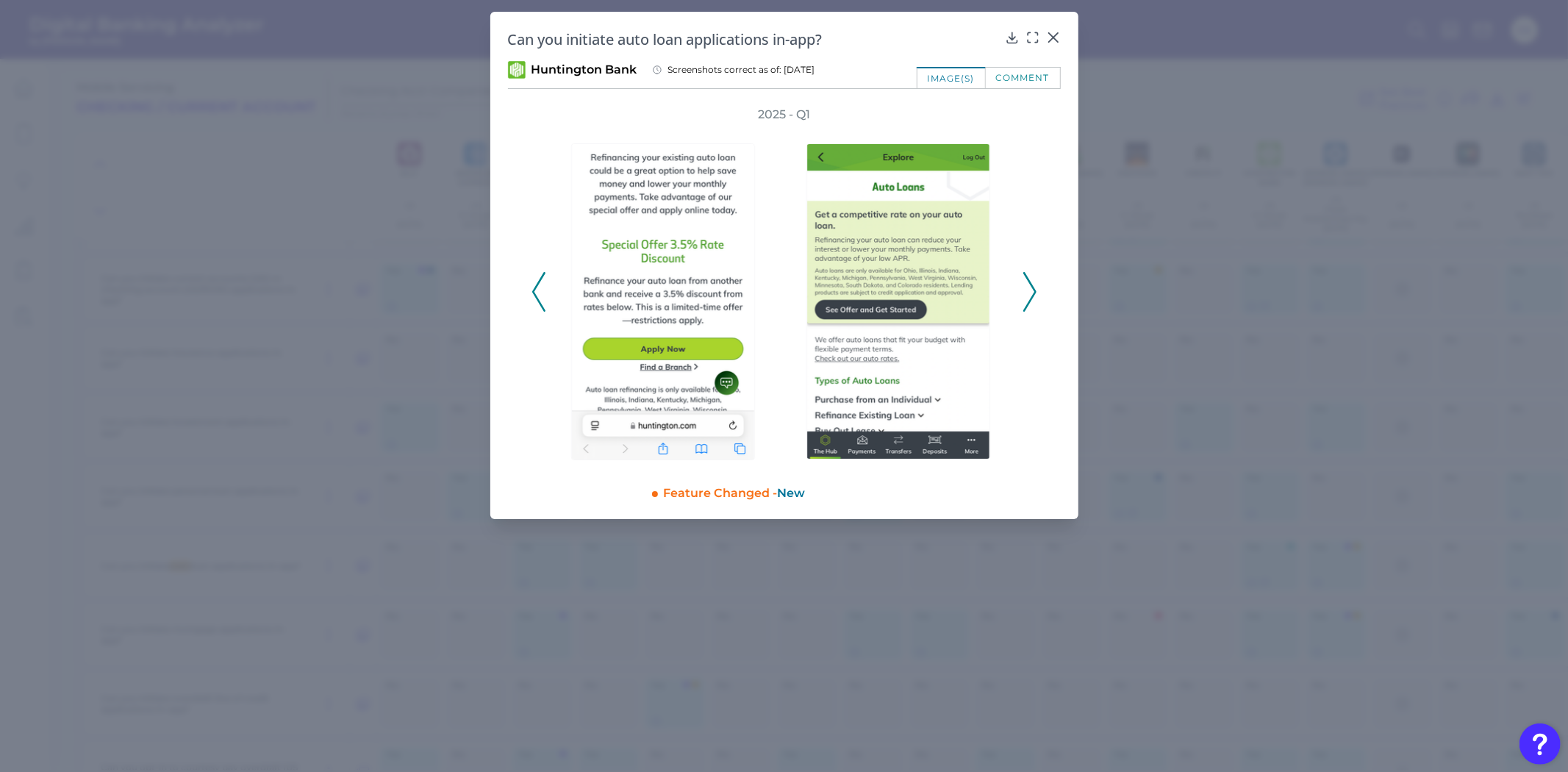
click at [1026, 291] on icon at bounding box center [1030, 291] width 13 height 39
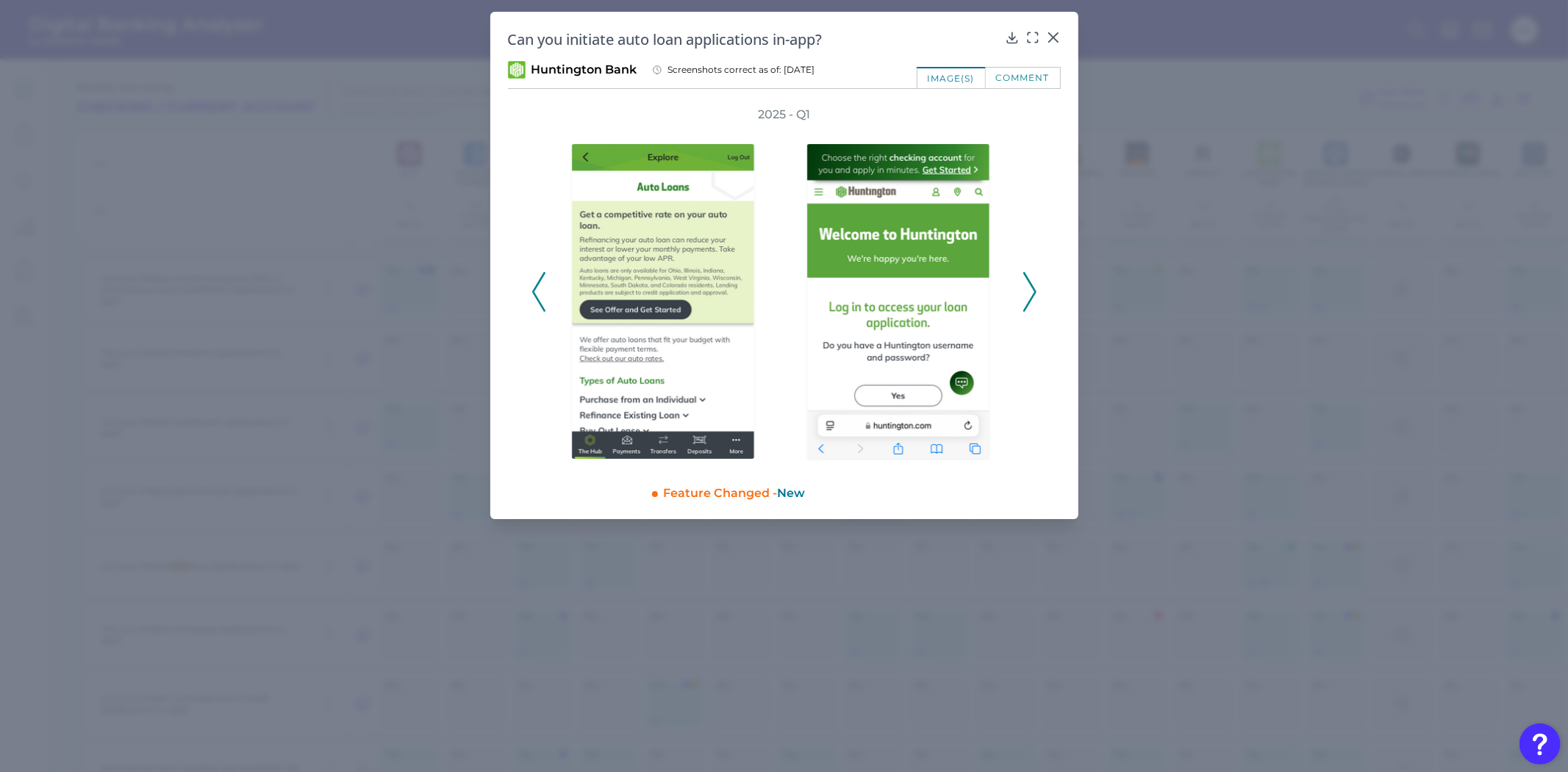
click at [1026, 291] on icon at bounding box center [1030, 291] width 13 height 39
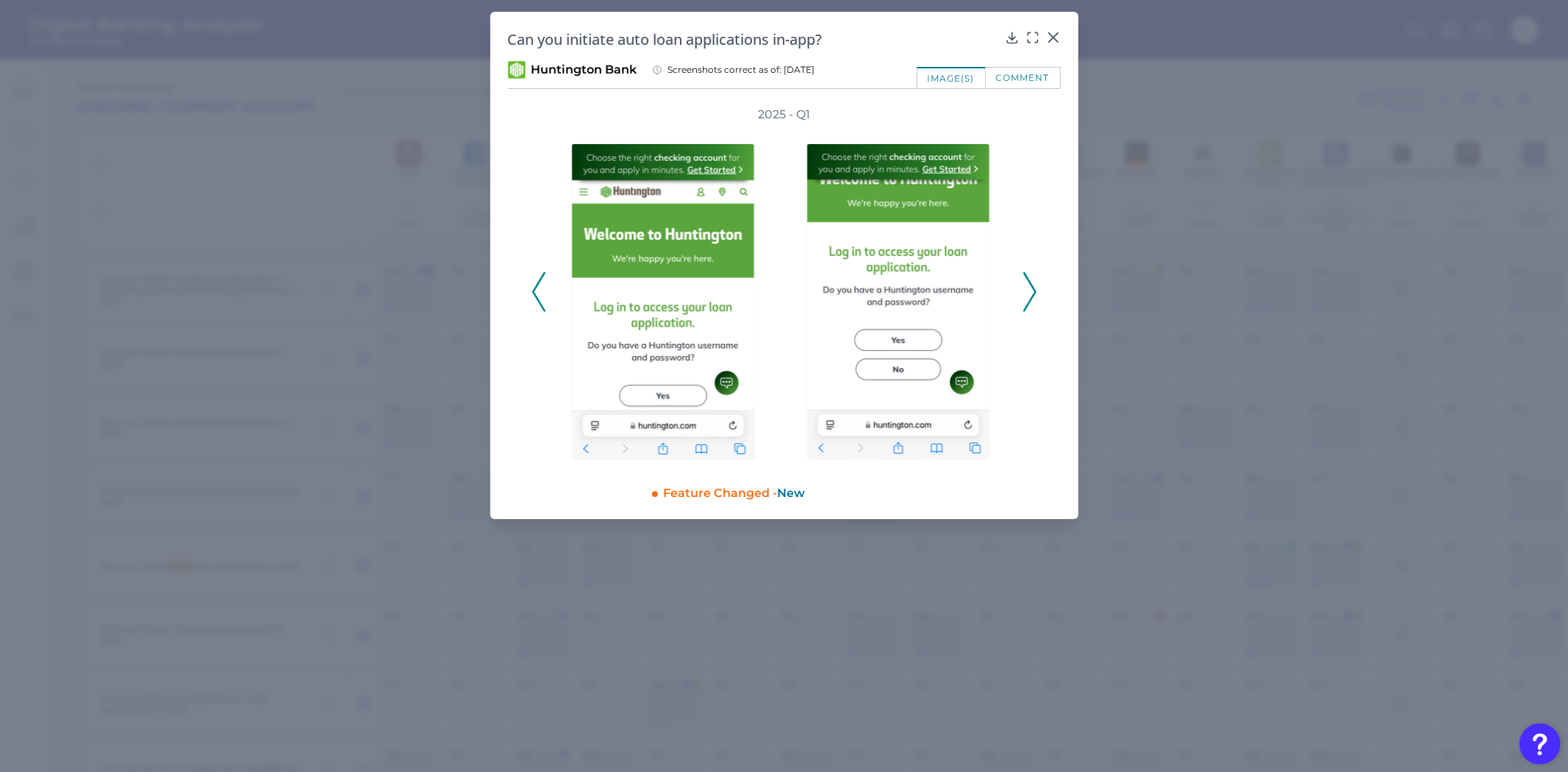
click at [1026, 291] on icon at bounding box center [1030, 291] width 13 height 39
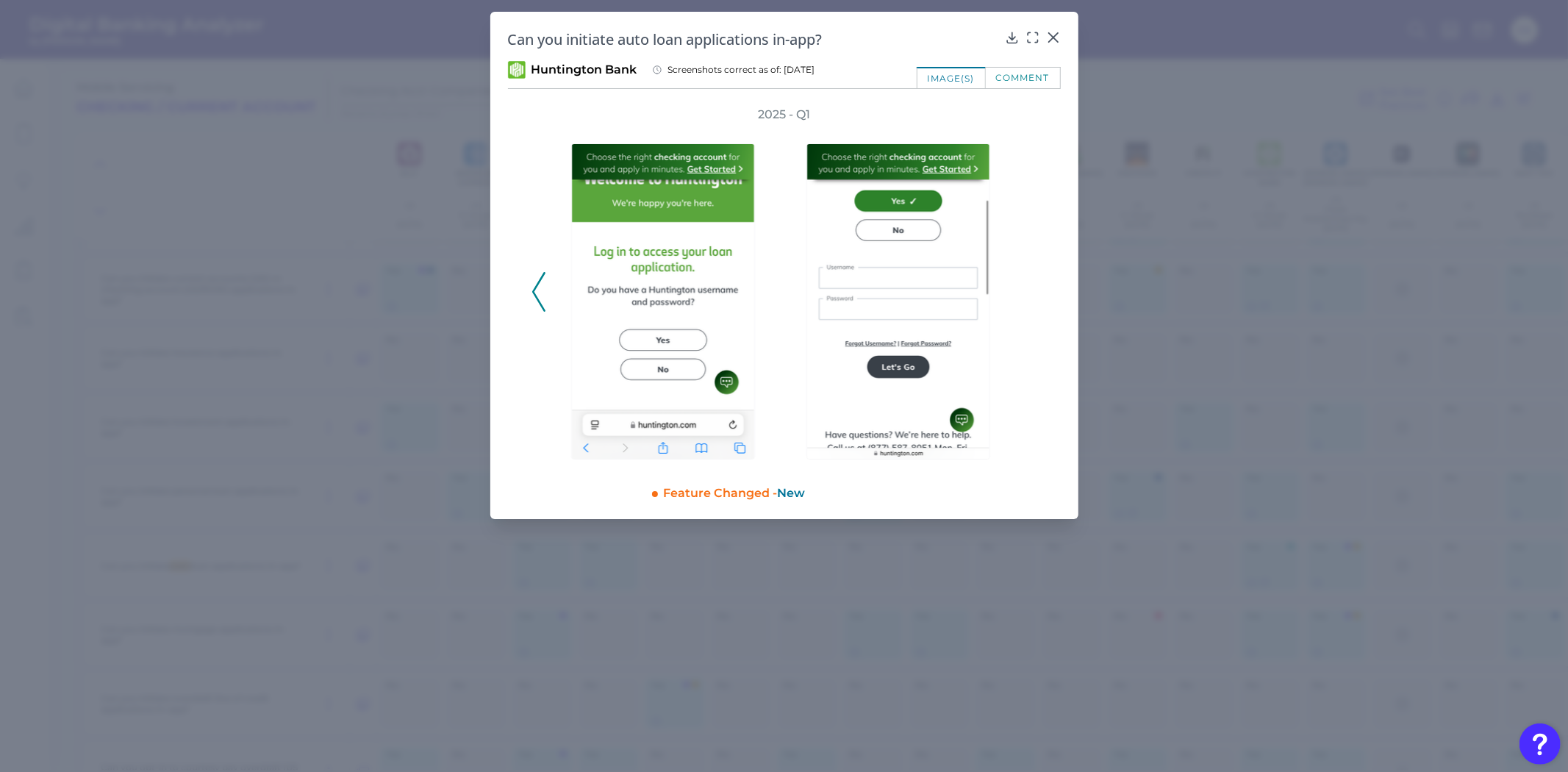
click at [1026, 291] on div "2025 - Q1" at bounding box center [784, 285] width 506 height 355
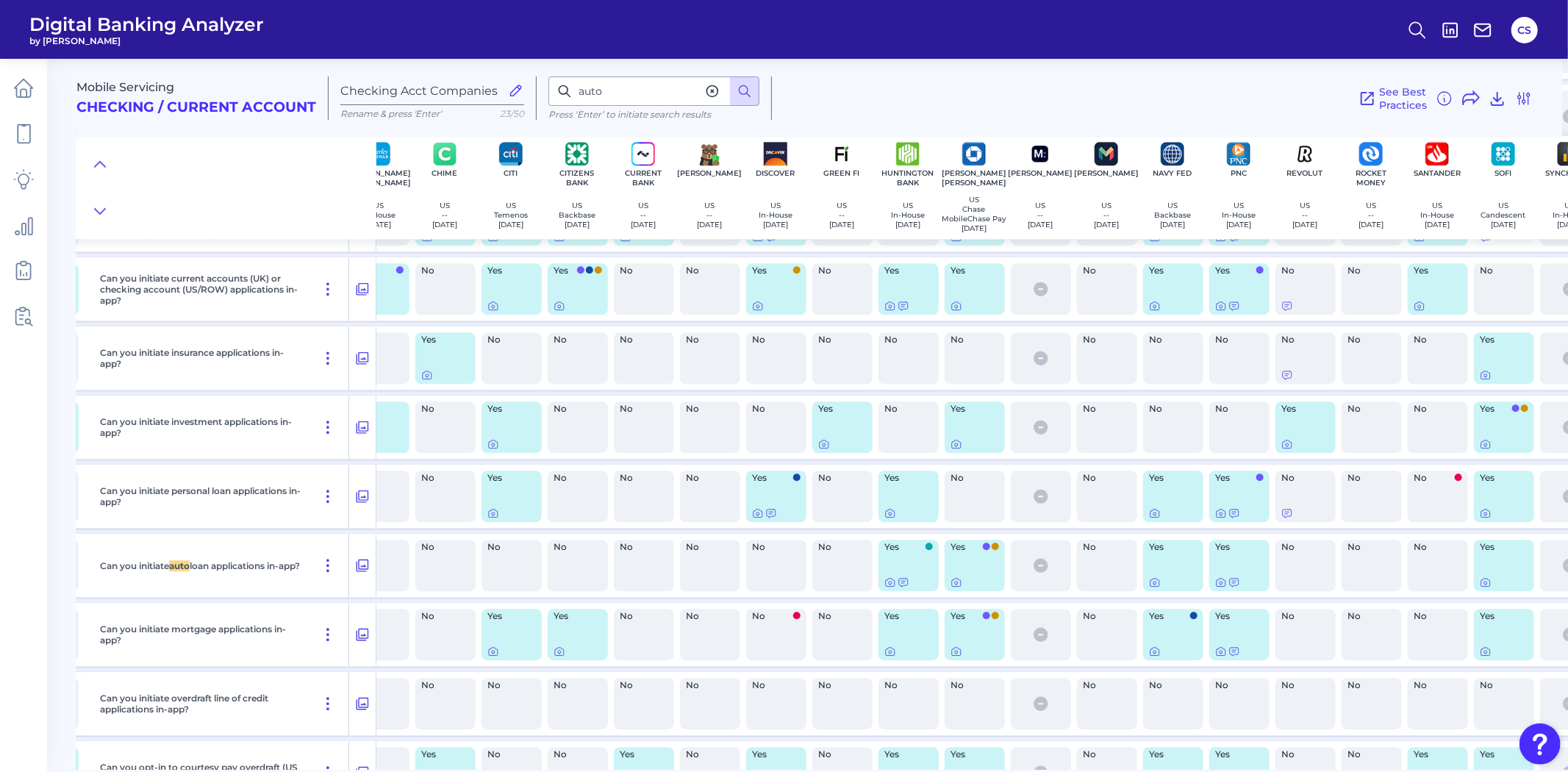
scroll to position [21910, 482]
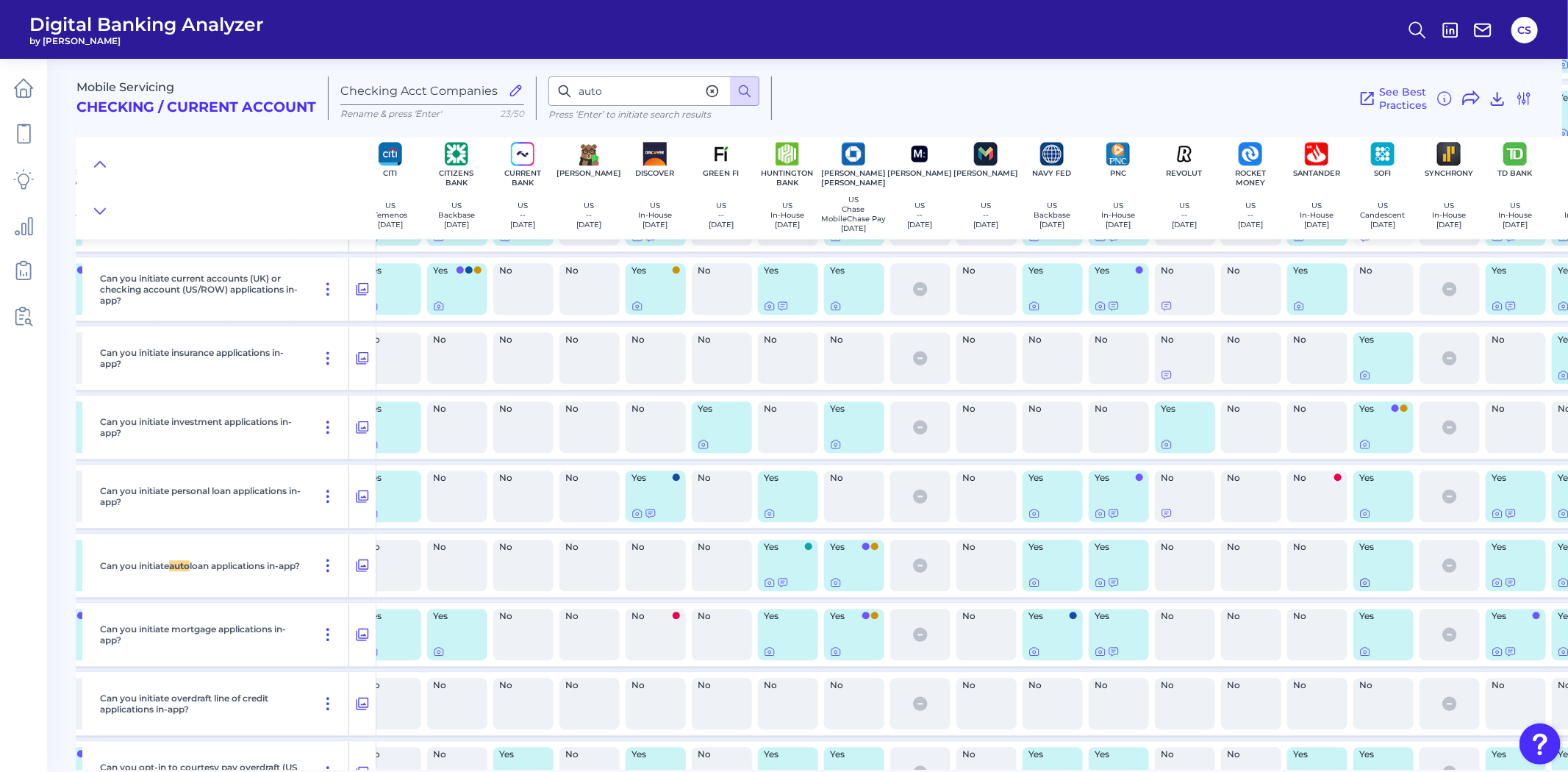
click at [1363, 589] on icon at bounding box center [1365, 582] width 12 height 12
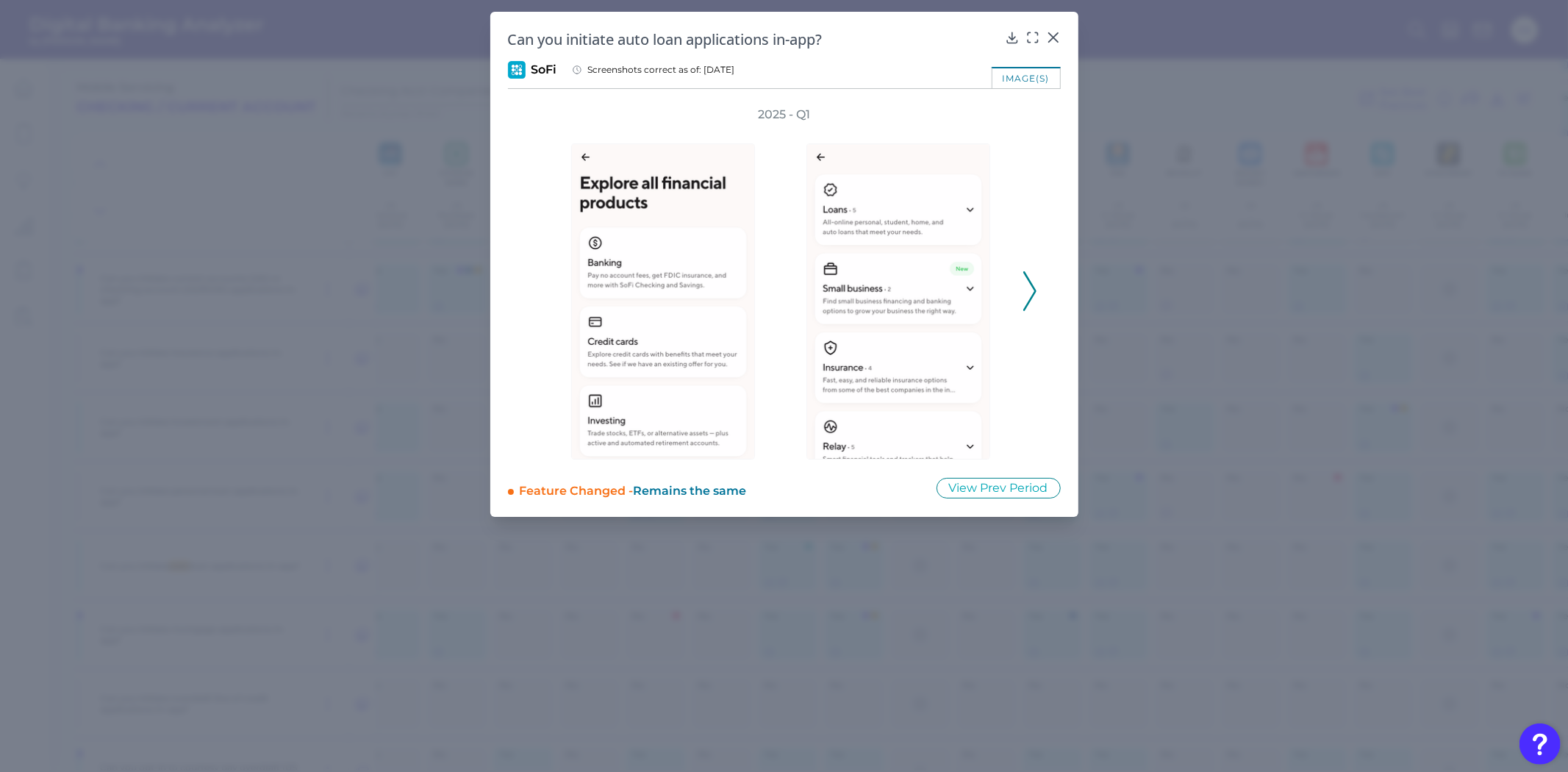
click at [1026, 282] on icon at bounding box center [1030, 291] width 13 height 39
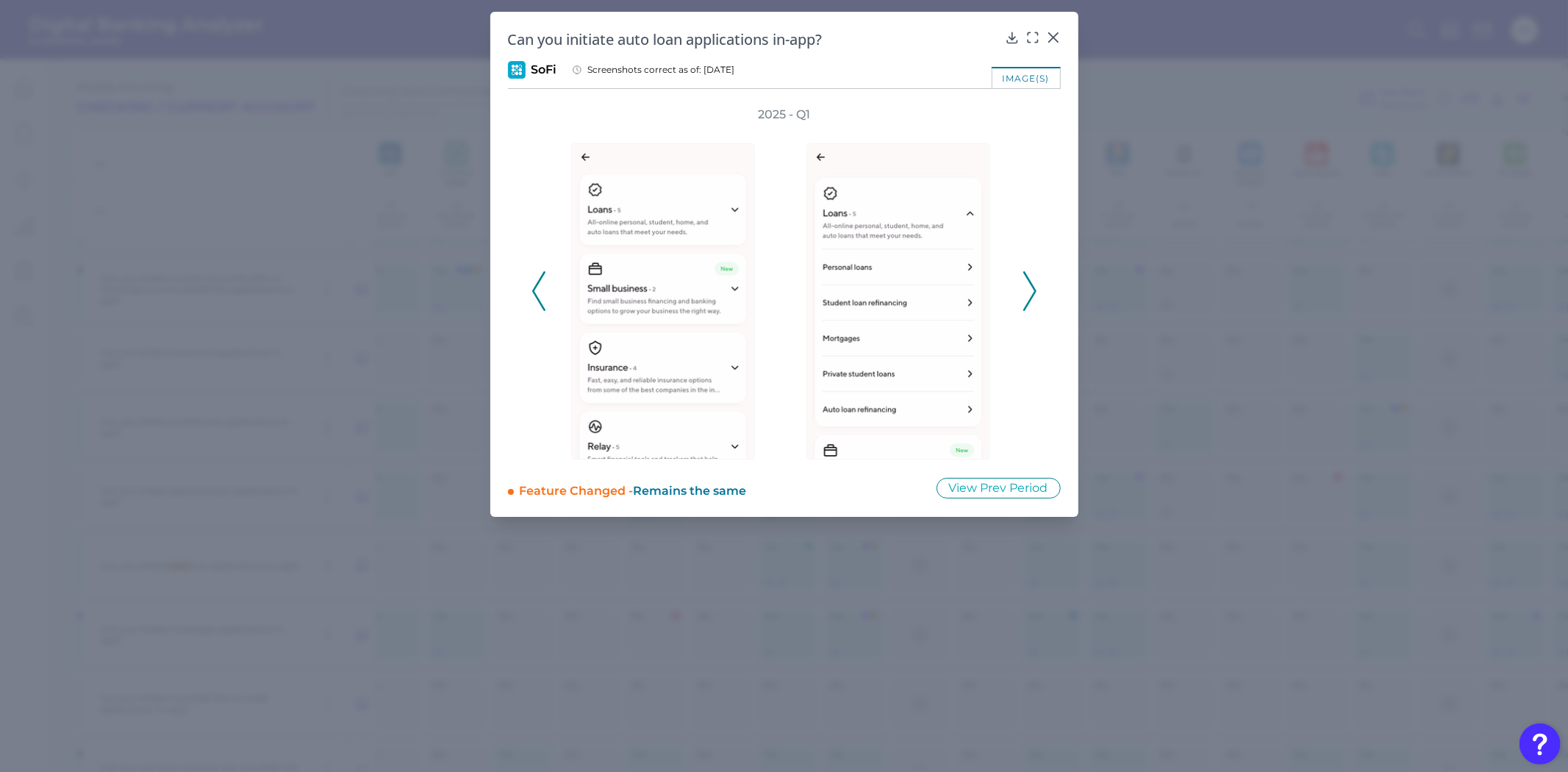
click at [1026, 282] on icon at bounding box center [1030, 291] width 13 height 39
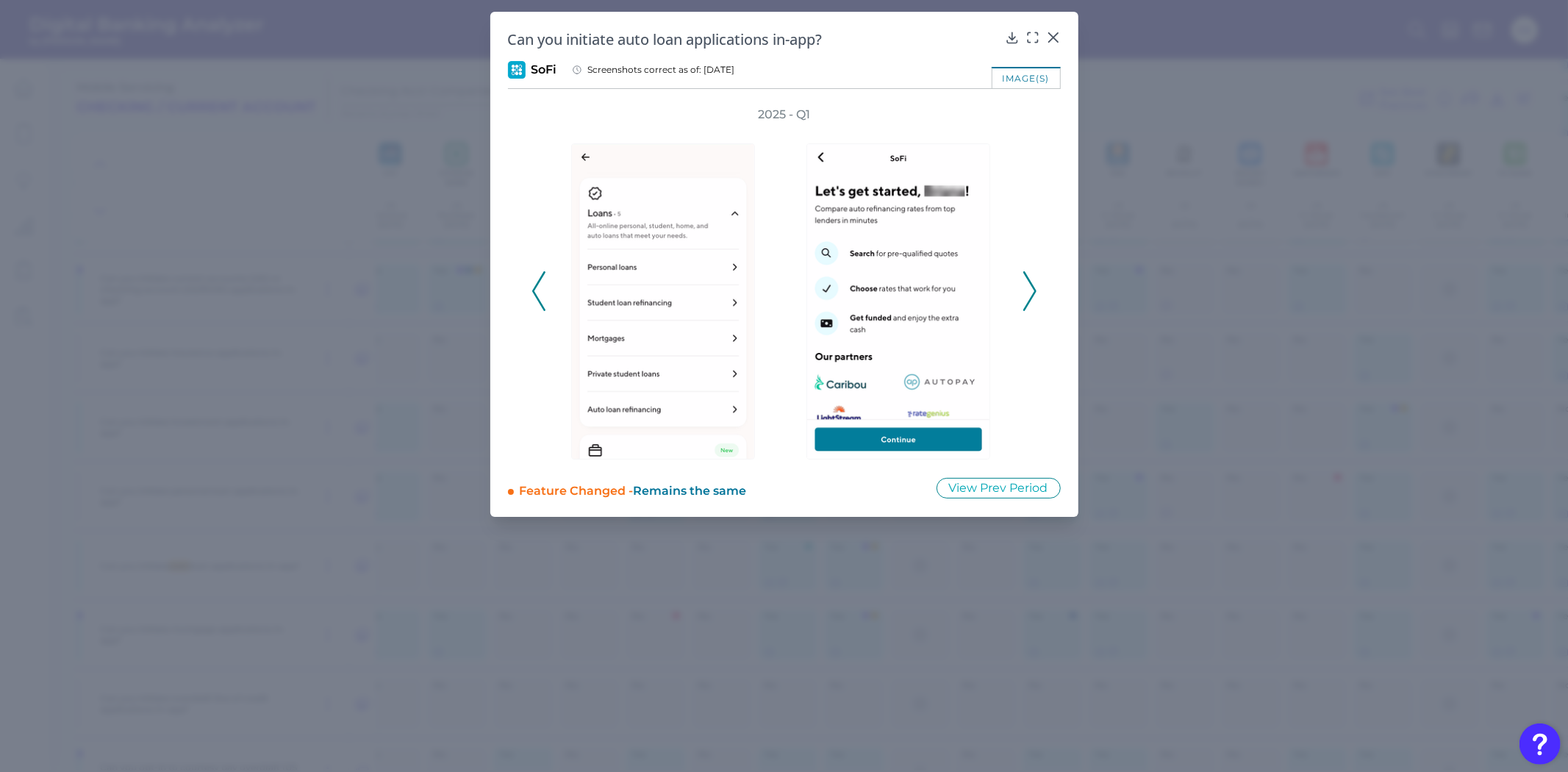
click at [1026, 282] on icon at bounding box center [1030, 291] width 13 height 39
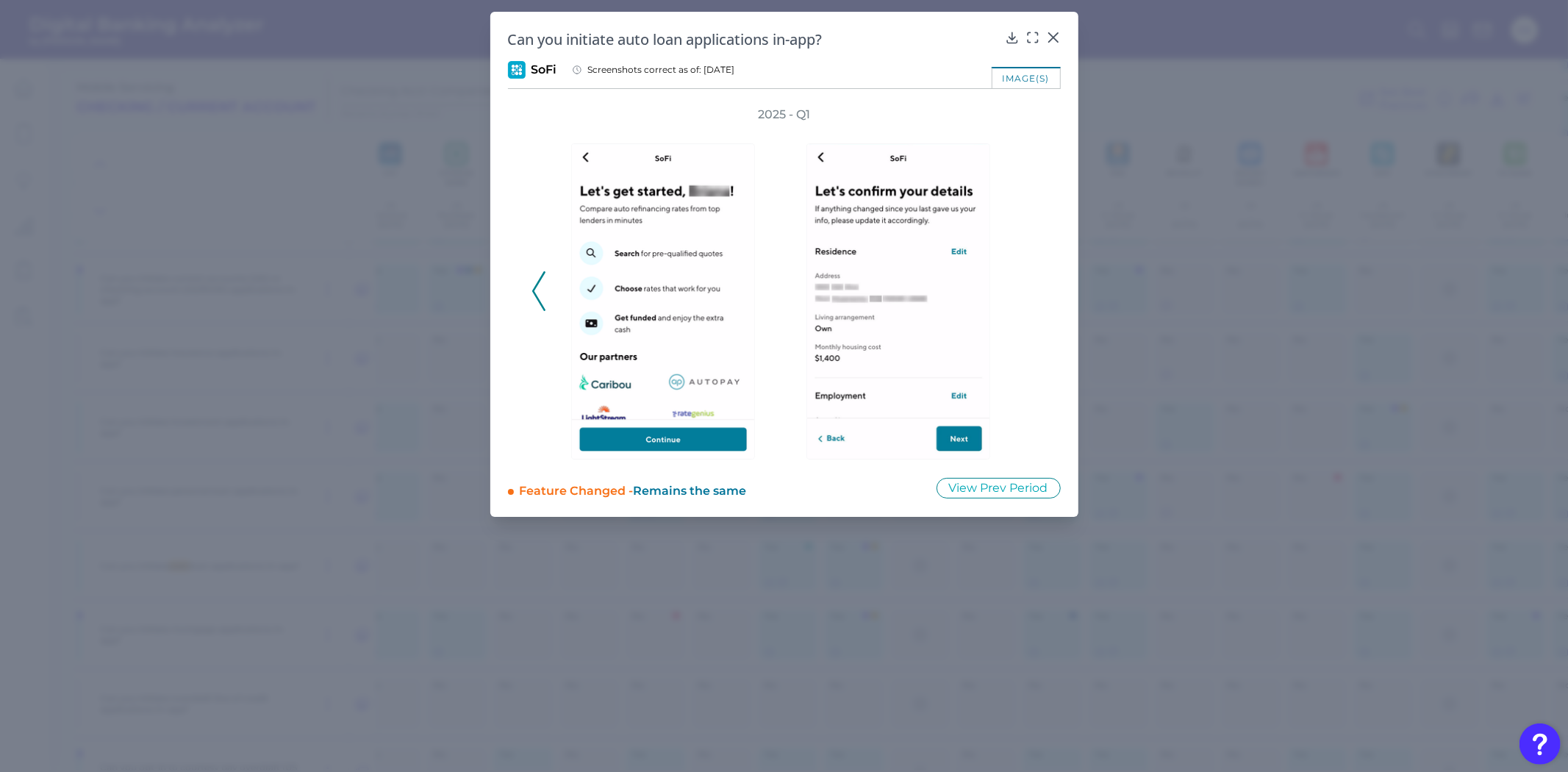
click at [1026, 282] on div "2025 - Q1" at bounding box center [784, 283] width 506 height 353
